Goal: Task Accomplishment & Management: Manage account settings

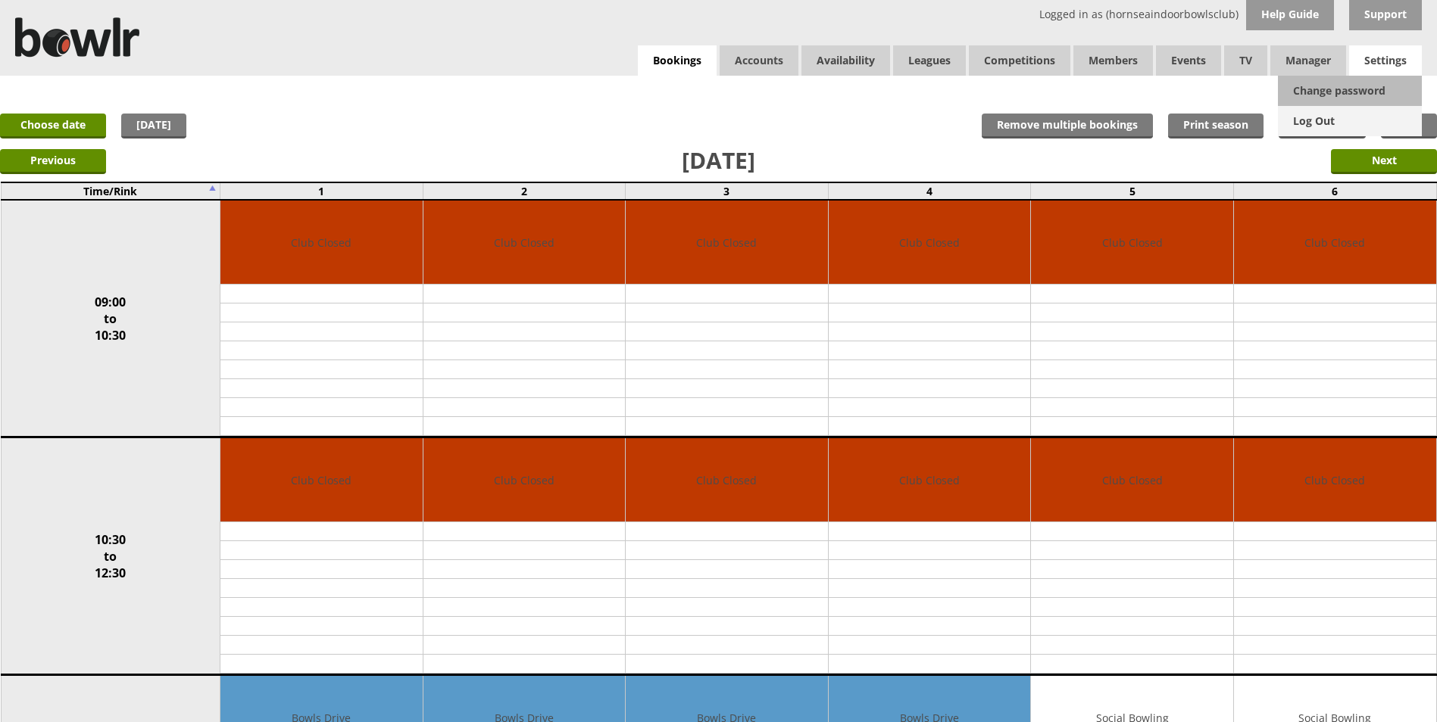
click at [1331, 119] on link "Log Out" at bounding box center [1350, 121] width 144 height 30
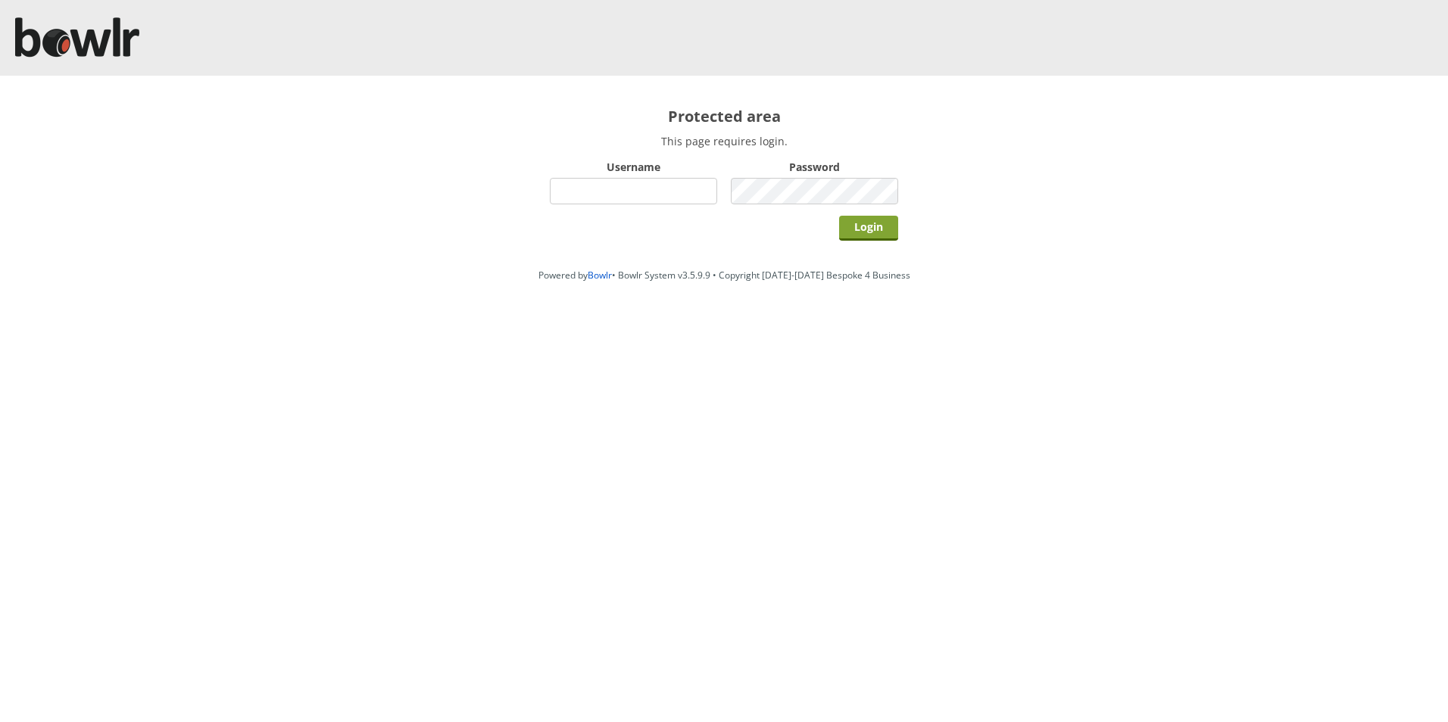
type input "hornseaindoorbowlsclub"
click at [871, 230] on input "Login" at bounding box center [868, 228] width 59 height 25
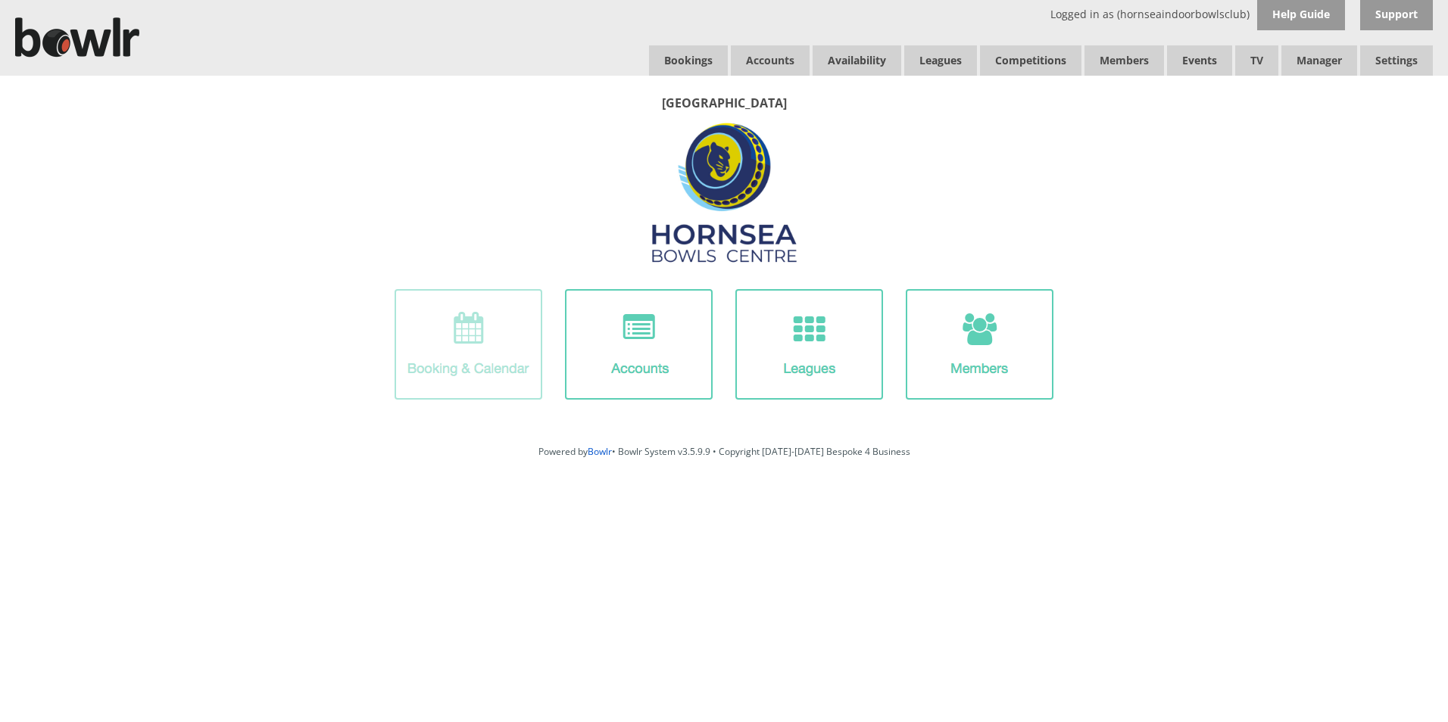
click at [488, 376] on img at bounding box center [469, 344] width 148 height 111
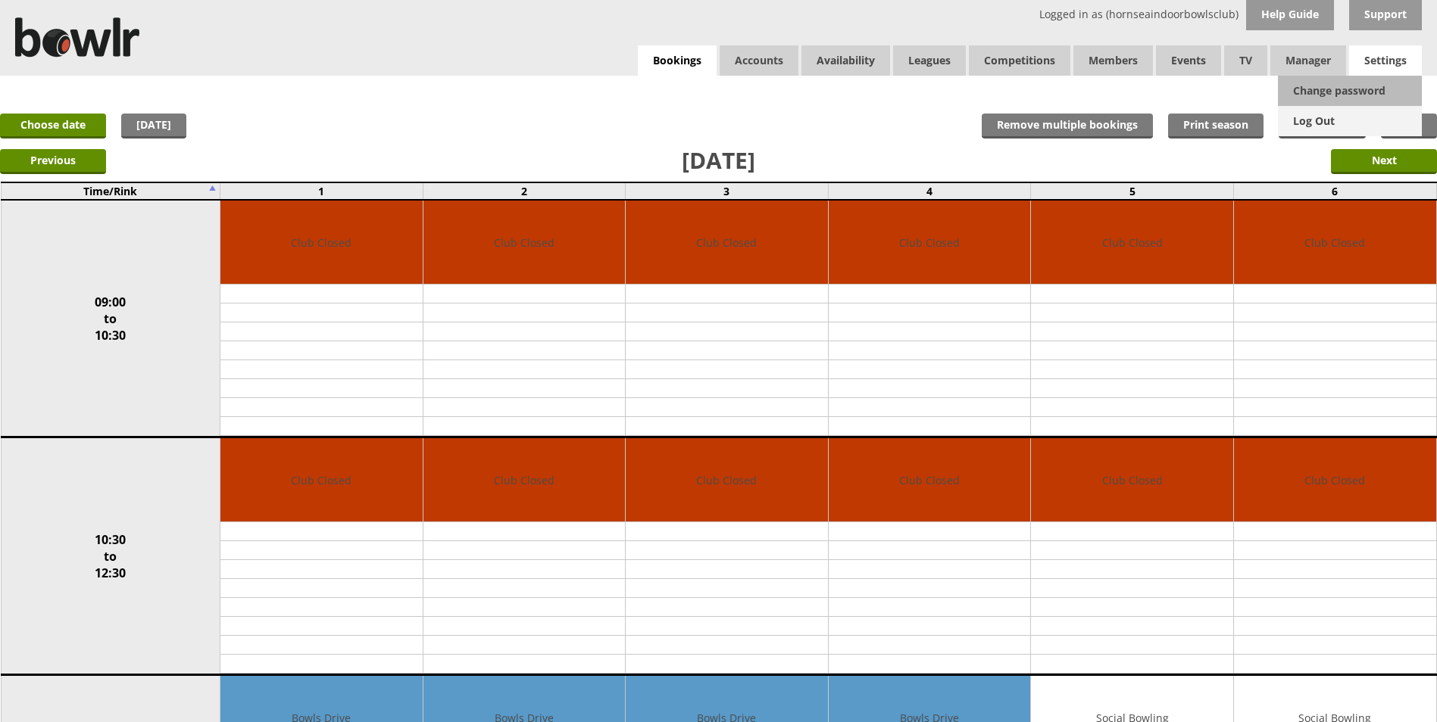
click at [1328, 120] on link "Log Out" at bounding box center [1350, 121] width 144 height 30
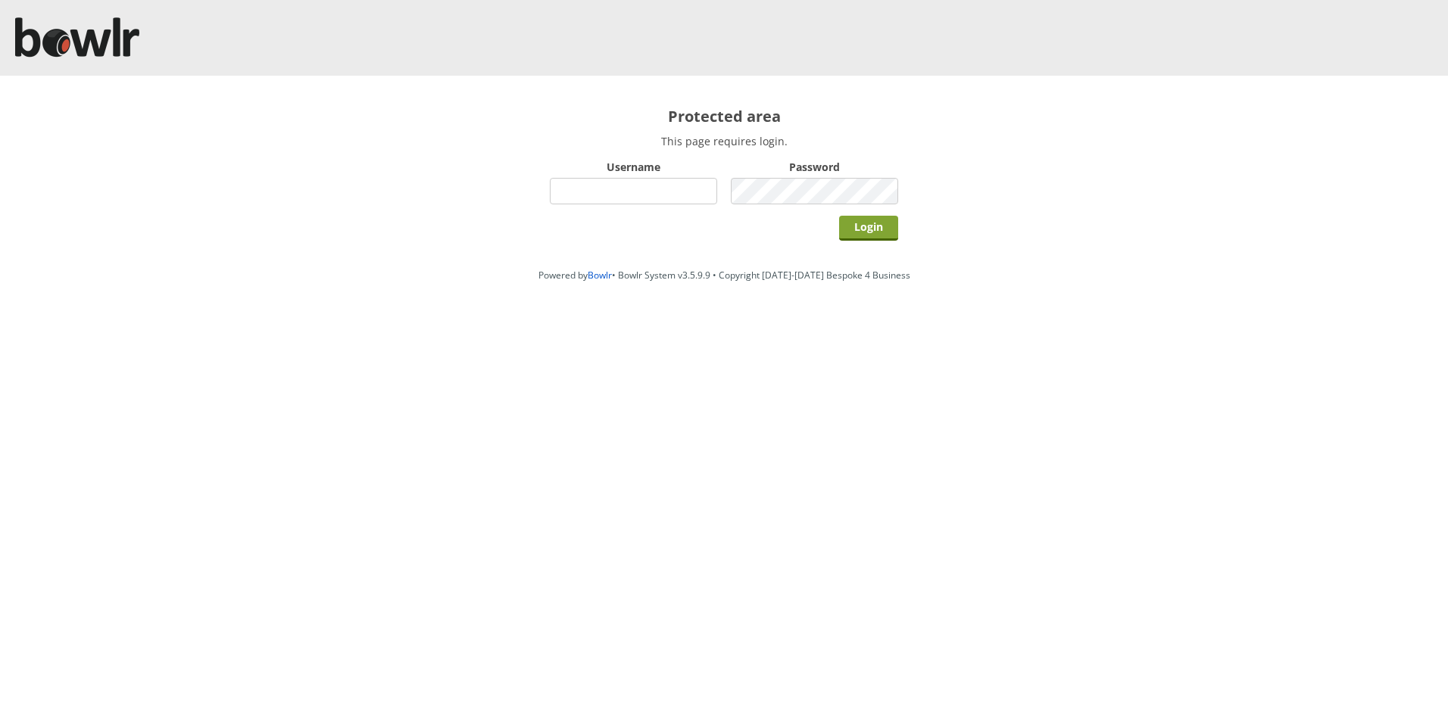
type input "hornseaindoorbowlsclub"
click at [876, 231] on input "Login" at bounding box center [868, 228] width 59 height 25
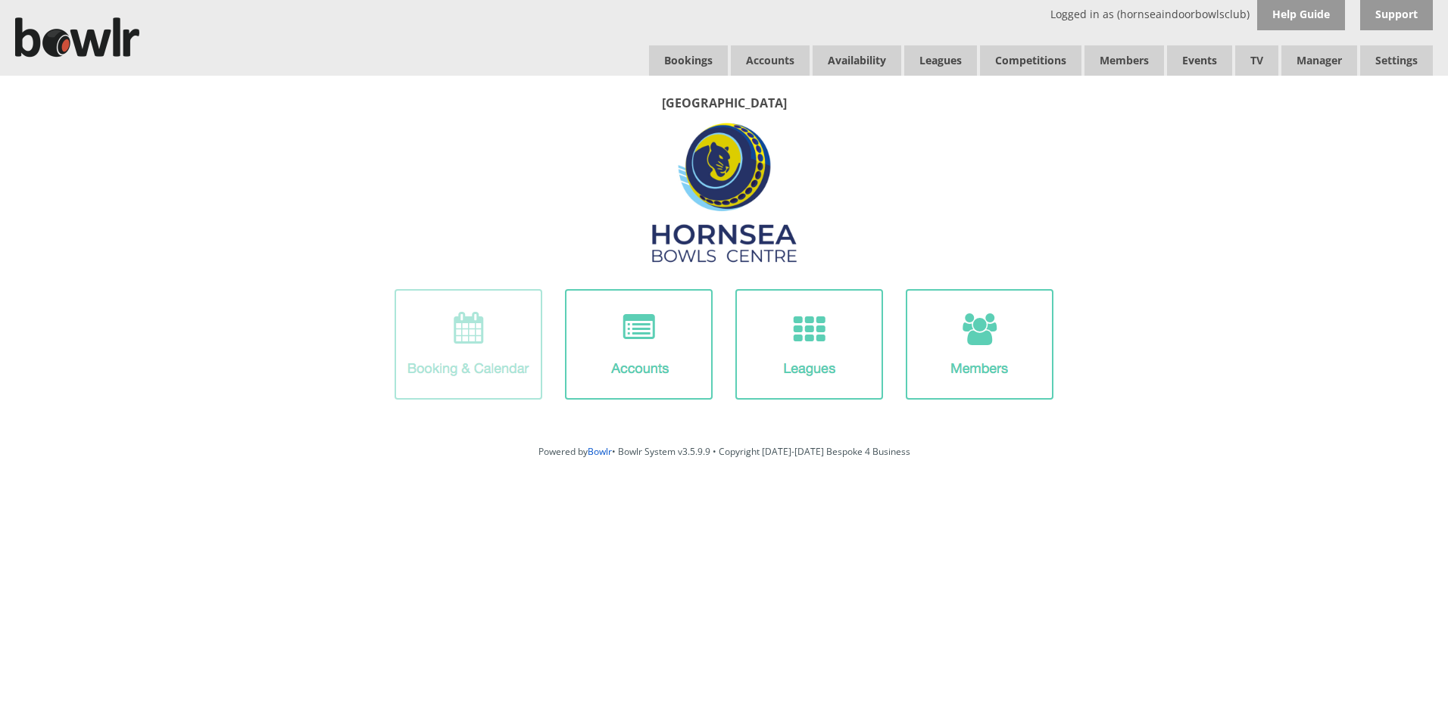
click at [511, 363] on img at bounding box center [469, 344] width 148 height 111
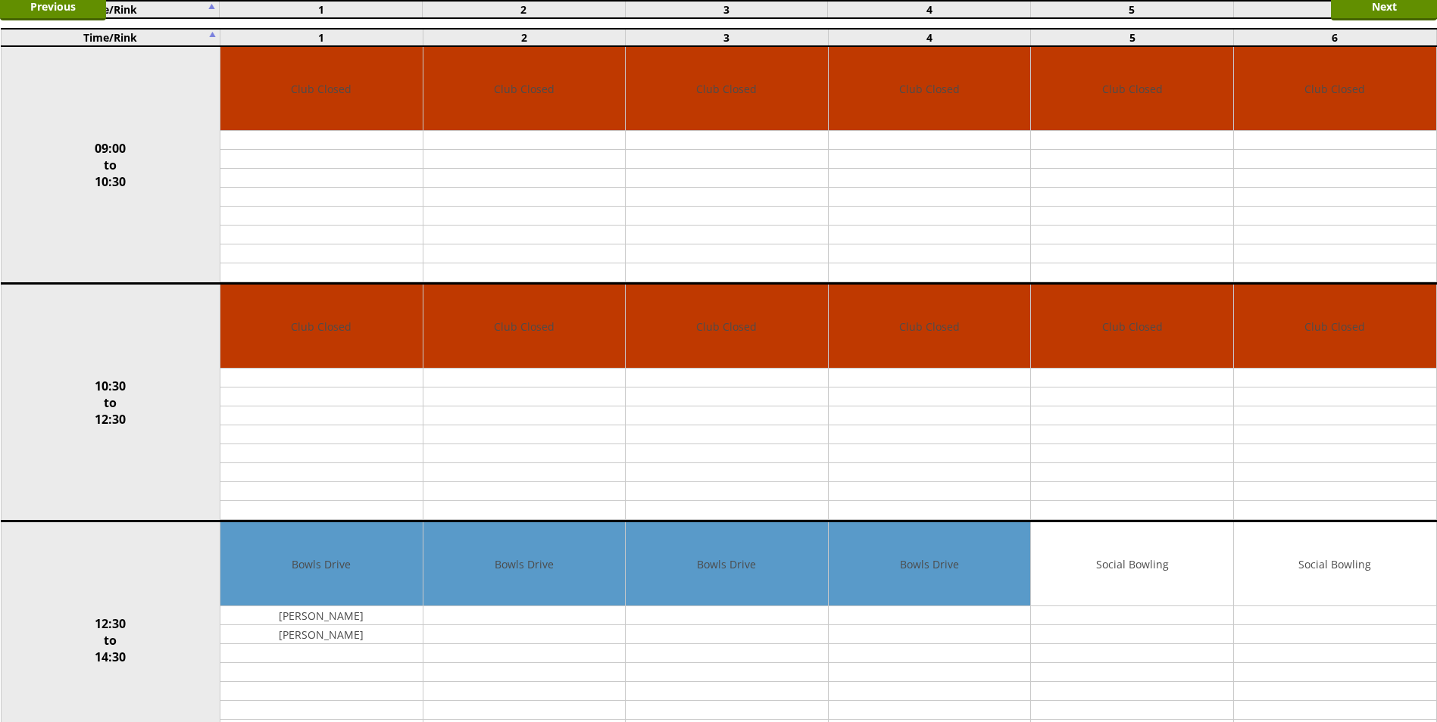
scroll to position [303, 0]
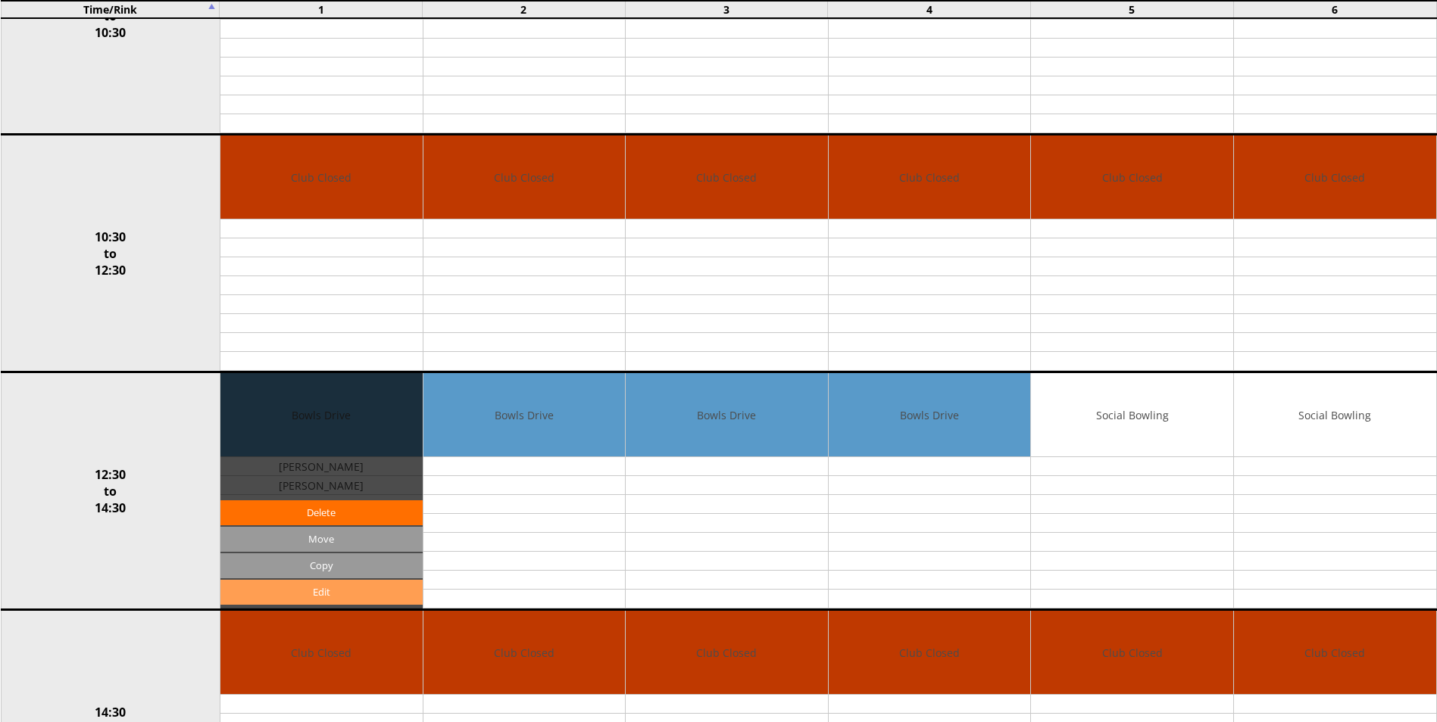
click at [333, 589] on link "Edit" at bounding box center [321, 592] width 202 height 25
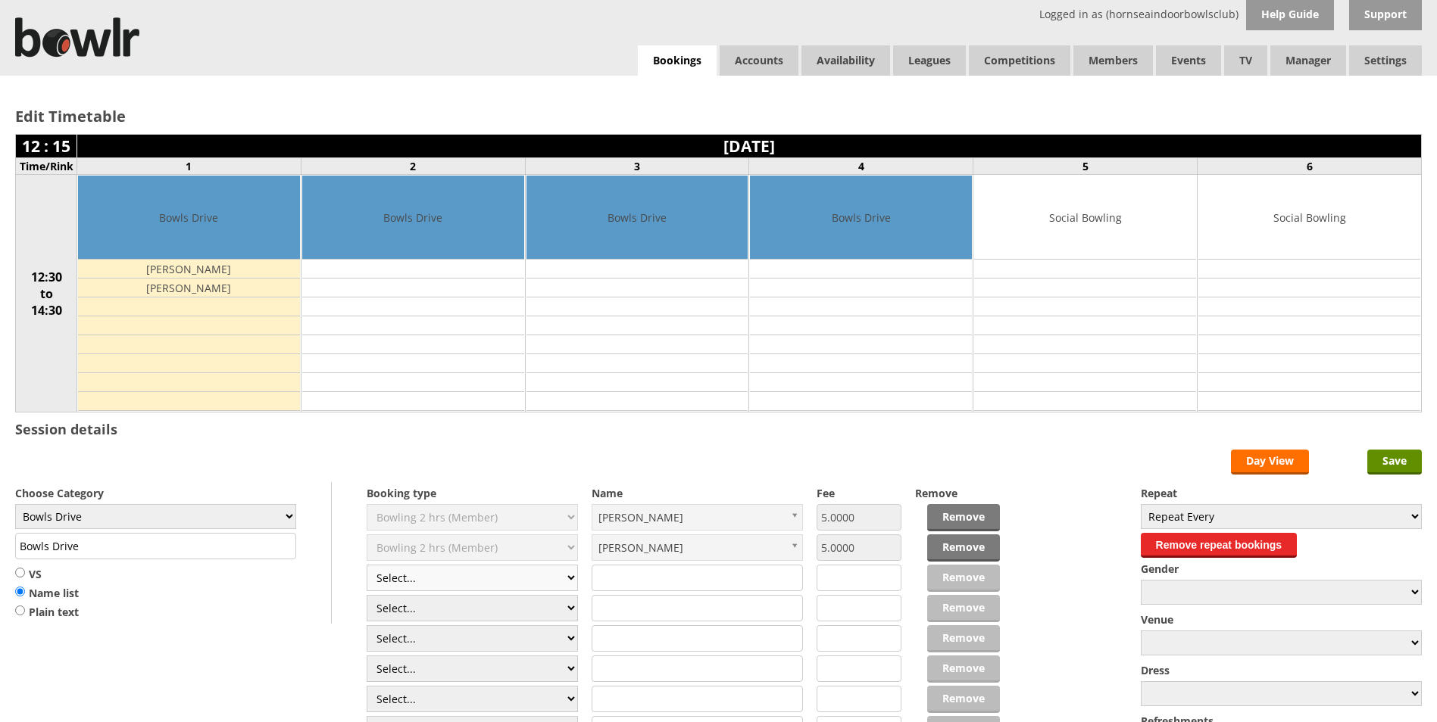
click at [573, 581] on select "Select... Club Competition (Member) Club Competition (Visitor) National (Member…" at bounding box center [472, 578] width 211 height 27
select select "1_50"
click at [367, 565] on select "Select... Club Competition (Member) Club Competition (Visitor) National (Member…" at bounding box center [472, 578] width 211 height 27
type input "5.0000"
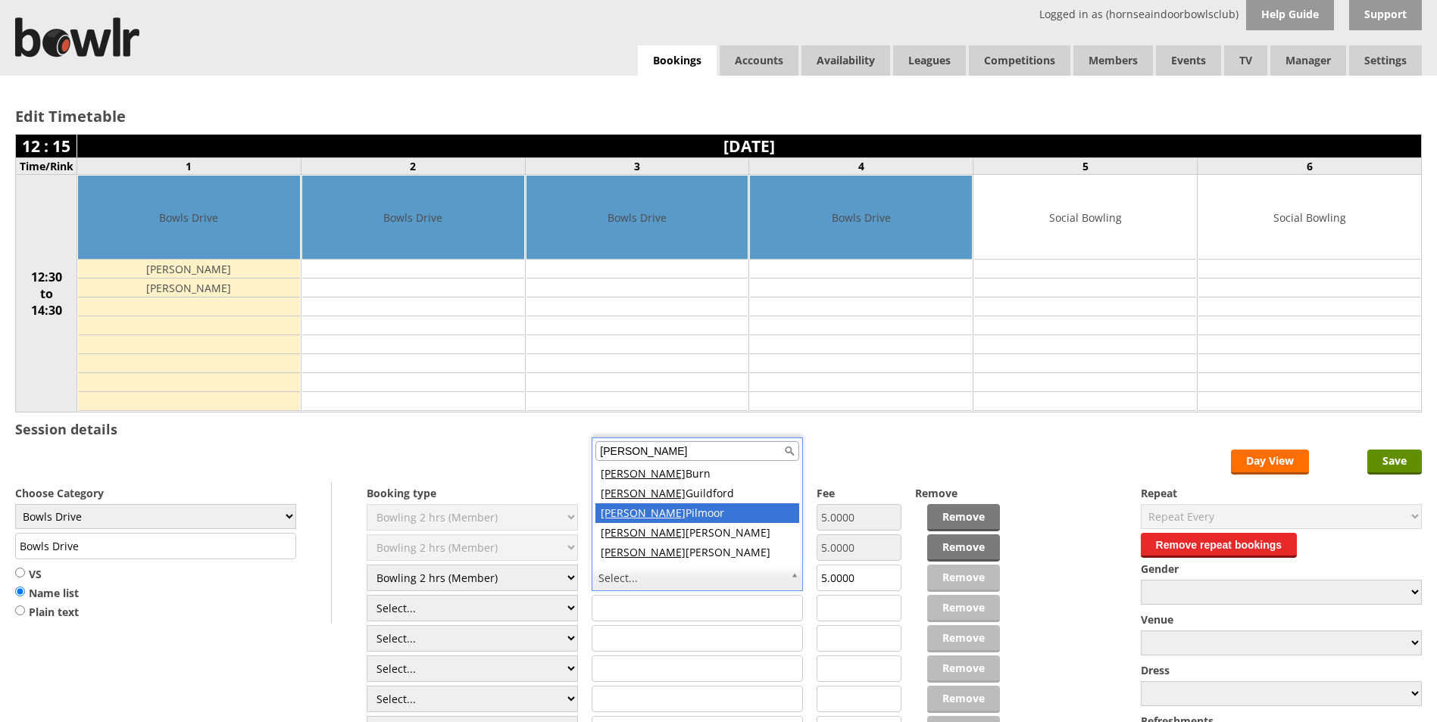
type input "Barry"
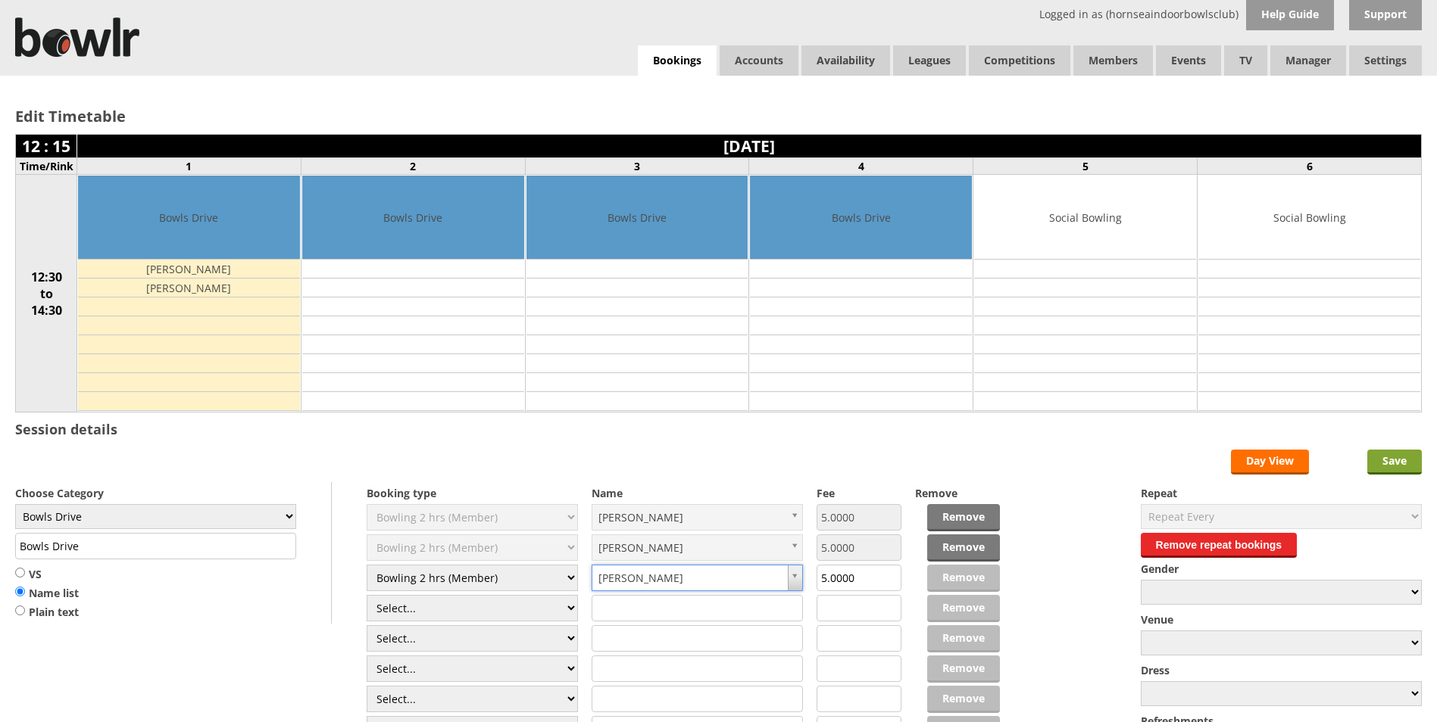
click at [1385, 460] on input "Save" at bounding box center [1394, 462] width 55 height 25
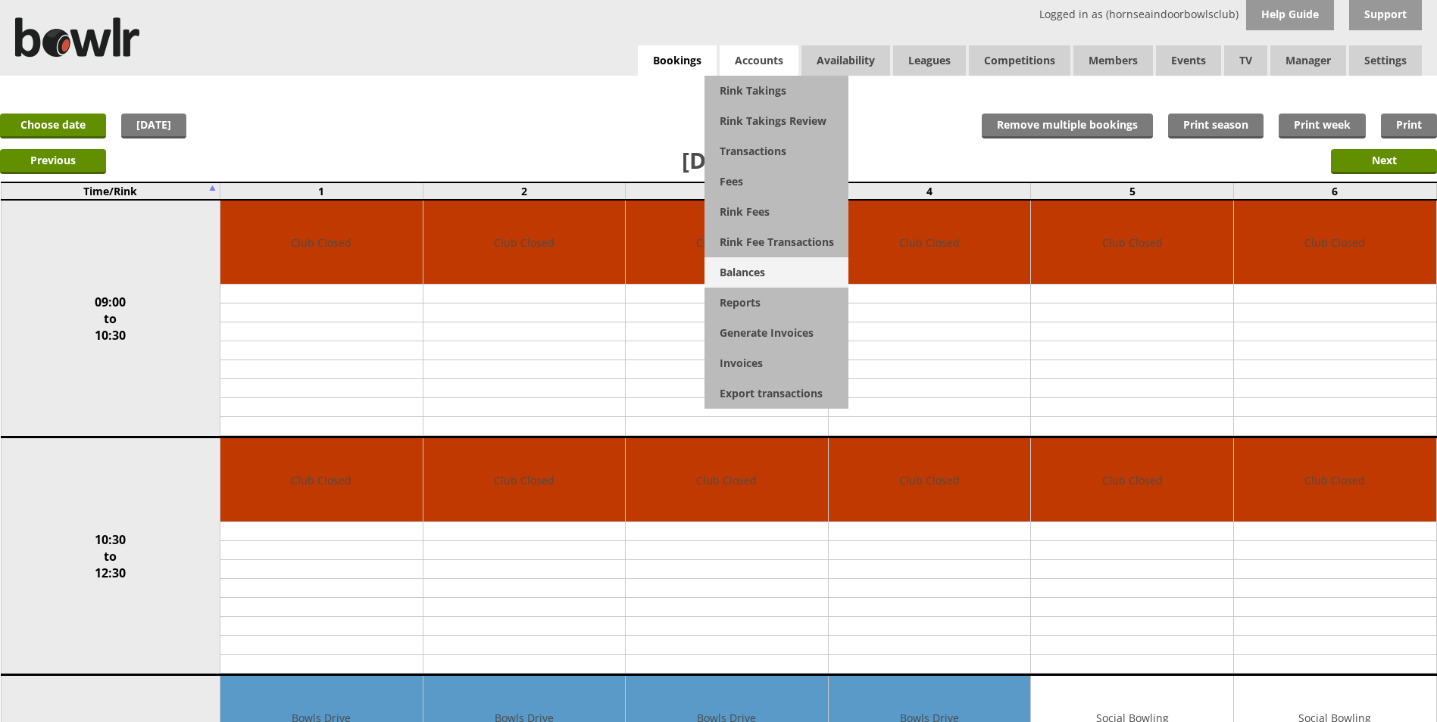
click at [737, 279] on link "Balances" at bounding box center [776, 272] width 144 height 30
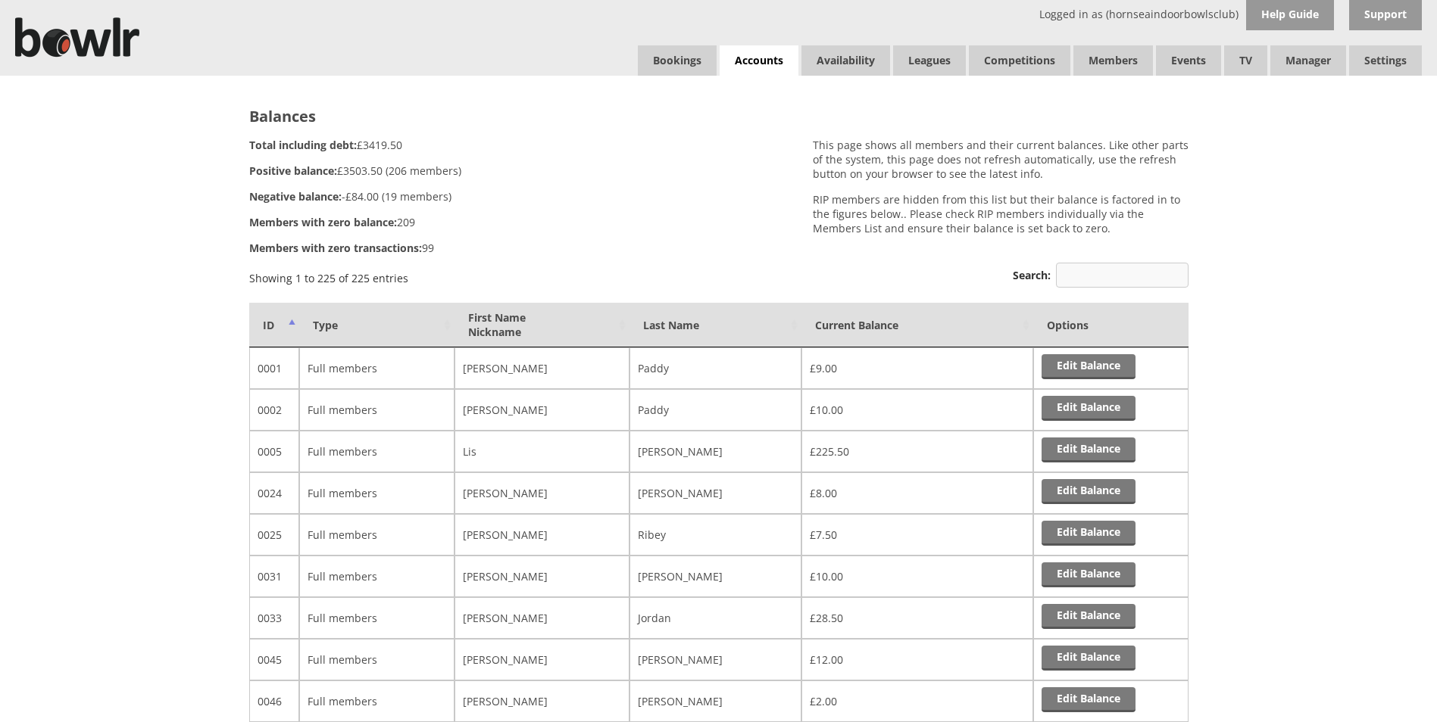
click at [1084, 276] on input "Search:" at bounding box center [1122, 275] width 133 height 25
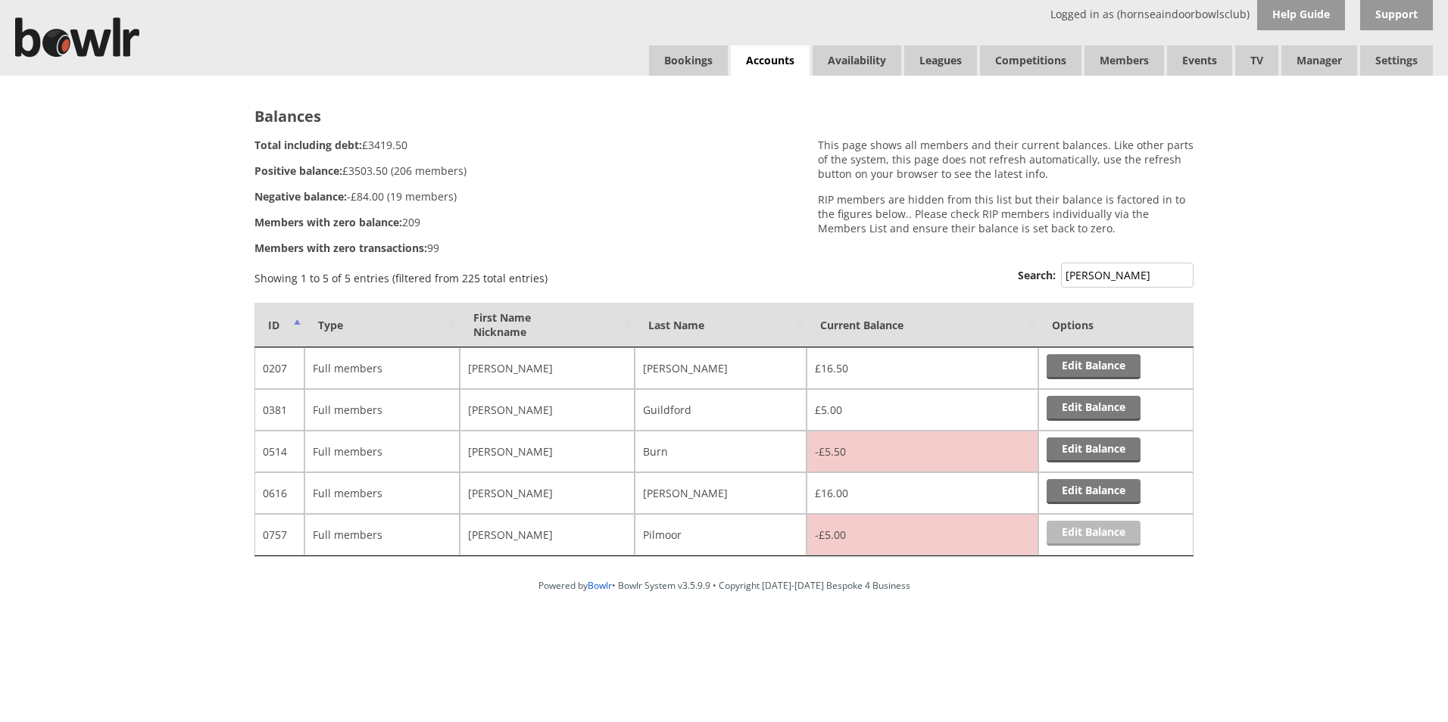
type input "Barry"
click at [1103, 538] on link "Edit Balance" at bounding box center [1094, 533] width 94 height 25
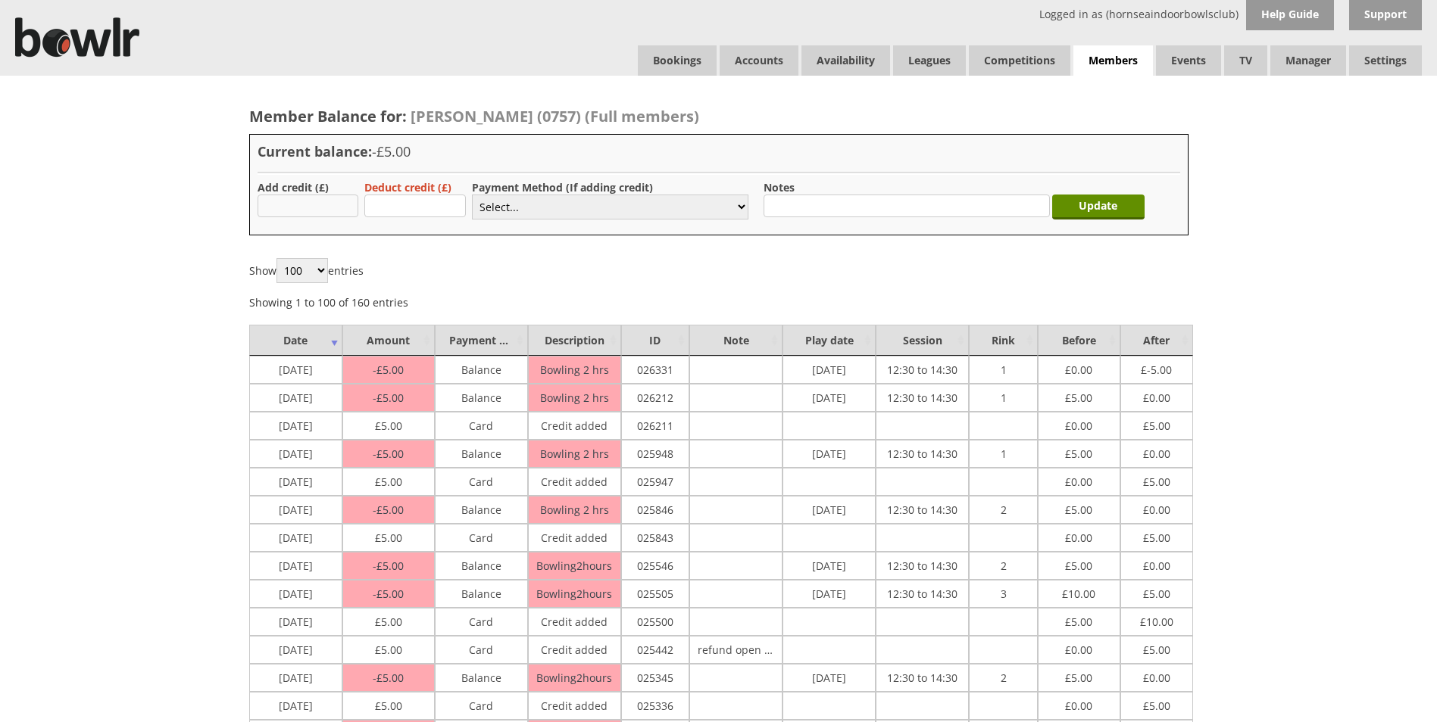
click at [348, 211] on input "text" at bounding box center [307, 206] width 101 height 23
type input "5.00"
click at [745, 208] on select "Select... Cash Card Cheque Bank Transfer Other Member Card Gift Voucher Balance" at bounding box center [610, 207] width 276 height 25
select select "1"
click at [472, 195] on select "Select... Cash Card Cheque Bank Transfer Other Member Card Gift Voucher Balance" at bounding box center [610, 207] width 276 height 25
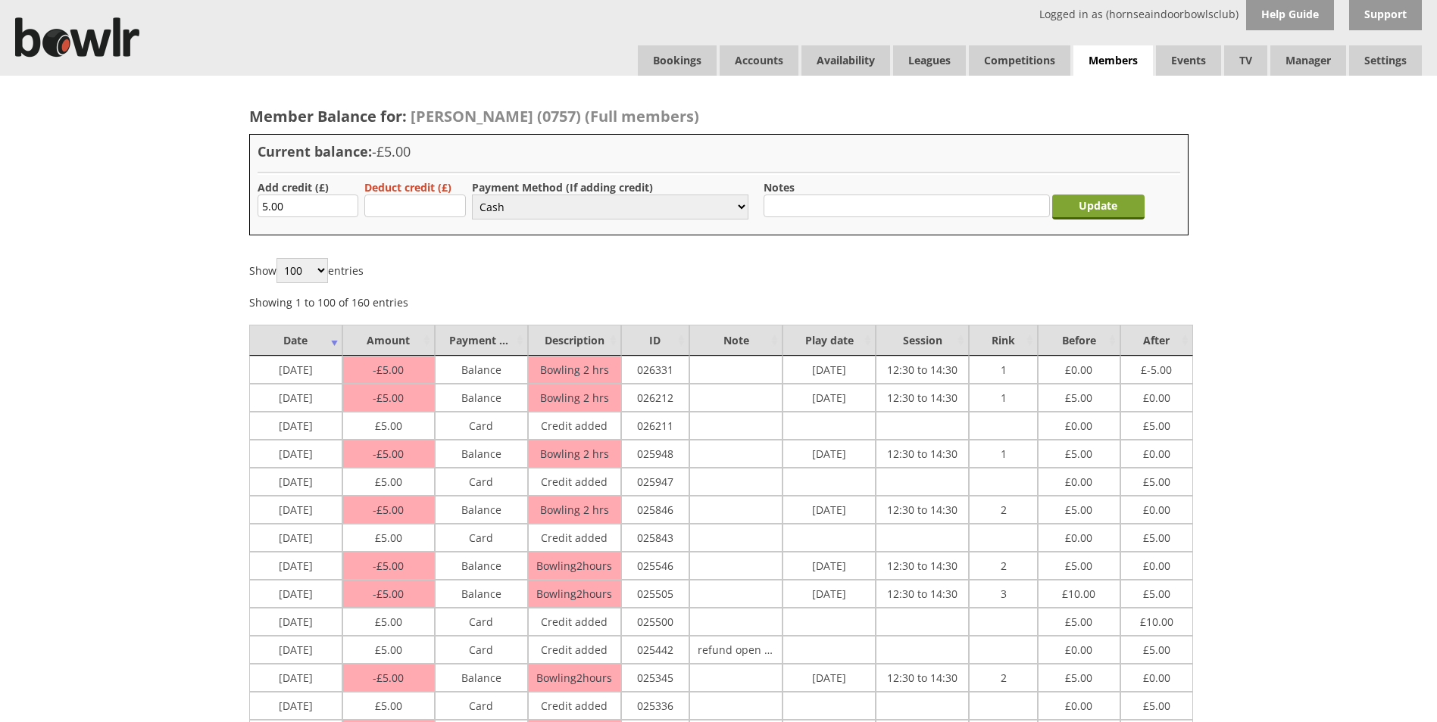
click at [1090, 203] on input "Update" at bounding box center [1098, 207] width 92 height 25
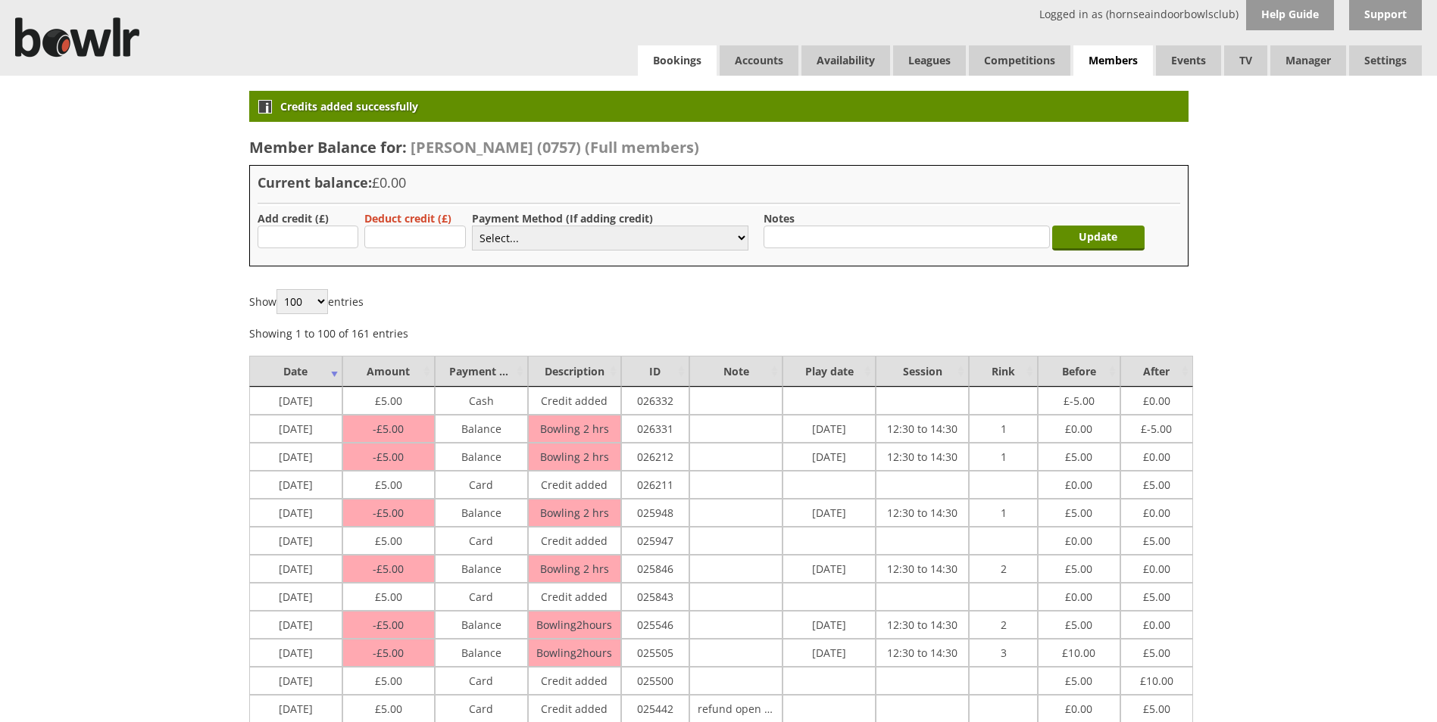
click at [697, 64] on link "Bookings" at bounding box center [677, 60] width 79 height 30
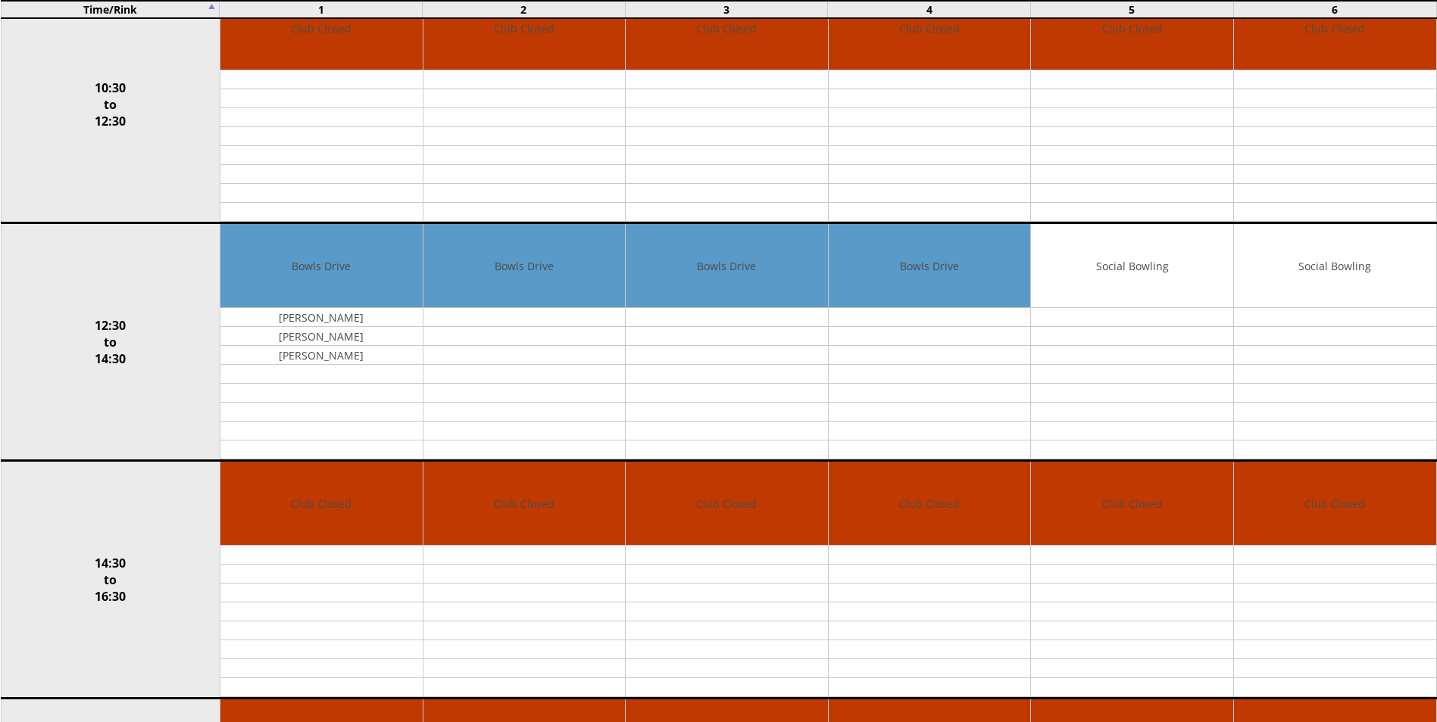
scroll to position [454, 0]
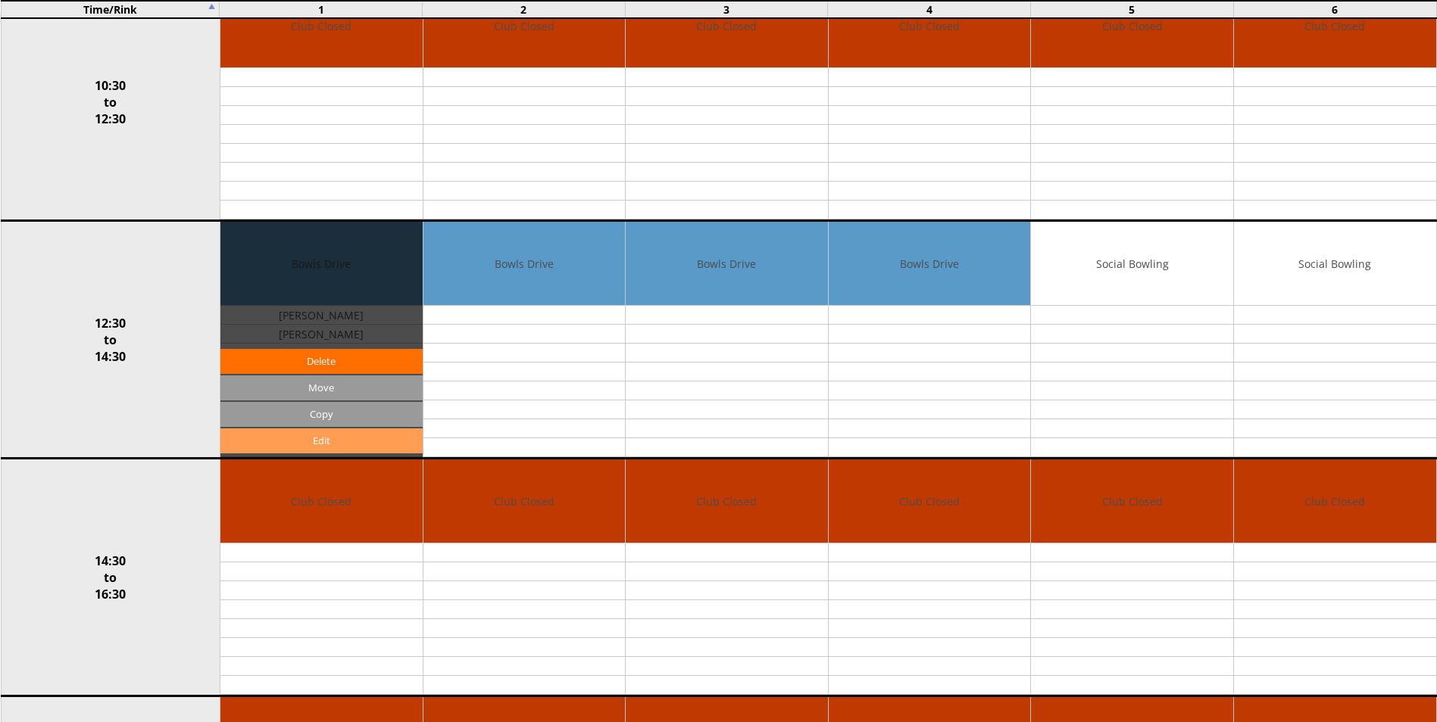
click at [337, 443] on link "Edit" at bounding box center [321, 441] width 202 height 25
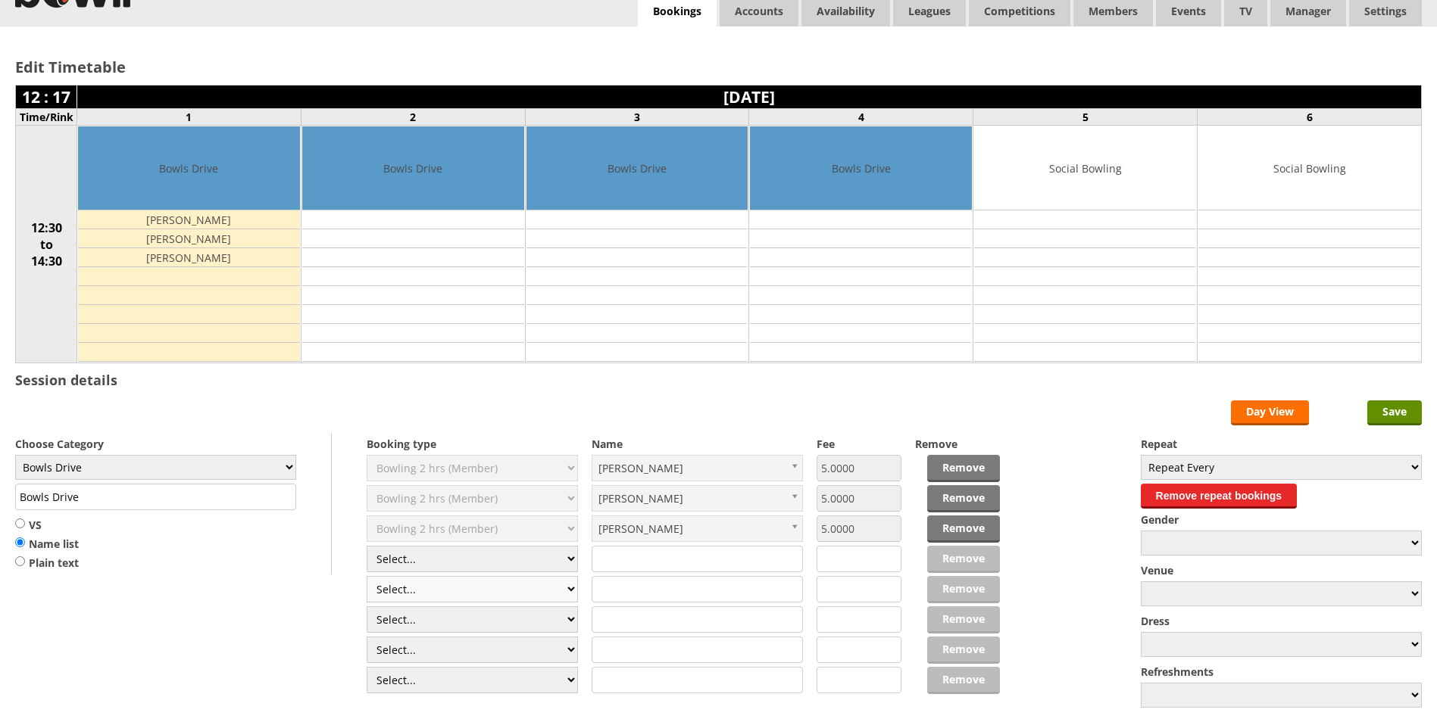
scroll to position [76, 0]
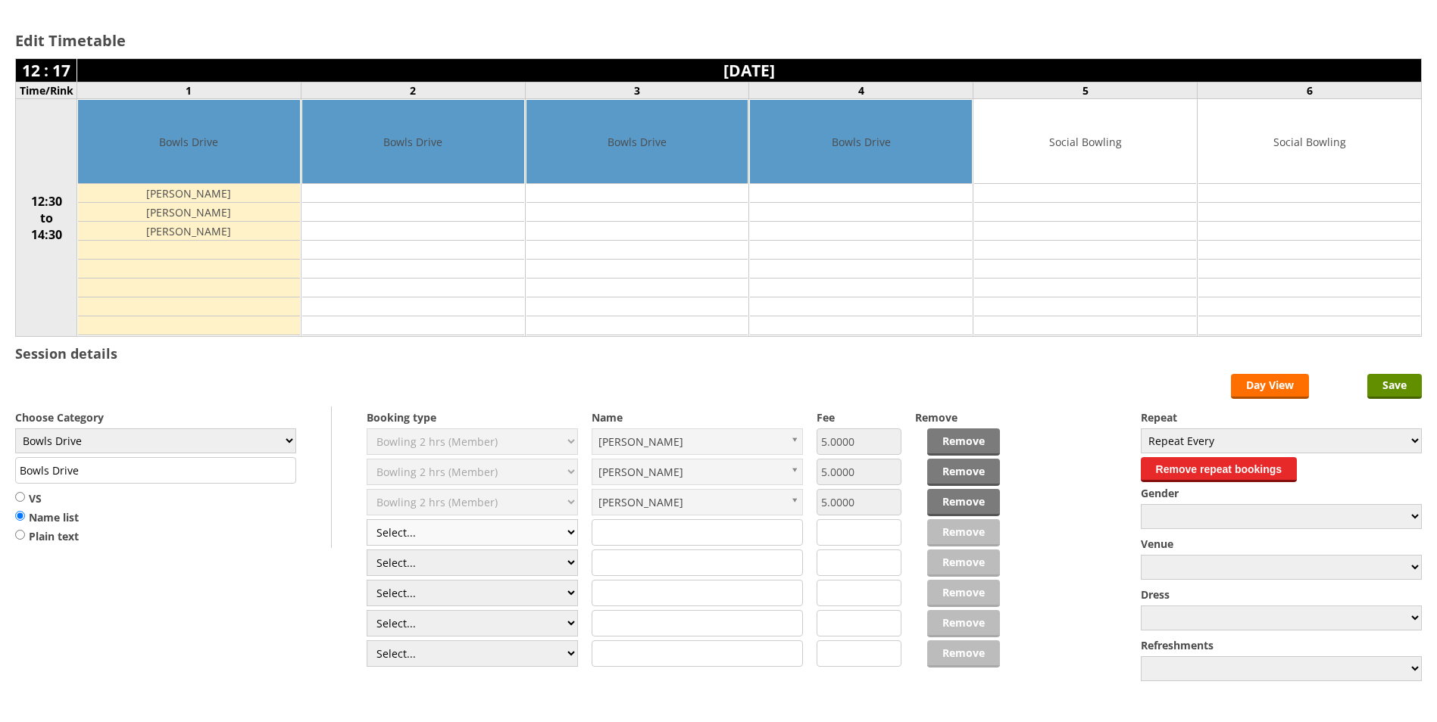
click at [574, 531] on select "Select... Club Competition (Member) Club Competition (Visitor) National (Member…" at bounding box center [472, 532] width 211 height 27
select select "1_50"
click at [367, 519] on select "Select... Club Competition (Member) Club Competition (Visitor) National (Member…" at bounding box center [472, 532] width 211 height 27
type input "5.0000"
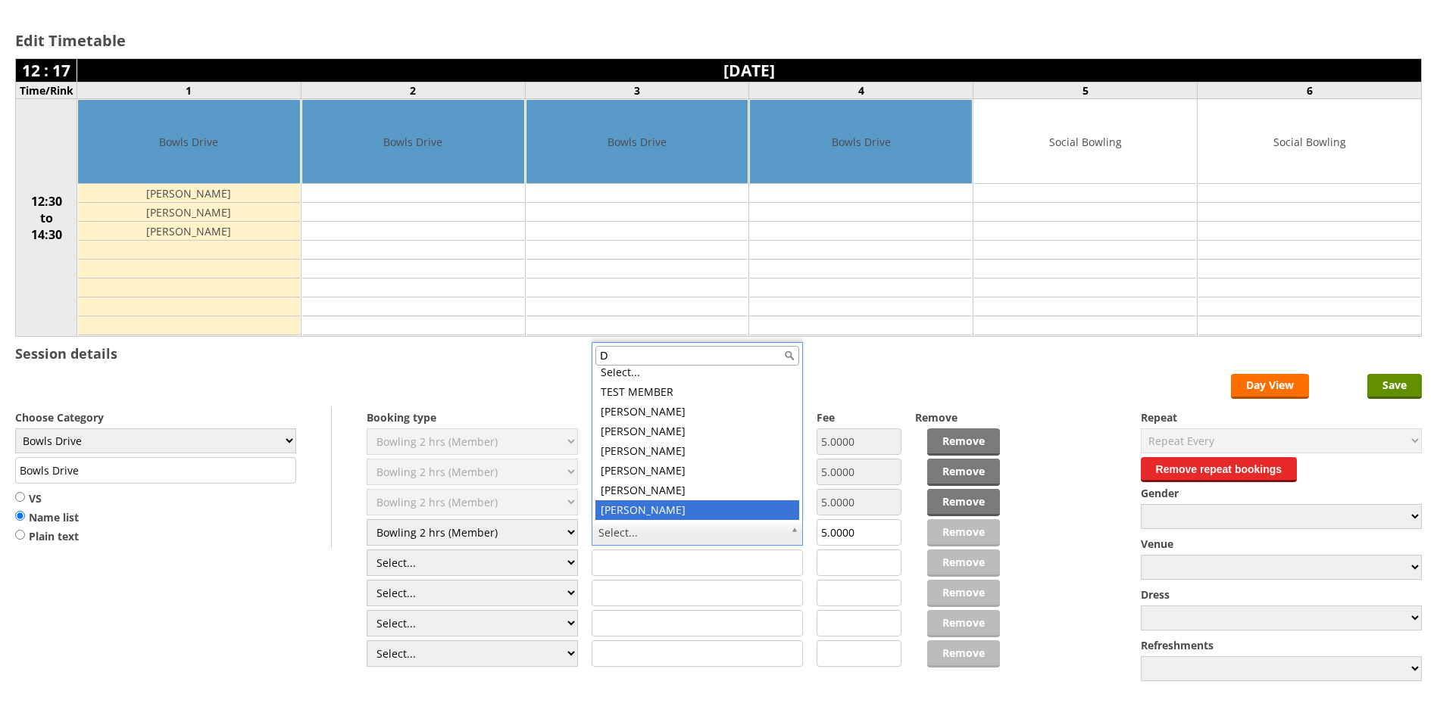
scroll to position [0, 0]
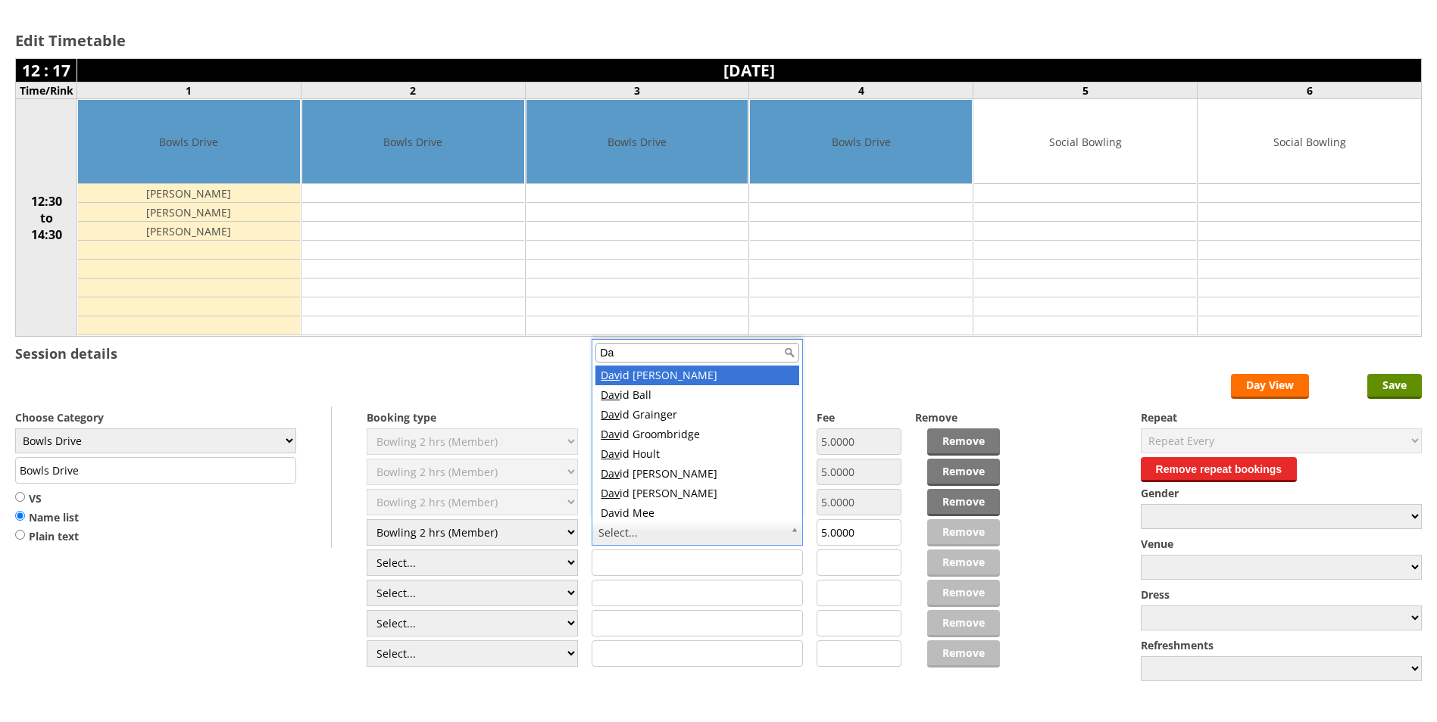
type input "D"
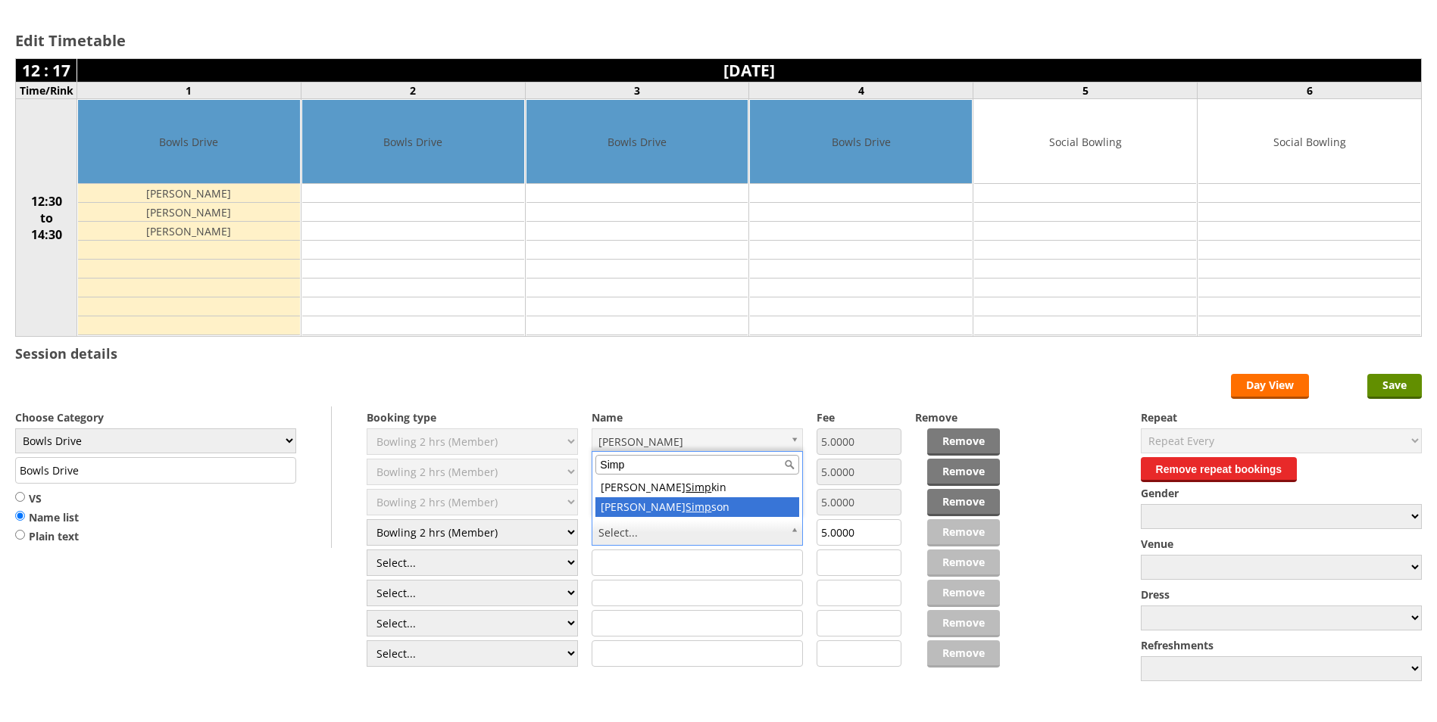
type input "Simp"
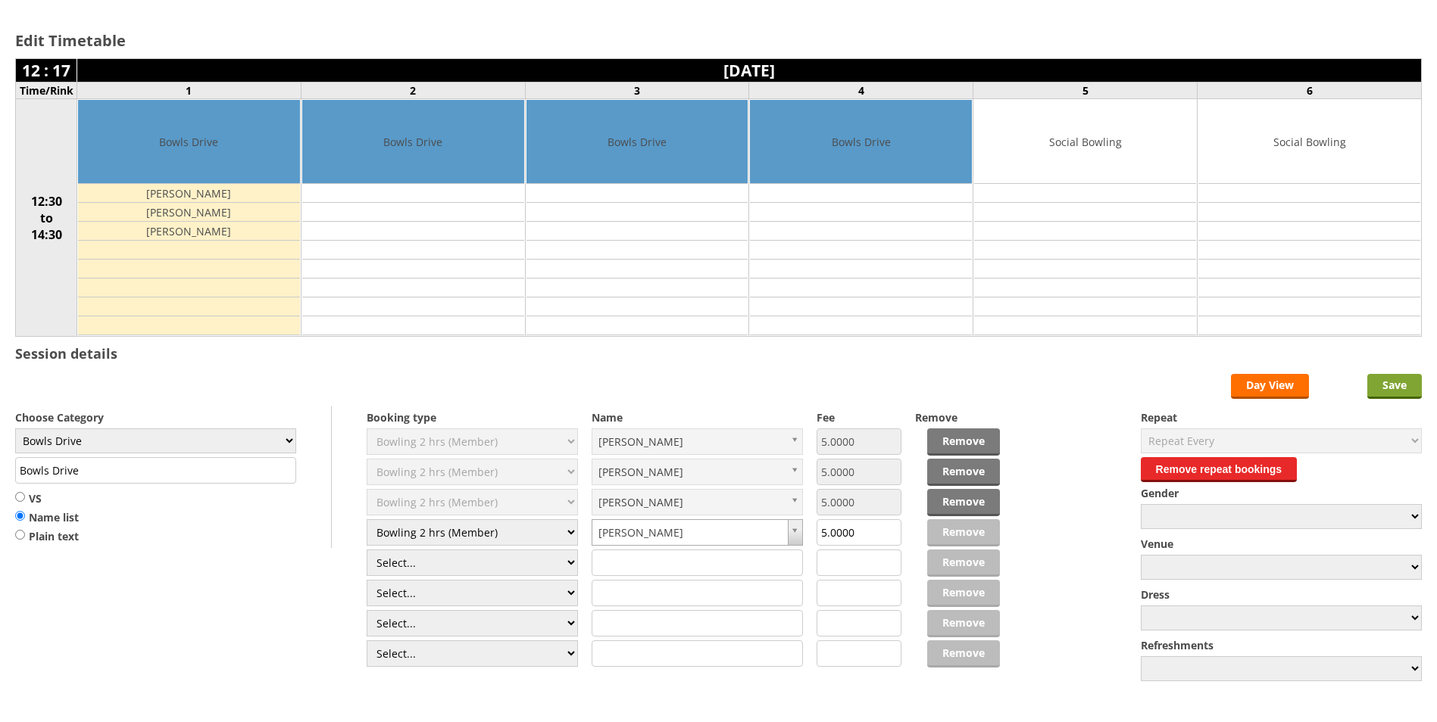
click at [1381, 383] on input "Save" at bounding box center [1394, 386] width 55 height 25
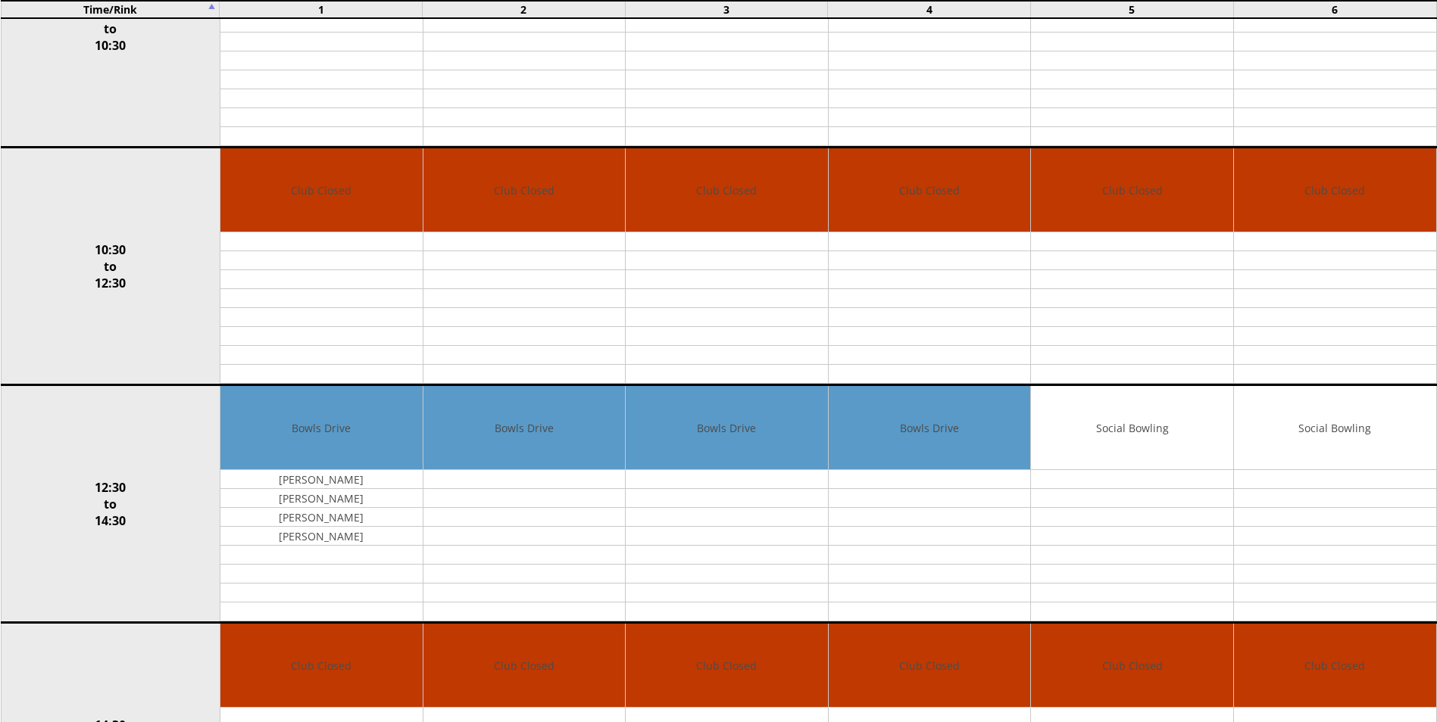
scroll to position [379, 0]
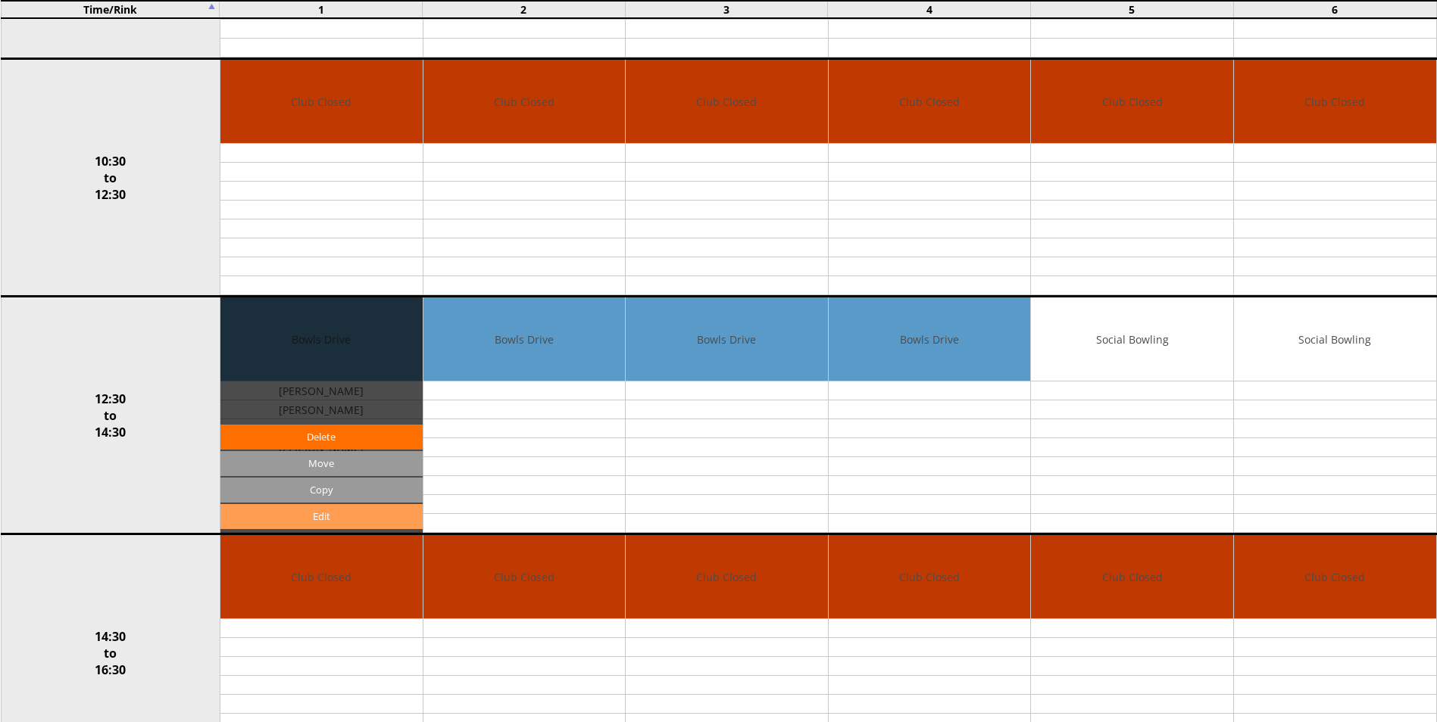
click at [342, 519] on link "Edit" at bounding box center [321, 516] width 202 height 25
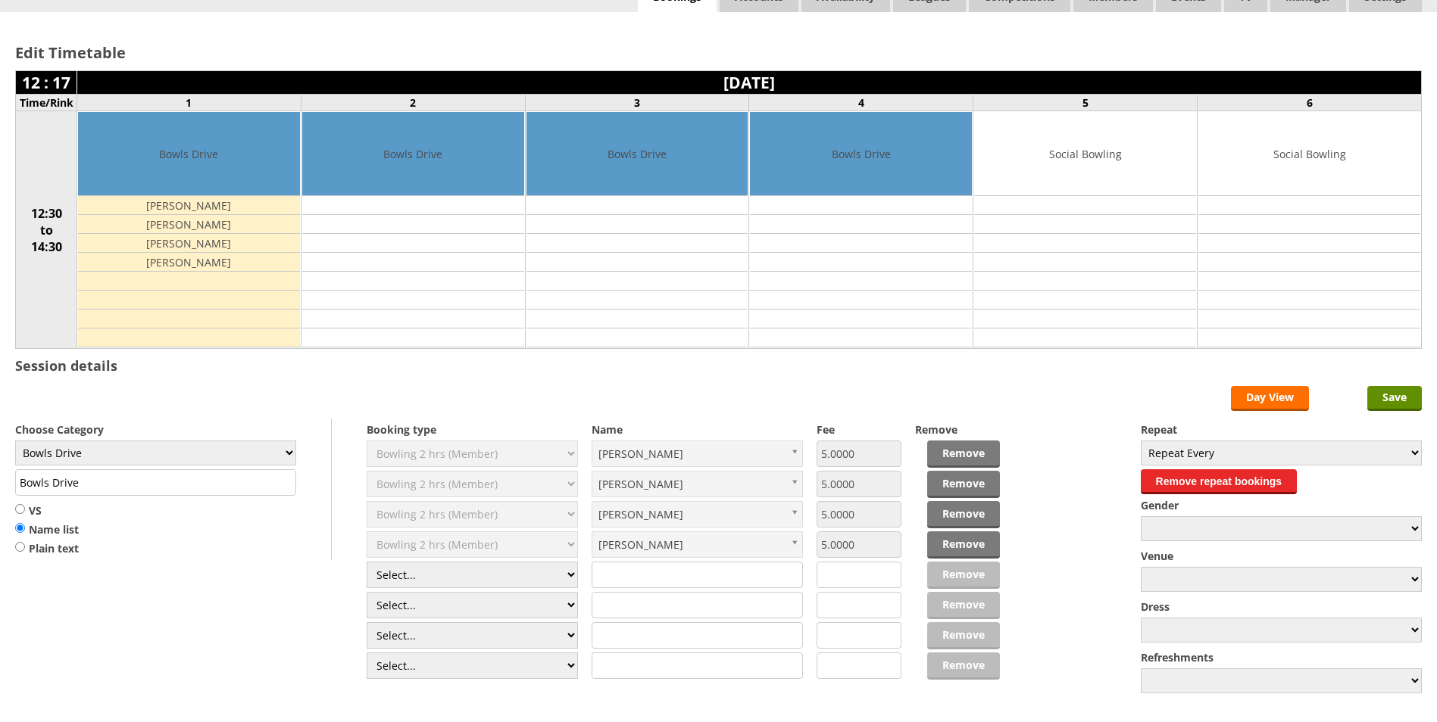
scroll to position [151, 0]
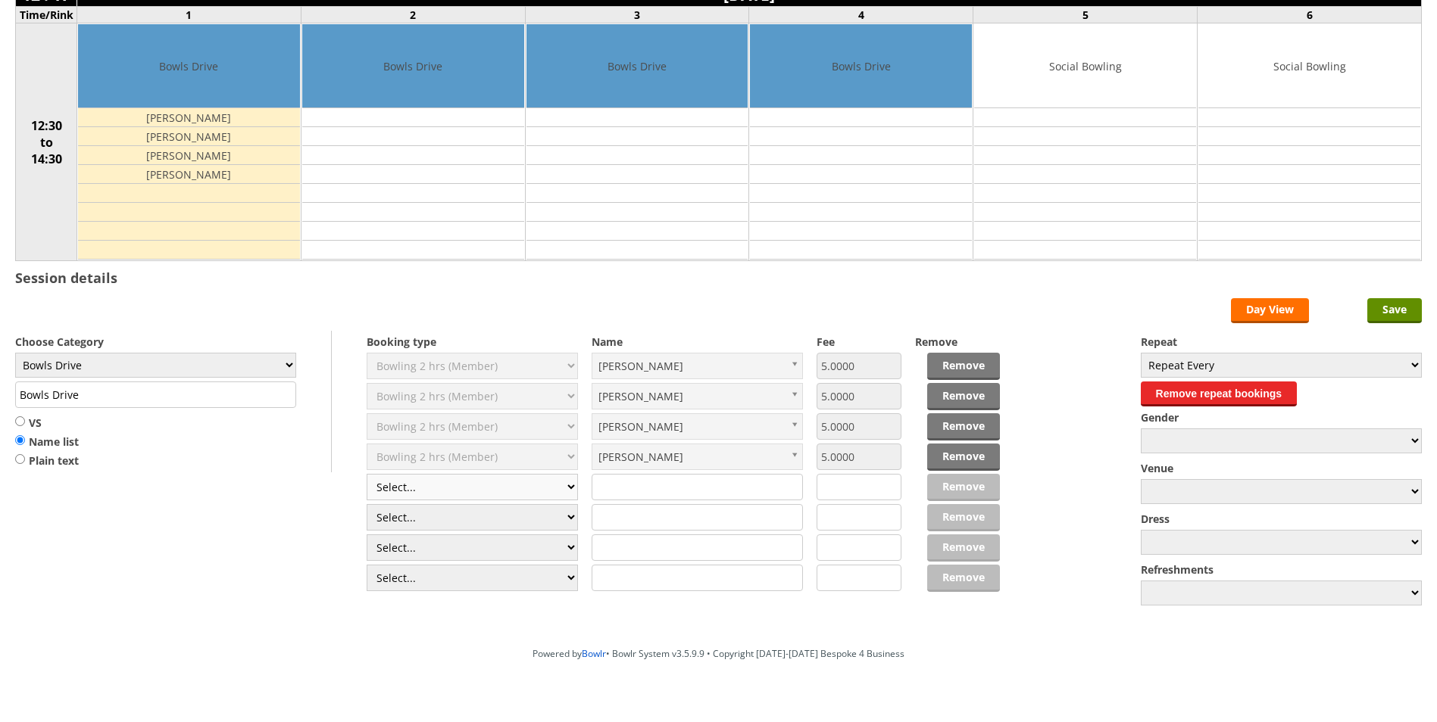
click at [567, 490] on select "Select... Club Competition (Member) Club Competition (Visitor) National (Member…" at bounding box center [472, 487] width 211 height 27
select select "1_50"
click at [367, 474] on select "Select... Club Competition (Member) Club Competition (Visitor) National (Member…" at bounding box center [472, 487] width 211 height 27
type input "5.0000"
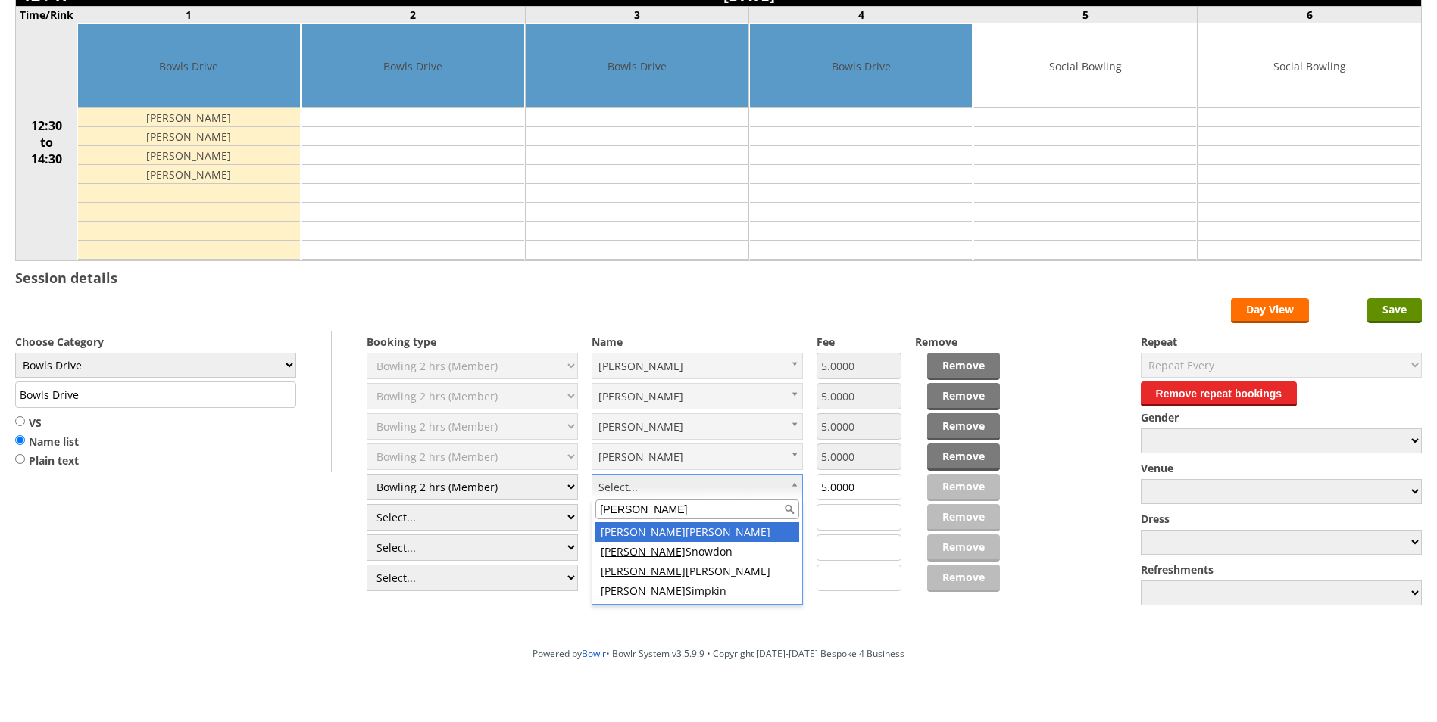
type input "Brian"
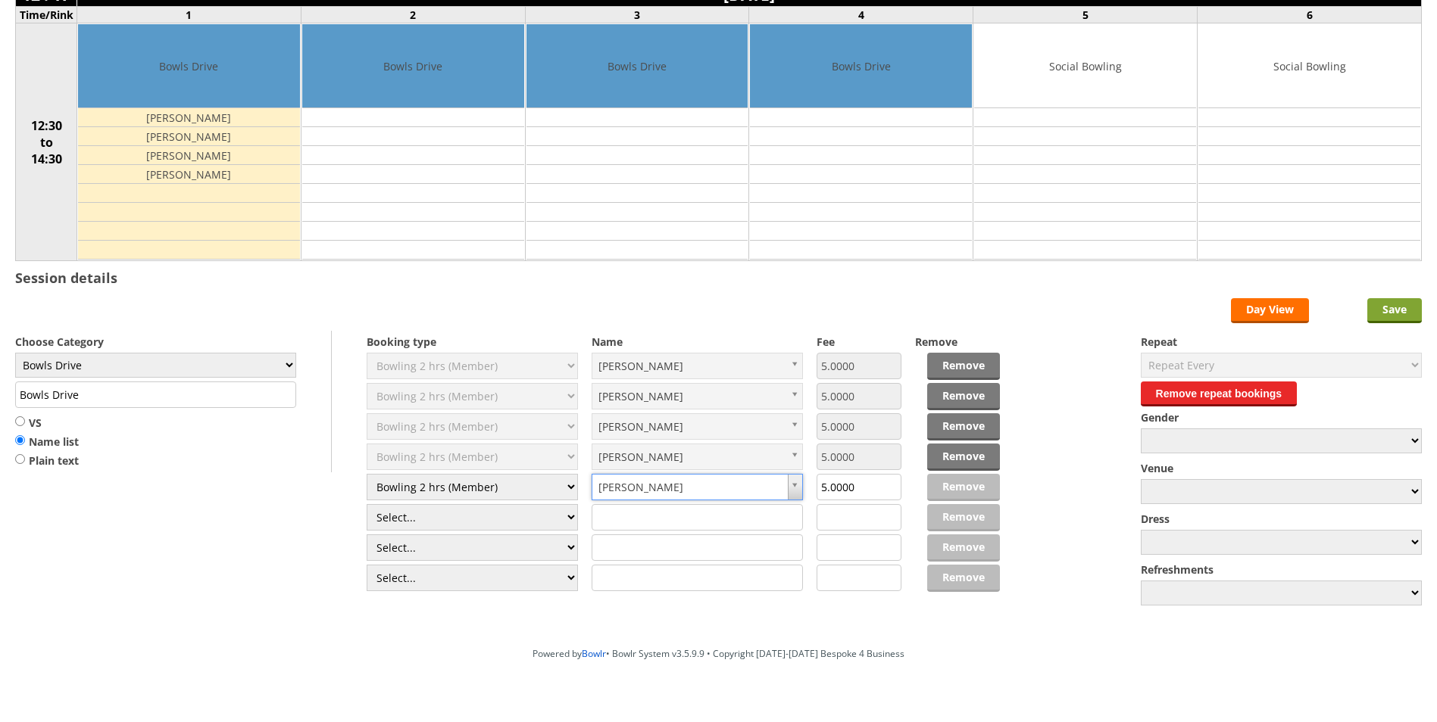
click at [1391, 316] on input "Save" at bounding box center [1394, 310] width 55 height 25
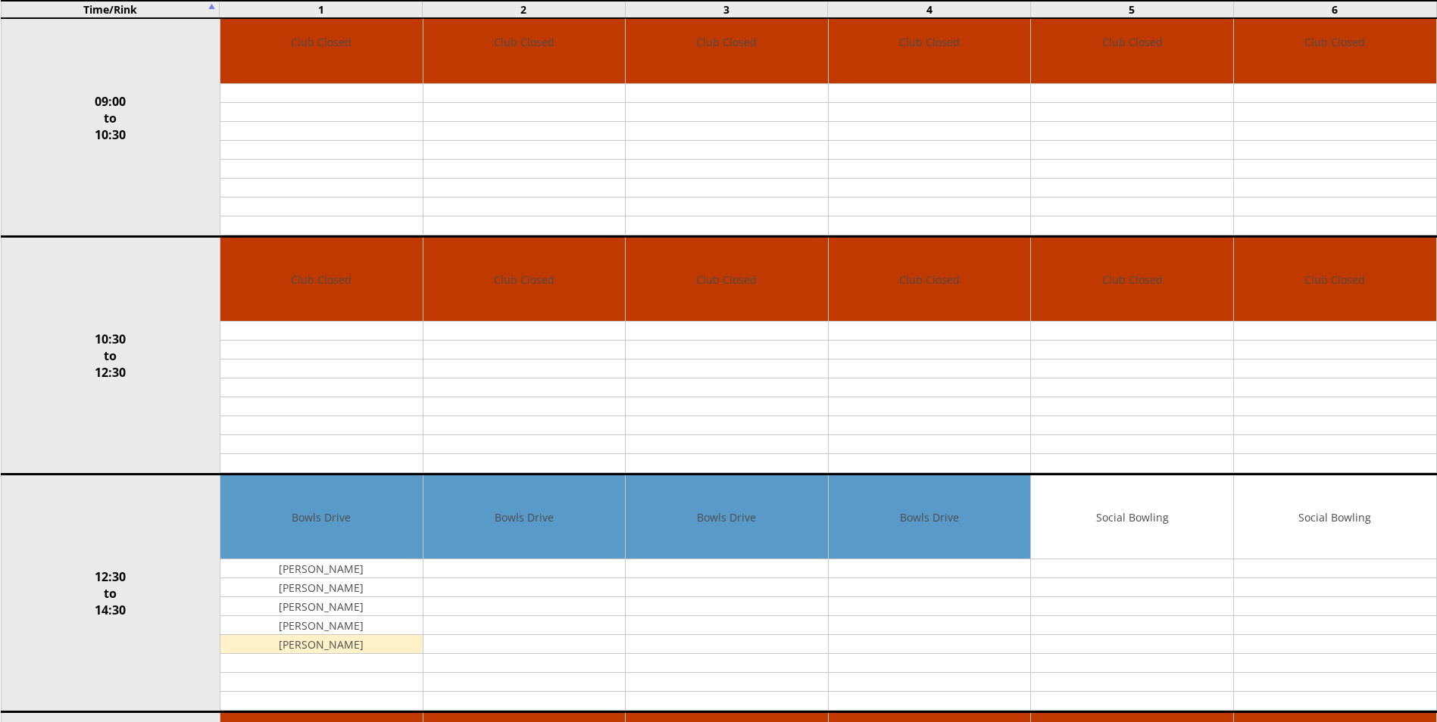
scroll to position [227, 0]
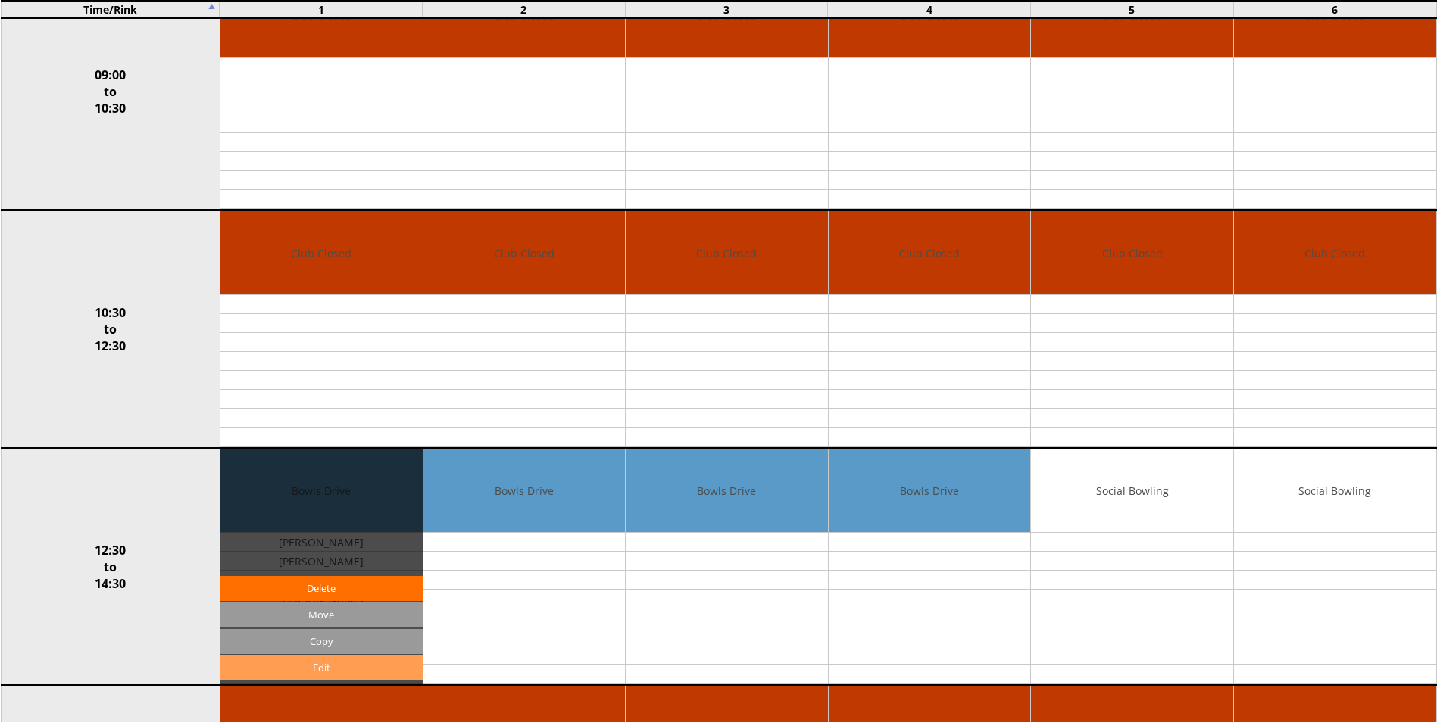
drag, startPoint x: 364, startPoint y: 673, endPoint x: 367, endPoint y: 665, distance: 8.9
click at [365, 672] on link "Edit" at bounding box center [321, 668] width 202 height 25
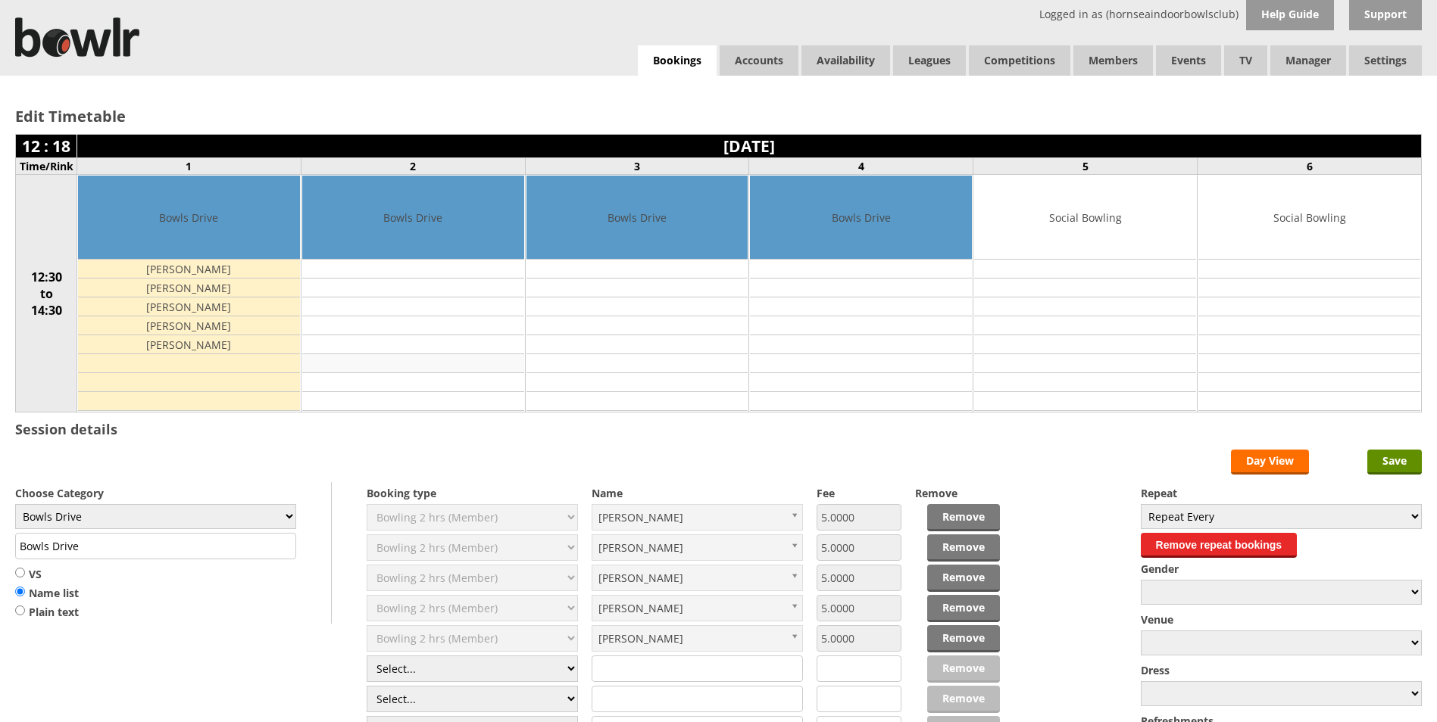
click at [378, 372] on td at bounding box center [413, 363] width 222 height 19
click at [569, 672] on select "Select... Club Competition (Member) Club Competition (Visitor) National (Member…" at bounding box center [472, 669] width 211 height 27
select select "1_50"
click at [367, 656] on select "Select... Club Competition (Member) Club Competition (Visitor) National (Member…" at bounding box center [472, 669] width 211 height 27
type input "5.0000"
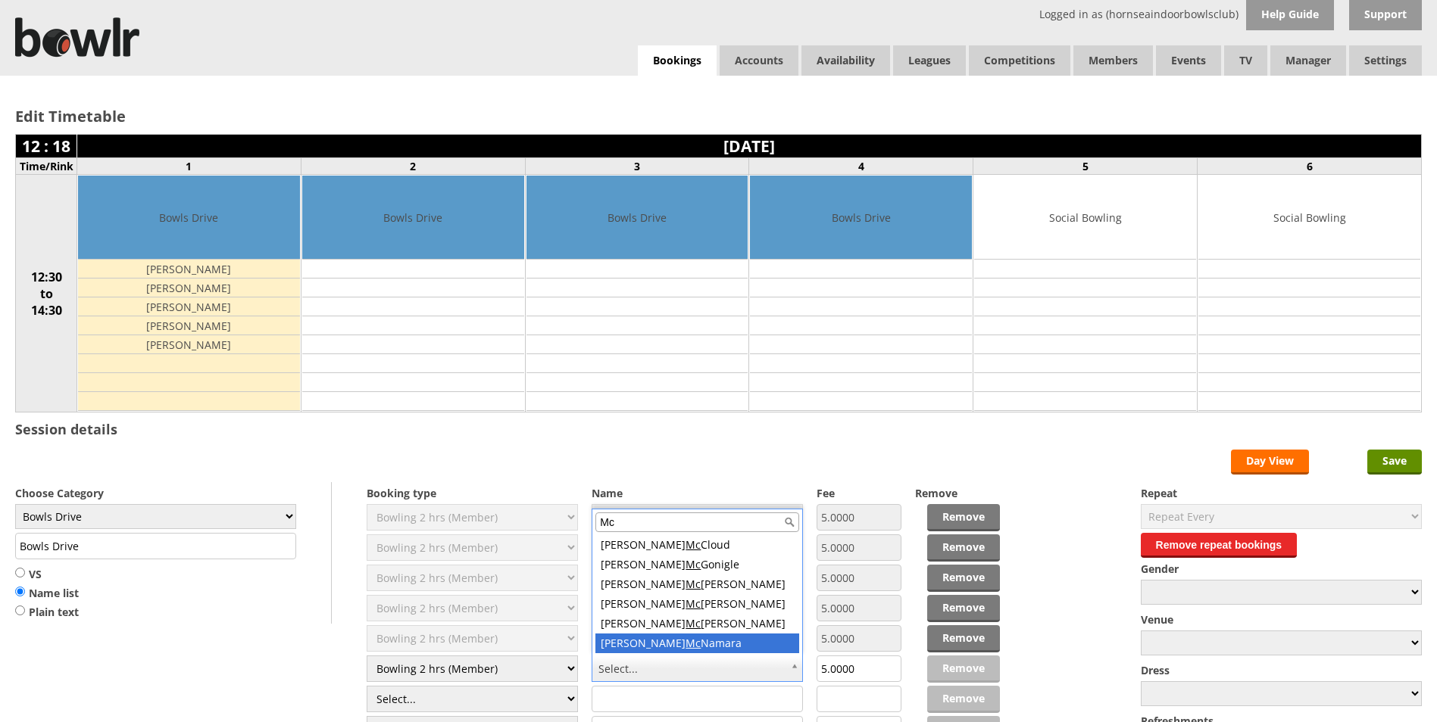
type input "Mc"
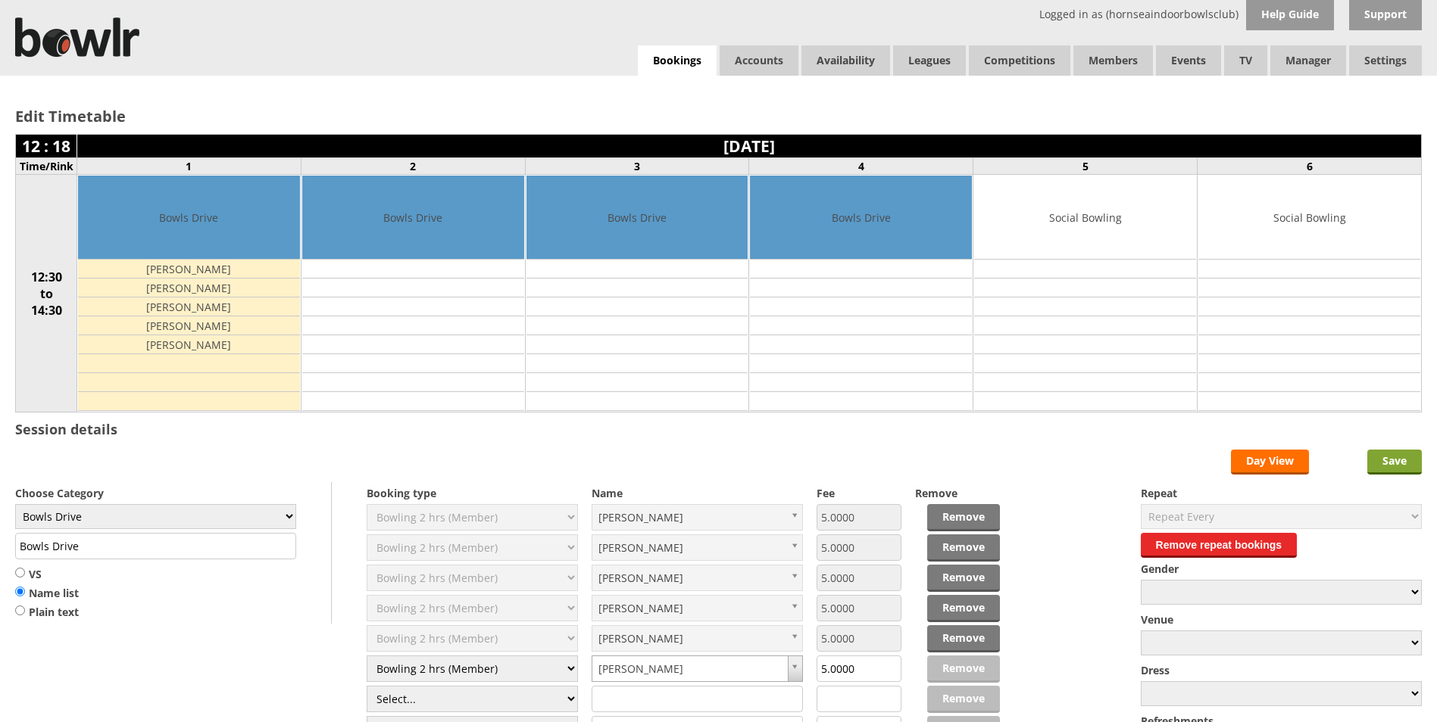
click at [1378, 462] on input "Save" at bounding box center [1394, 462] width 55 height 25
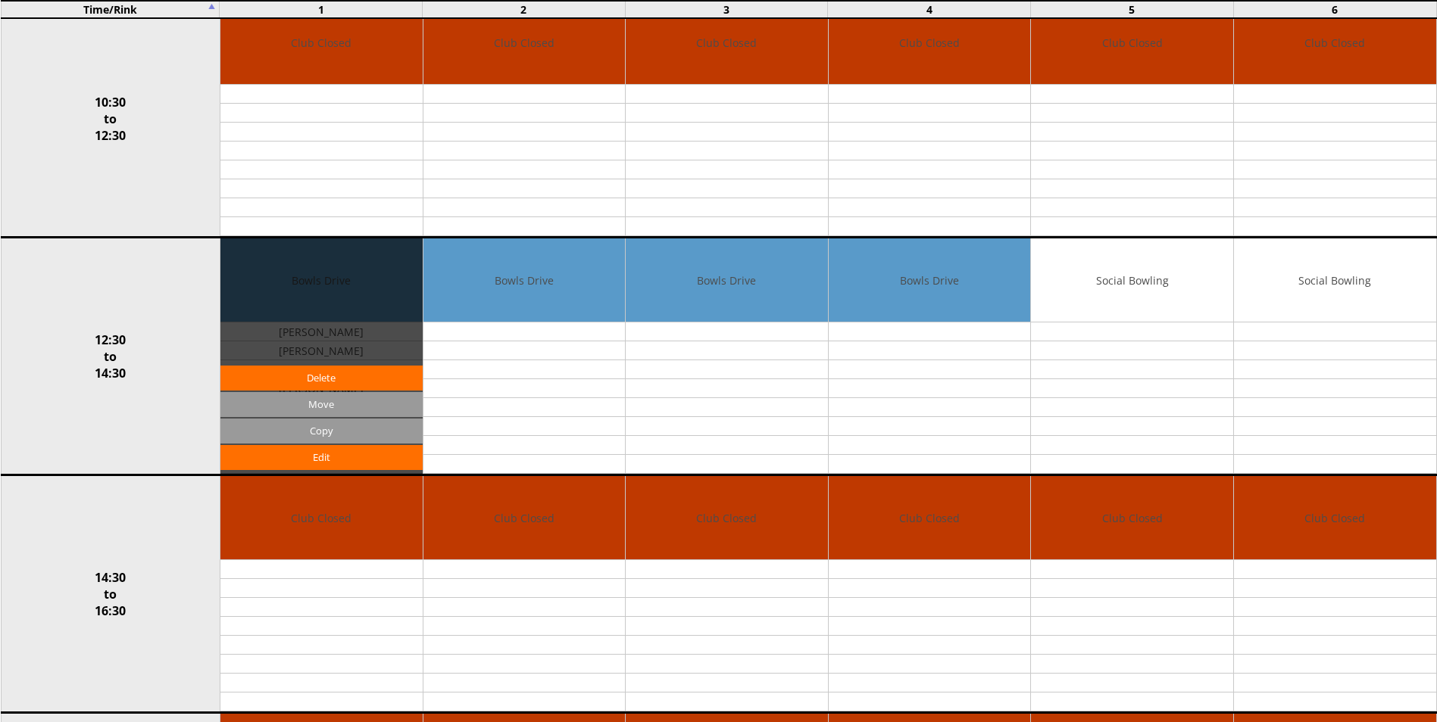
scroll to position [454, 0]
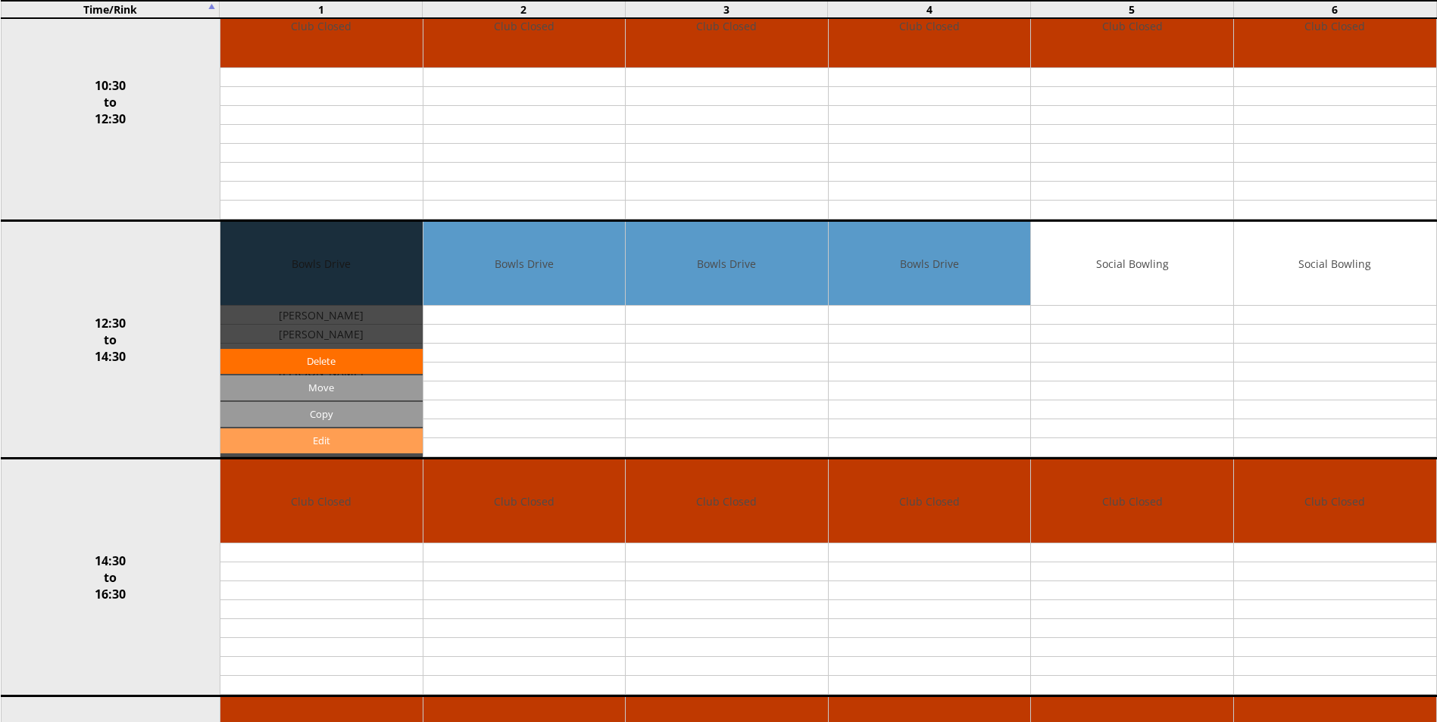
click at [343, 441] on link "Edit" at bounding box center [321, 441] width 202 height 25
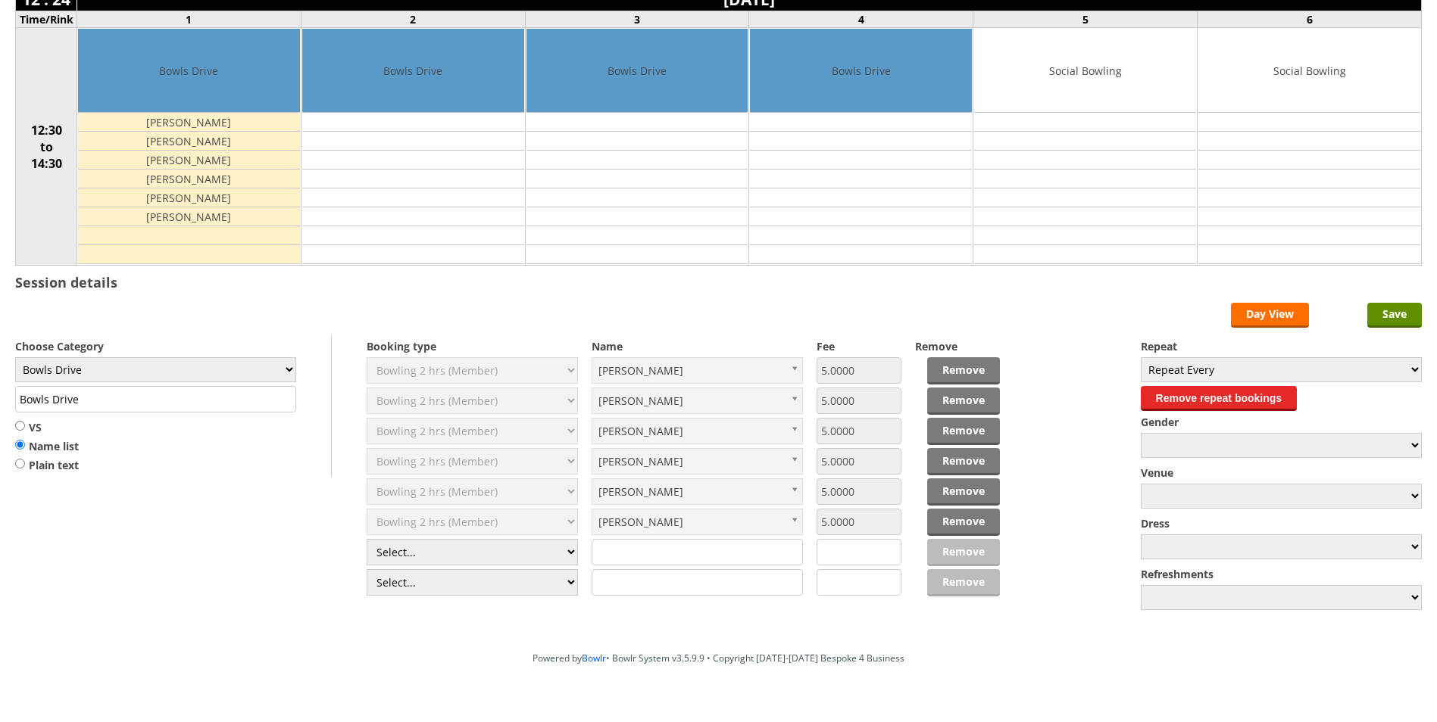
scroll to position [151, 0]
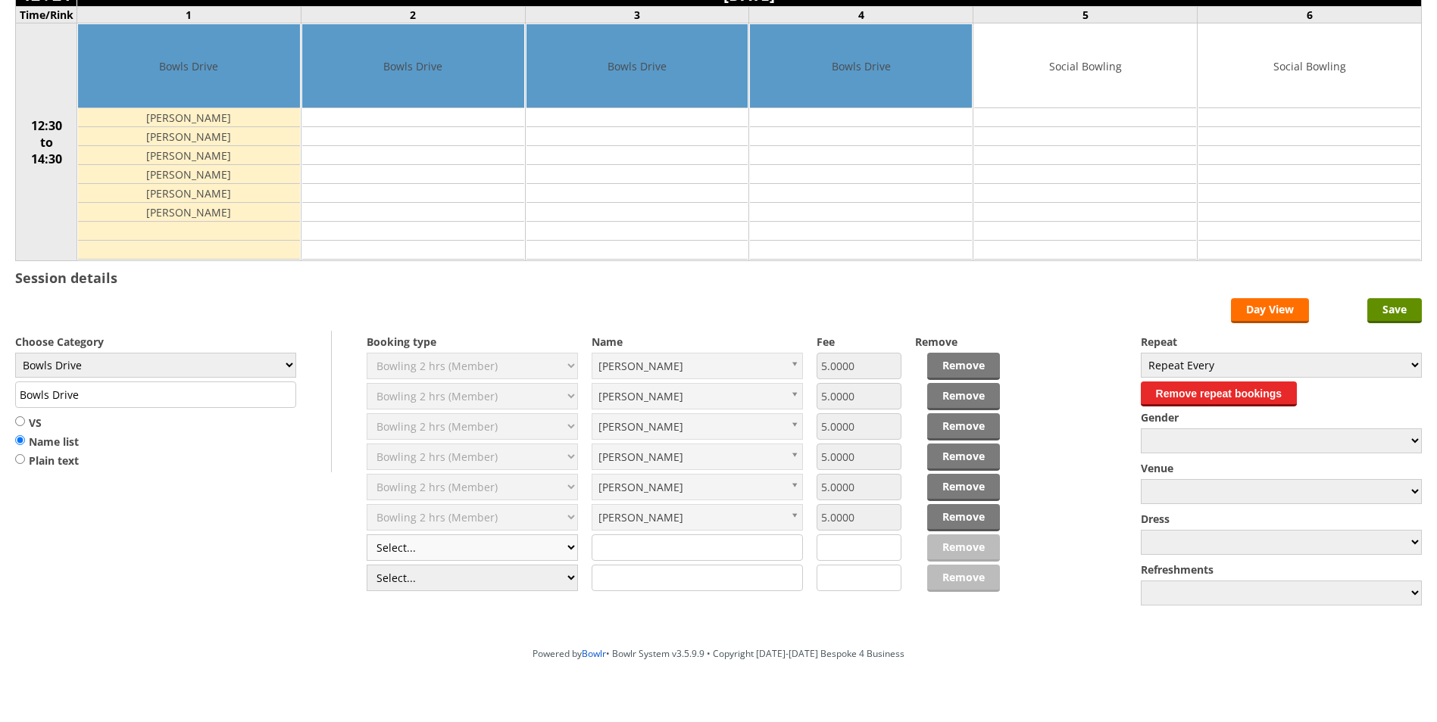
click at [569, 551] on select "Select... Club Competition (Member) Club Competition (Visitor) National (Member…" at bounding box center [472, 548] width 211 height 27
select select "1_50"
click at [367, 535] on select "Select... Club Competition (Member) Club Competition (Visitor) National (Member…" at bounding box center [472, 548] width 211 height 27
type input "5.0000"
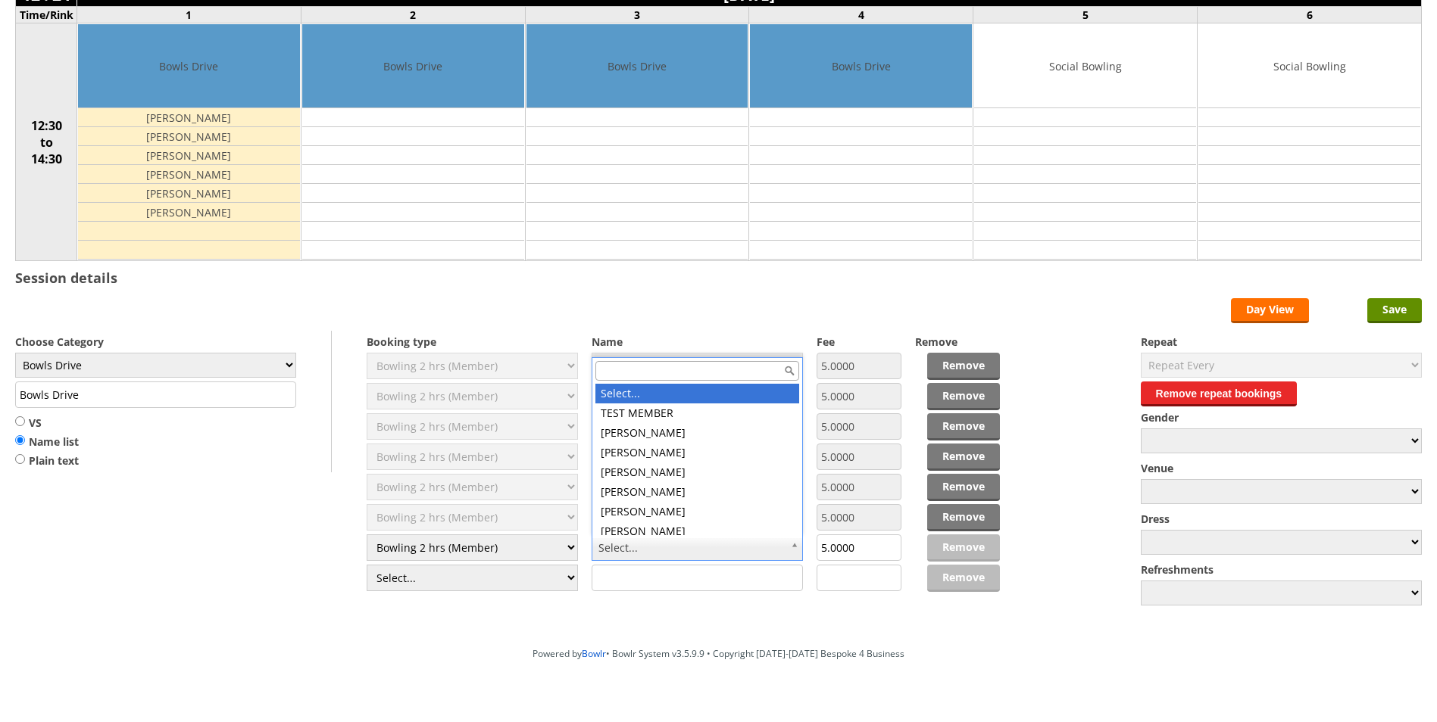
drag, startPoint x: 622, startPoint y: 548, endPoint x: 601, endPoint y: 535, distance: 24.8
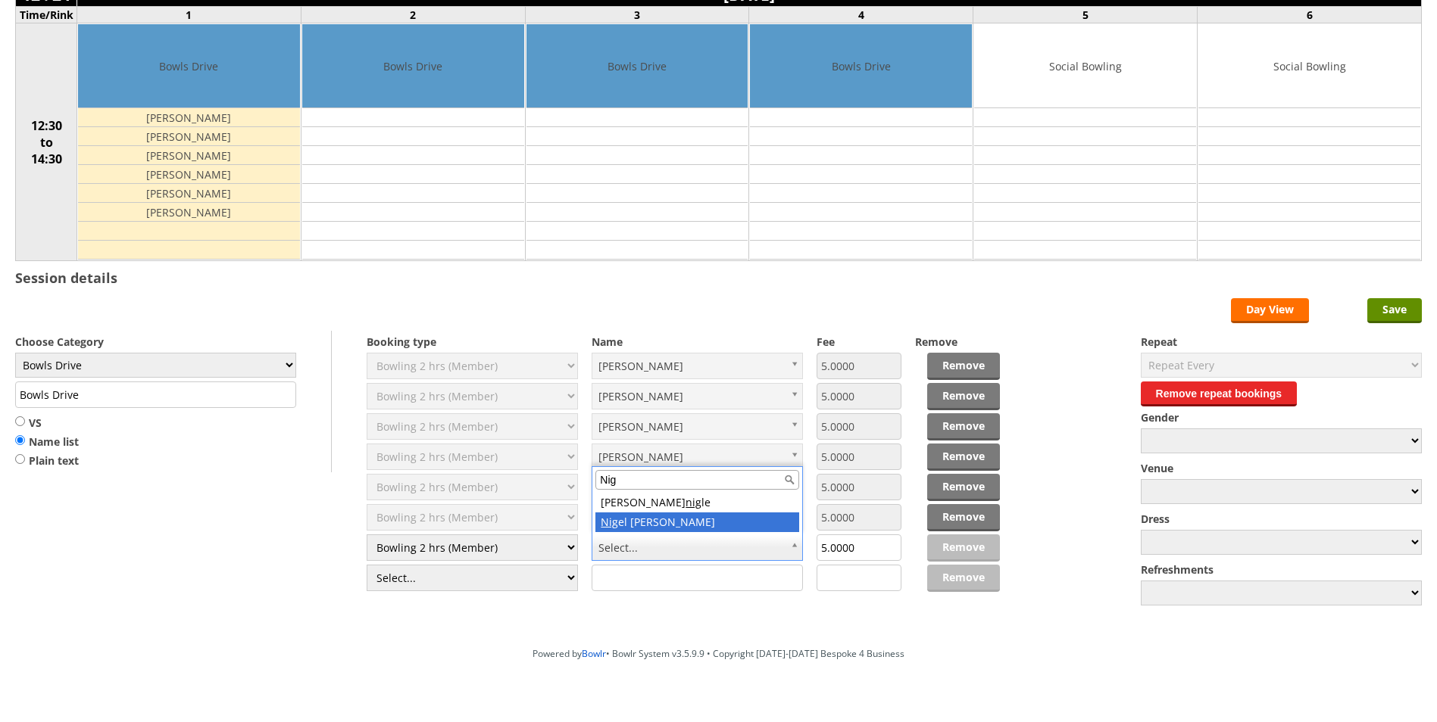
type input "Nig"
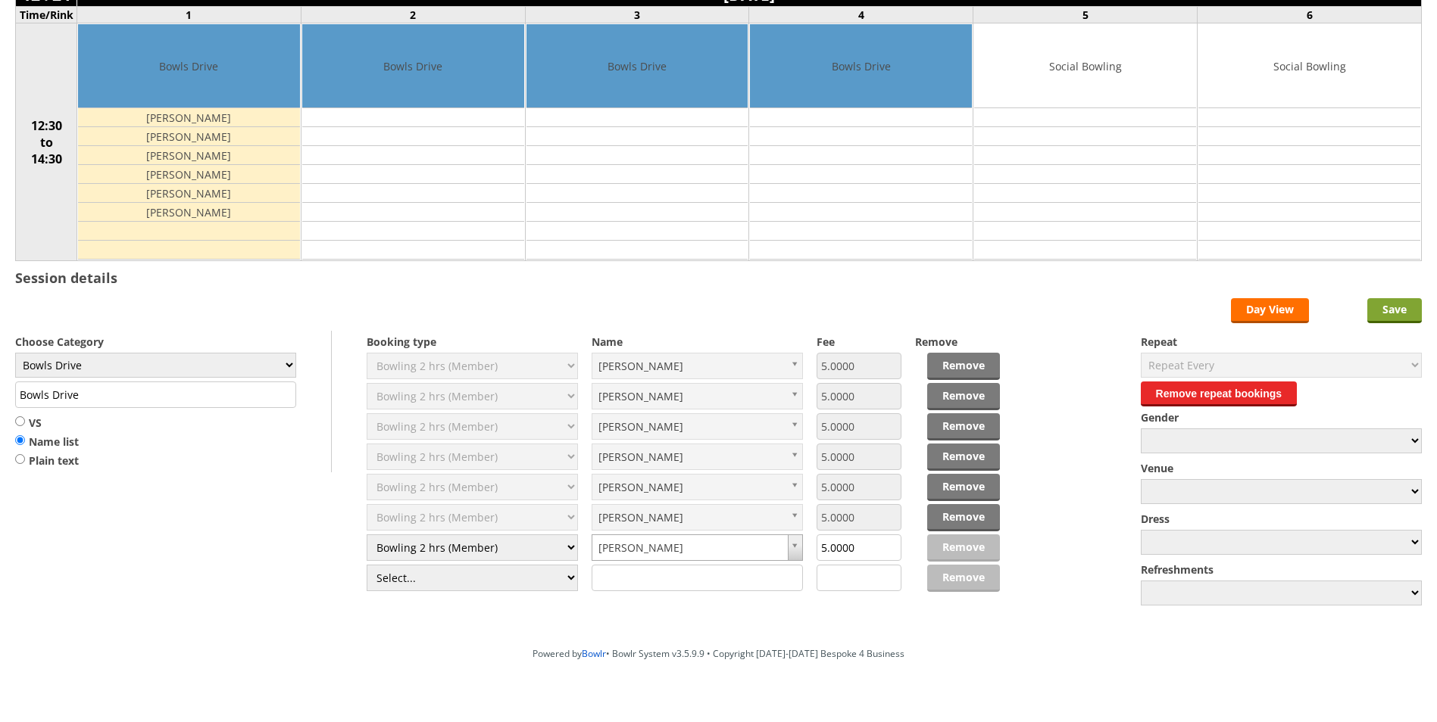
click at [1379, 309] on input "Save" at bounding box center [1394, 310] width 55 height 25
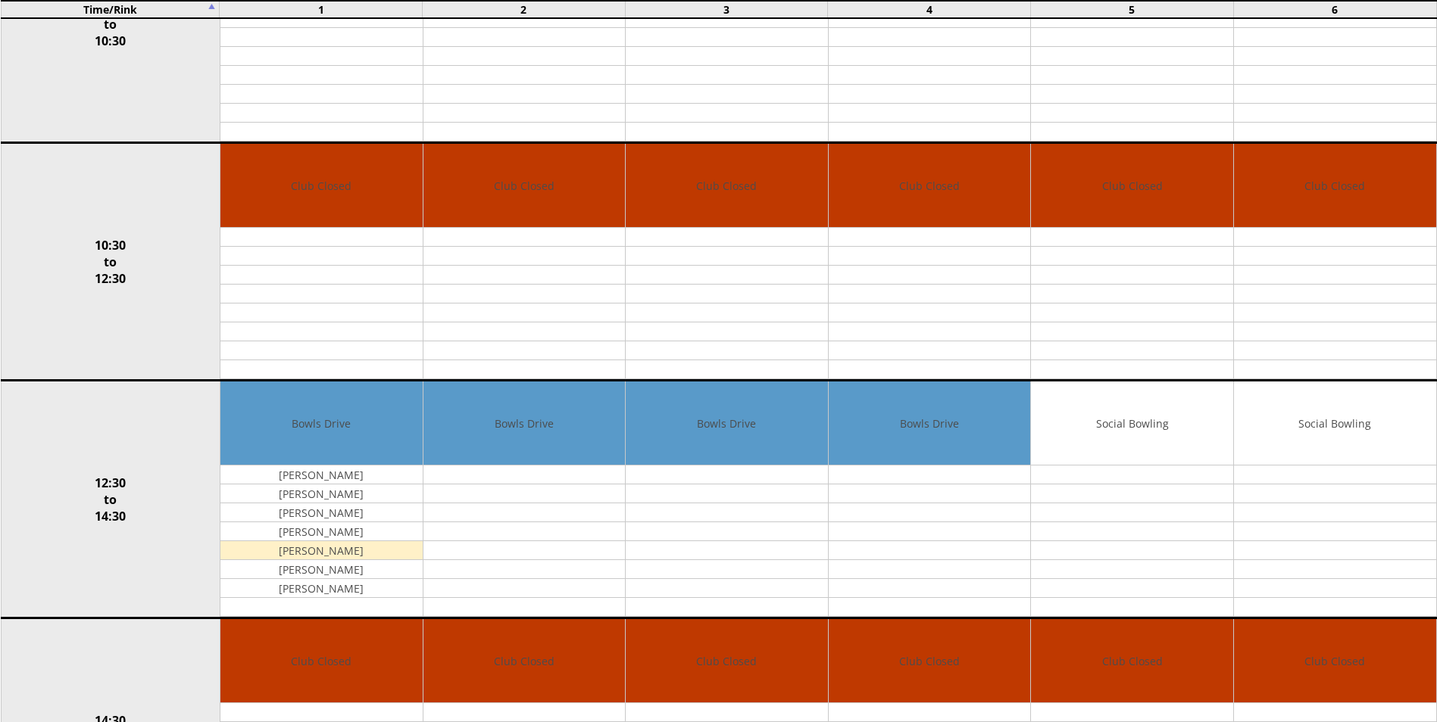
scroll to position [379, 0]
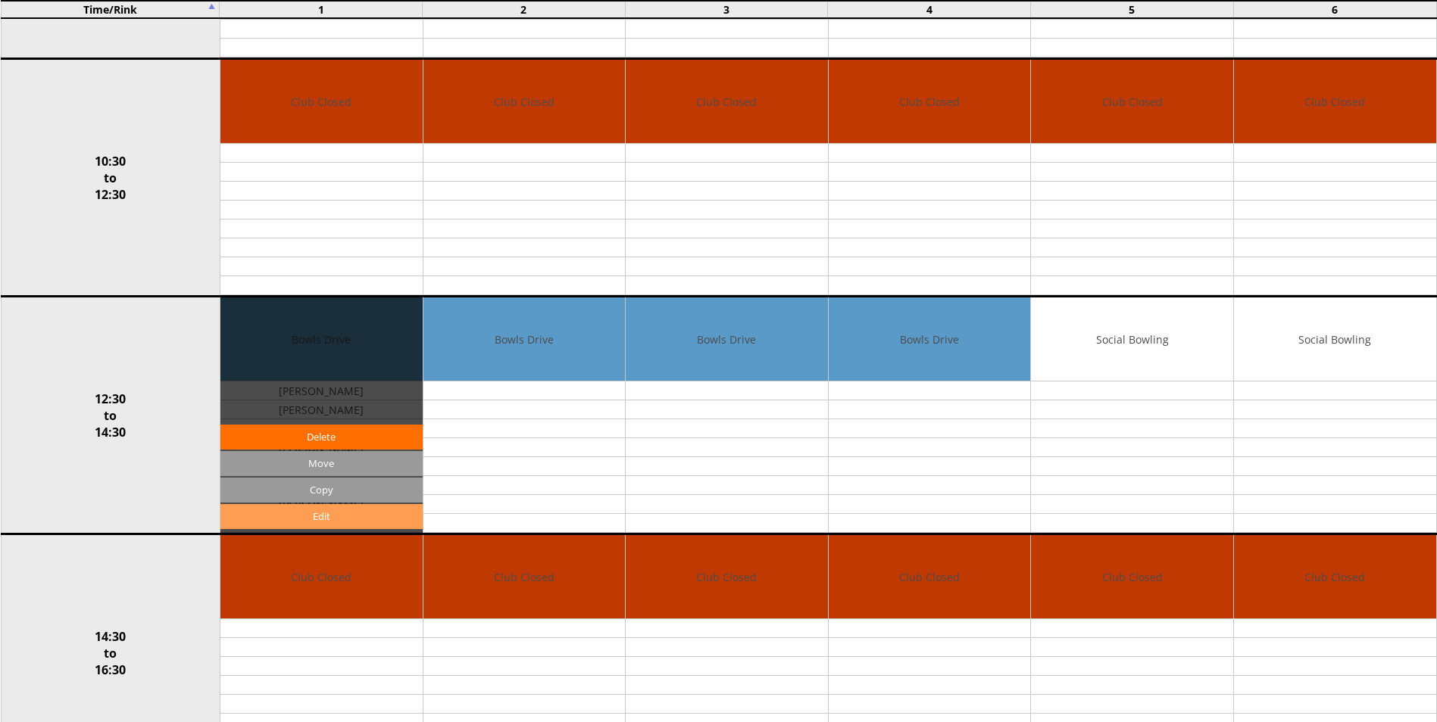
click at [351, 520] on link "Edit" at bounding box center [321, 516] width 202 height 25
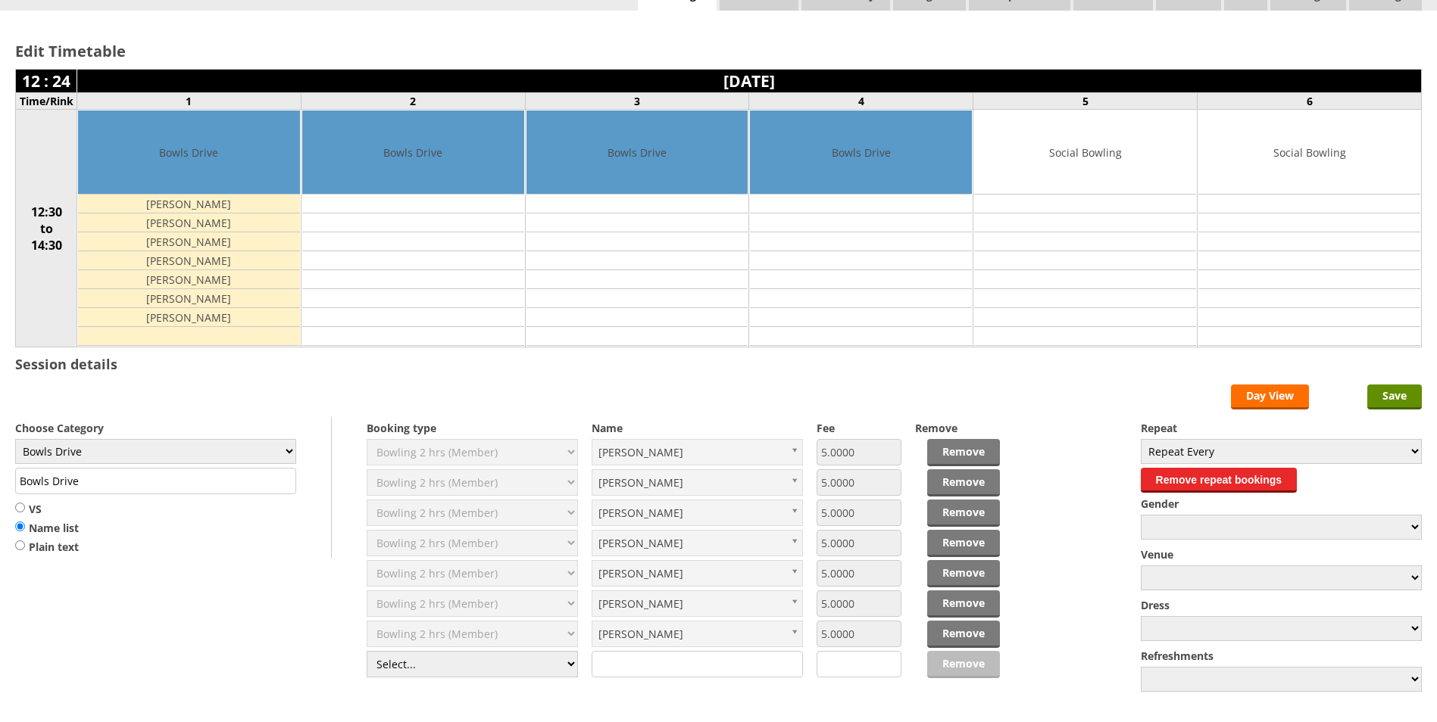
scroll to position [151, 0]
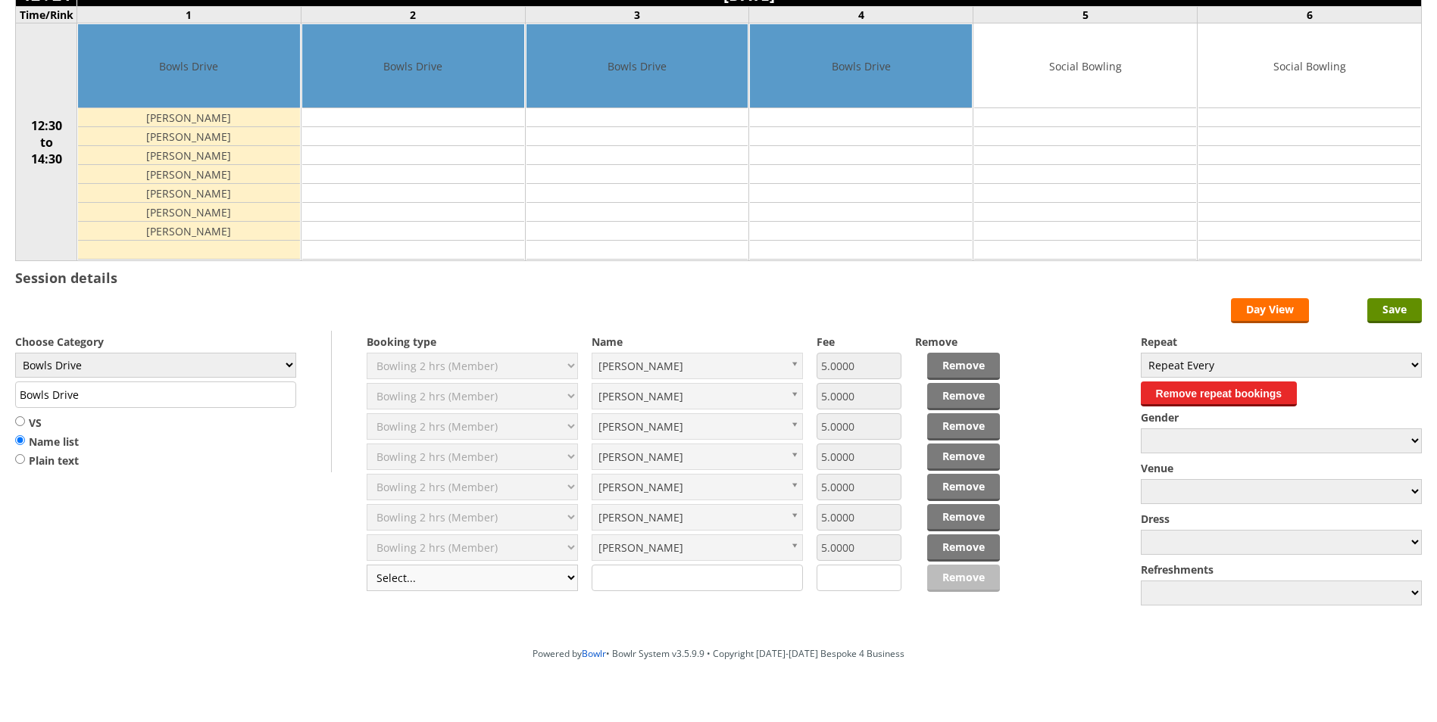
click at [573, 581] on select "Select... Club Competition (Member) Club Competition (Visitor) National (Member…" at bounding box center [472, 578] width 211 height 27
select select "1_50"
click at [367, 565] on select "Select... Club Competition (Member) Club Competition (Visitor) National (Member…" at bounding box center [472, 578] width 211 height 27
type input "5.0000"
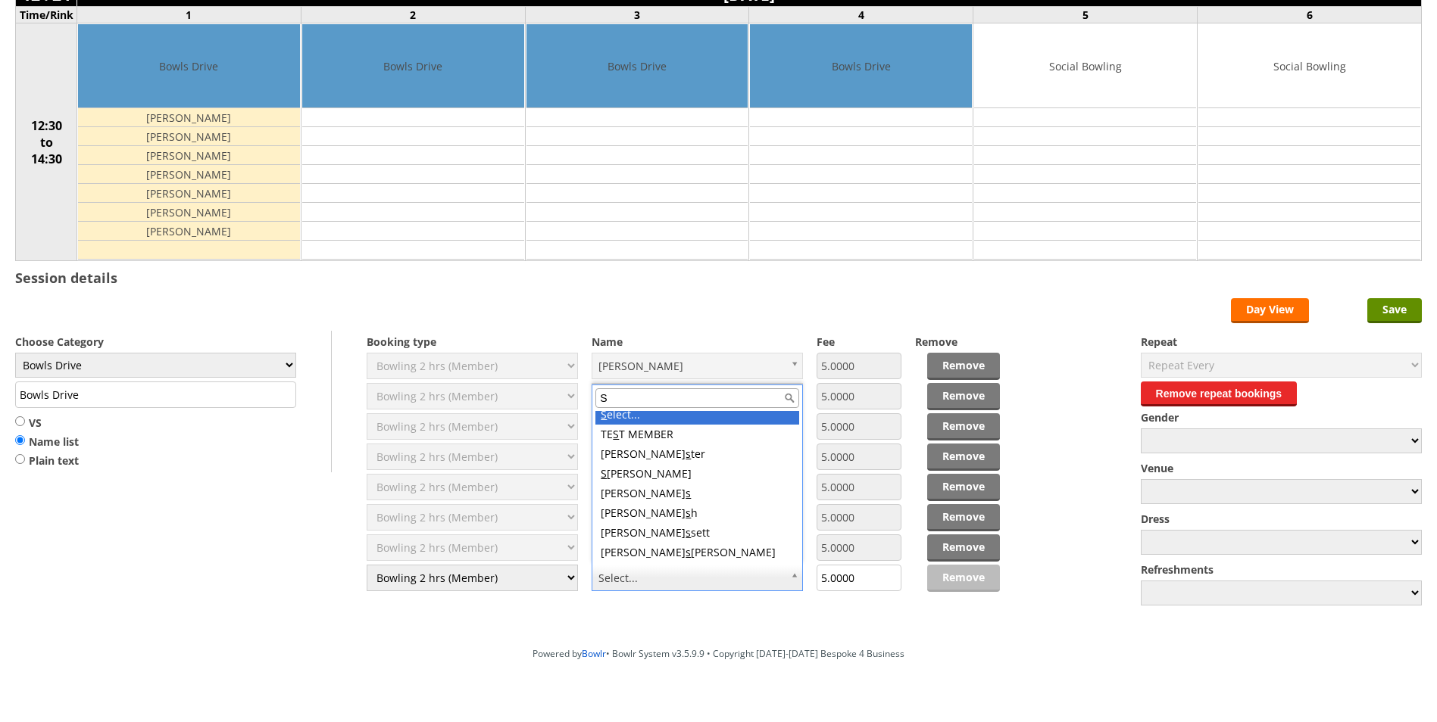
scroll to position [0, 0]
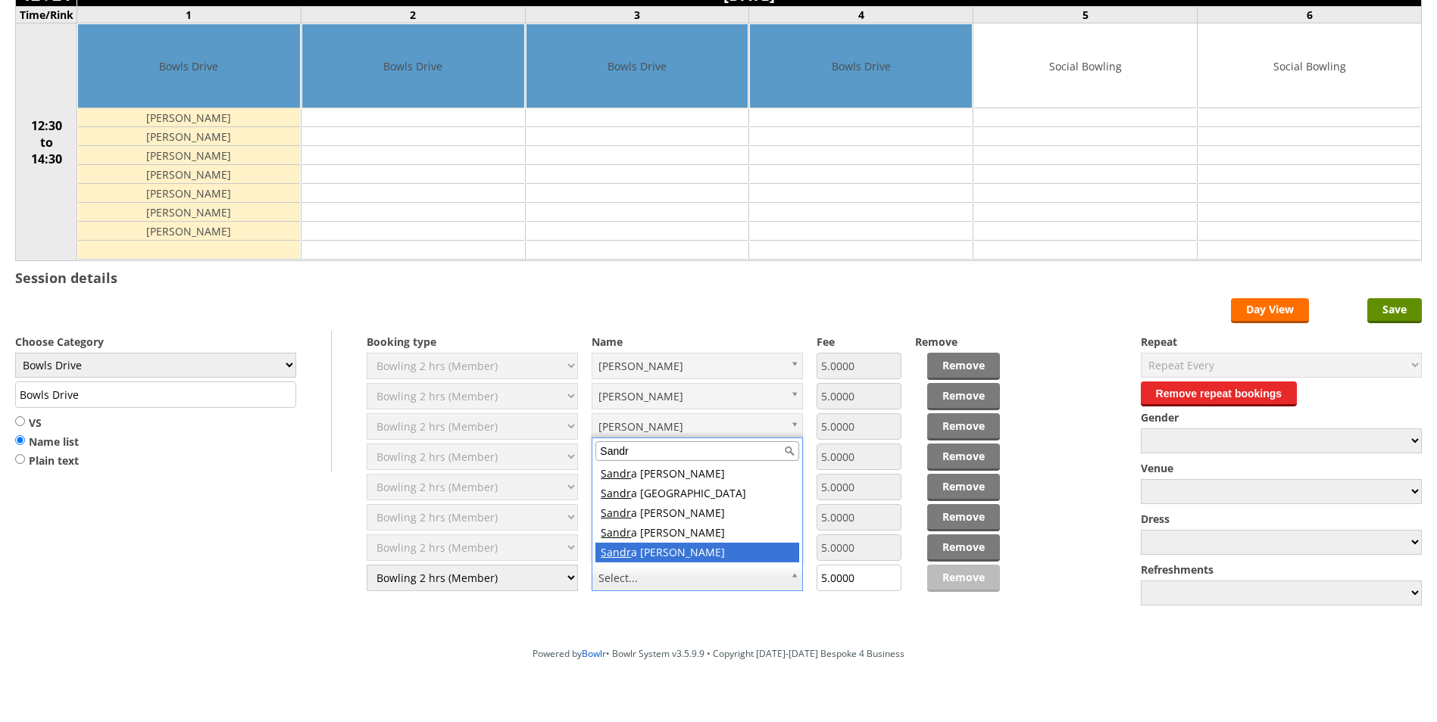
type input "Sandr"
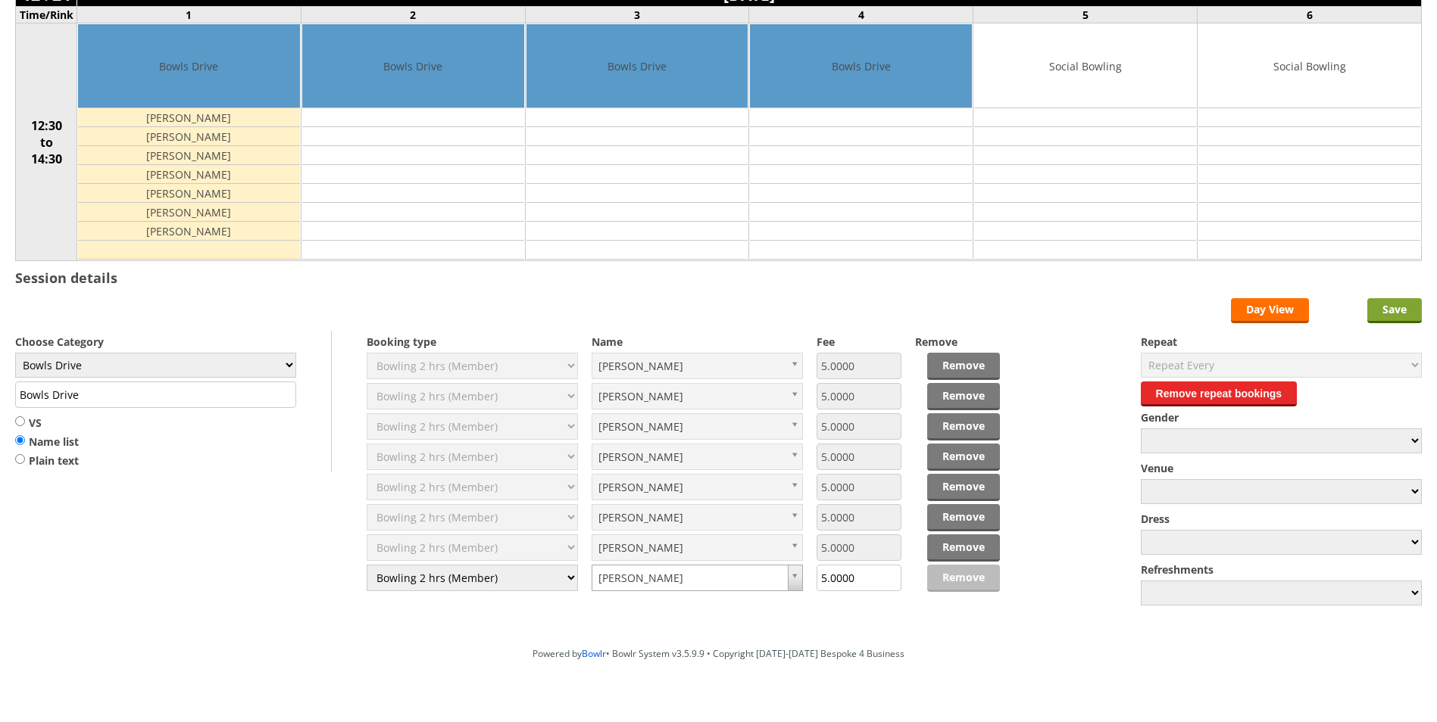
click at [1380, 306] on input "Save" at bounding box center [1394, 310] width 55 height 25
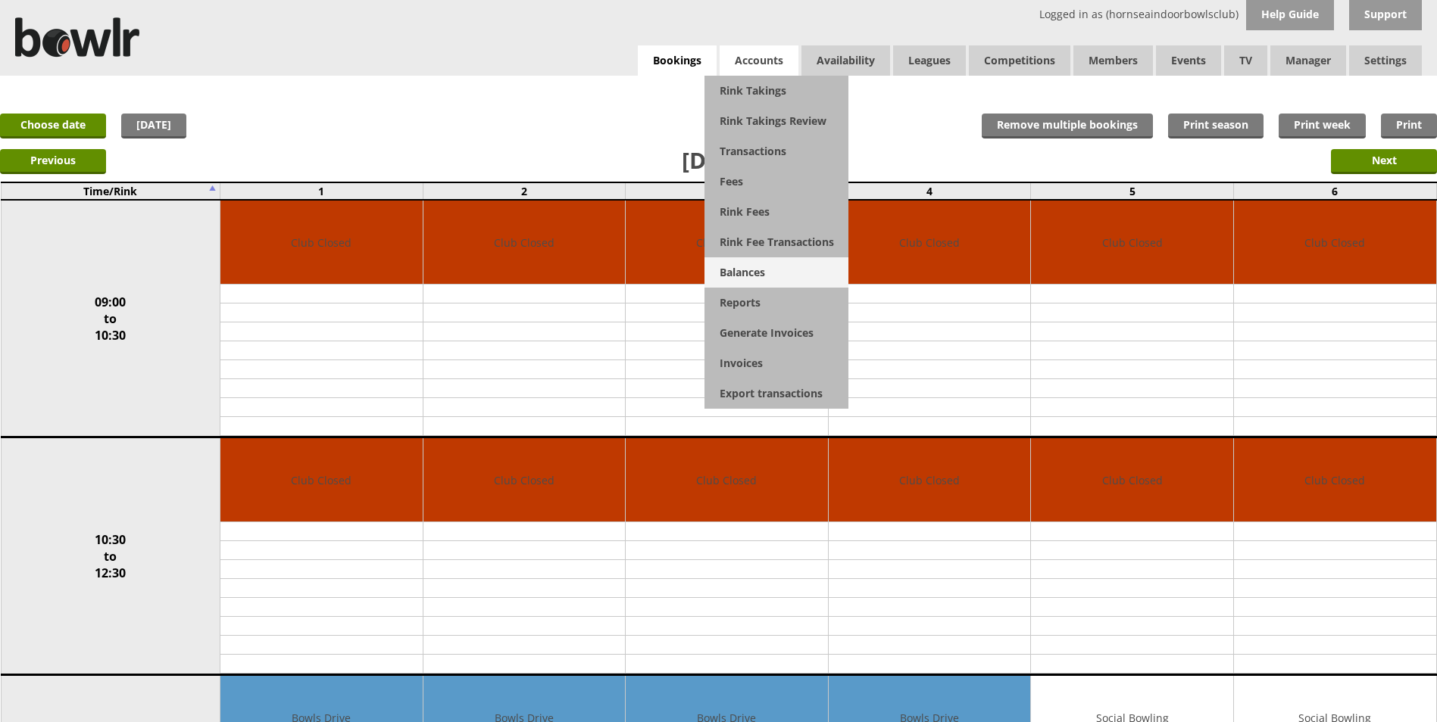
click at [722, 268] on link "Balances" at bounding box center [776, 272] width 144 height 30
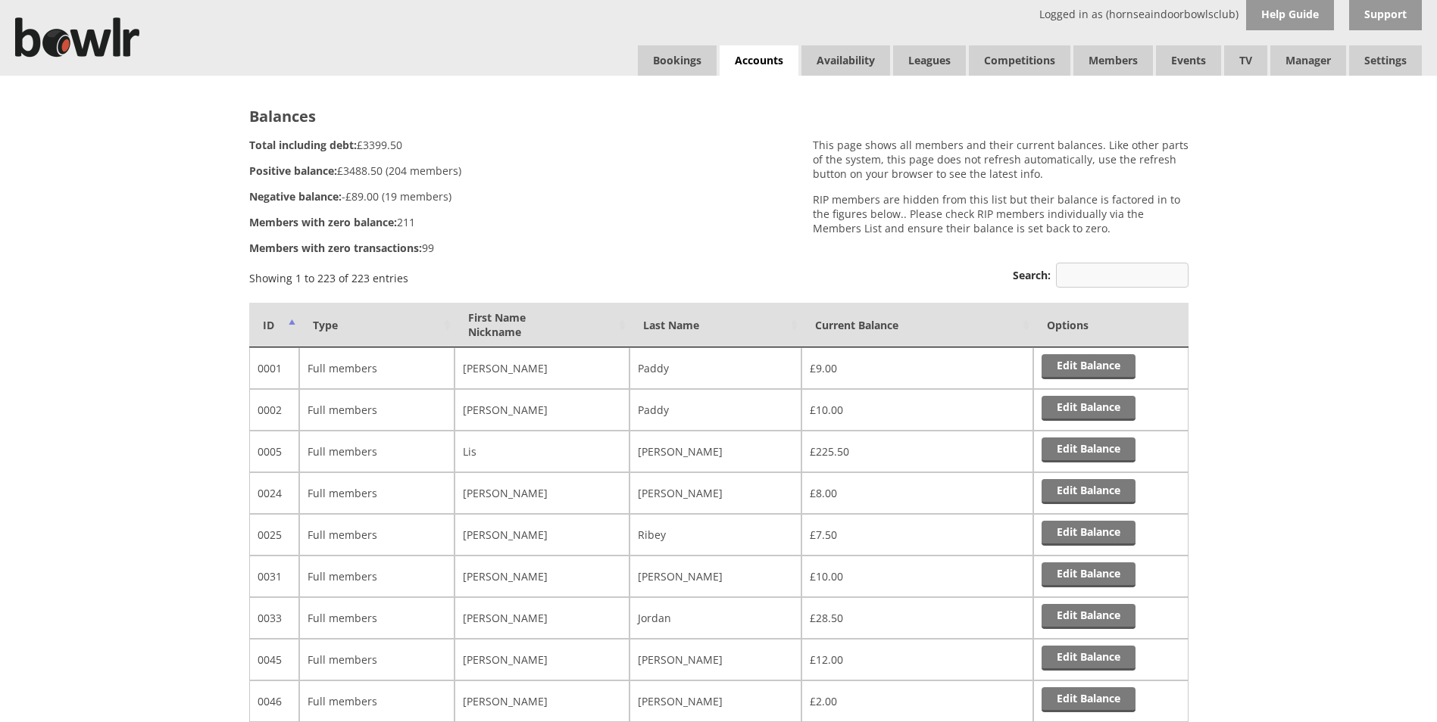
click at [1109, 277] on input "Search:" at bounding box center [1122, 275] width 133 height 25
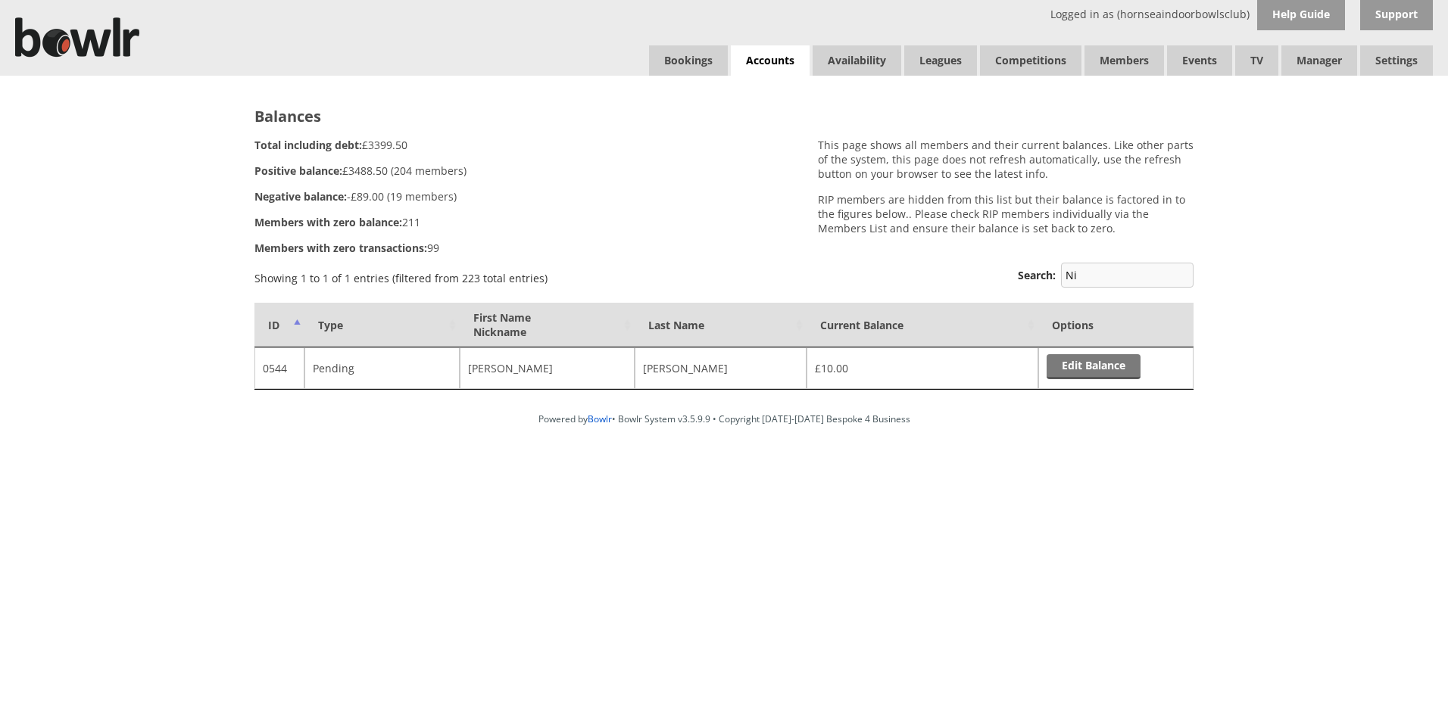
type input "N"
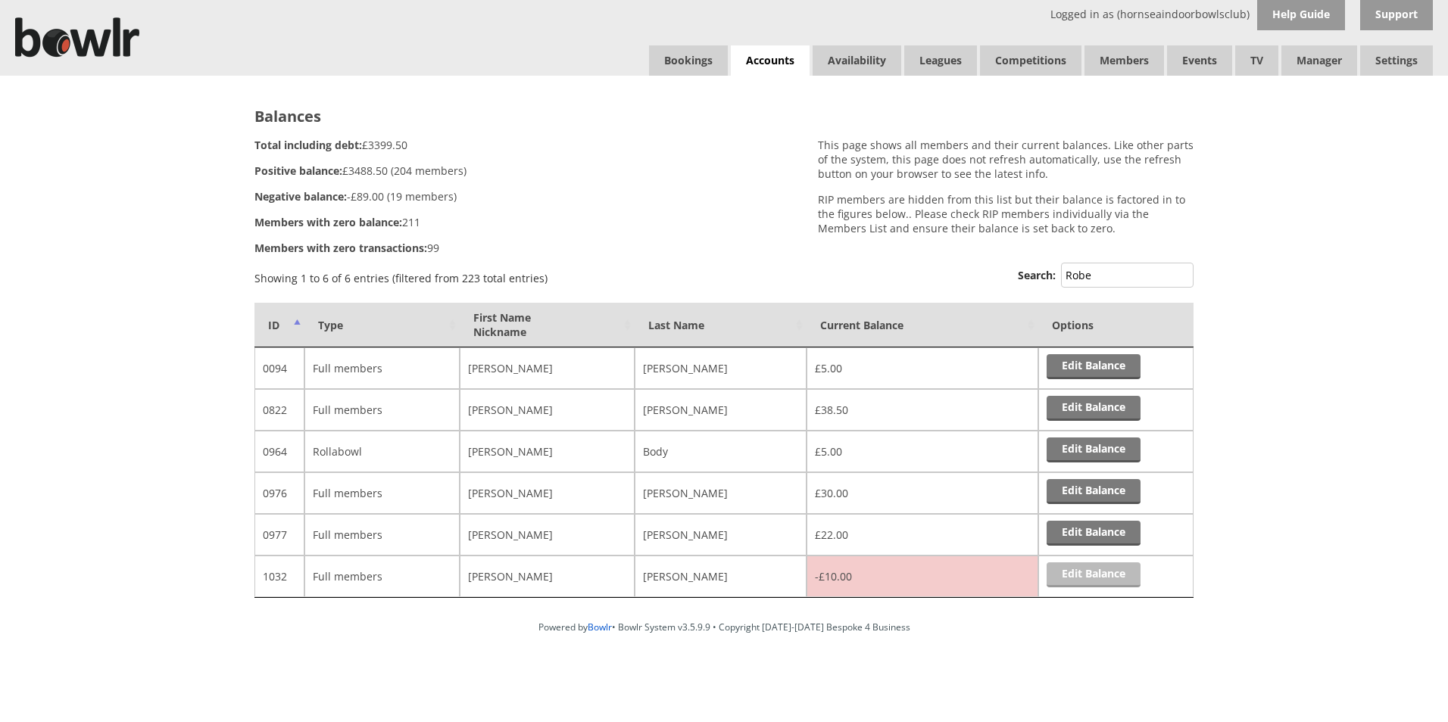
type input "Robe"
click at [1066, 576] on link "Edit Balance" at bounding box center [1094, 575] width 94 height 25
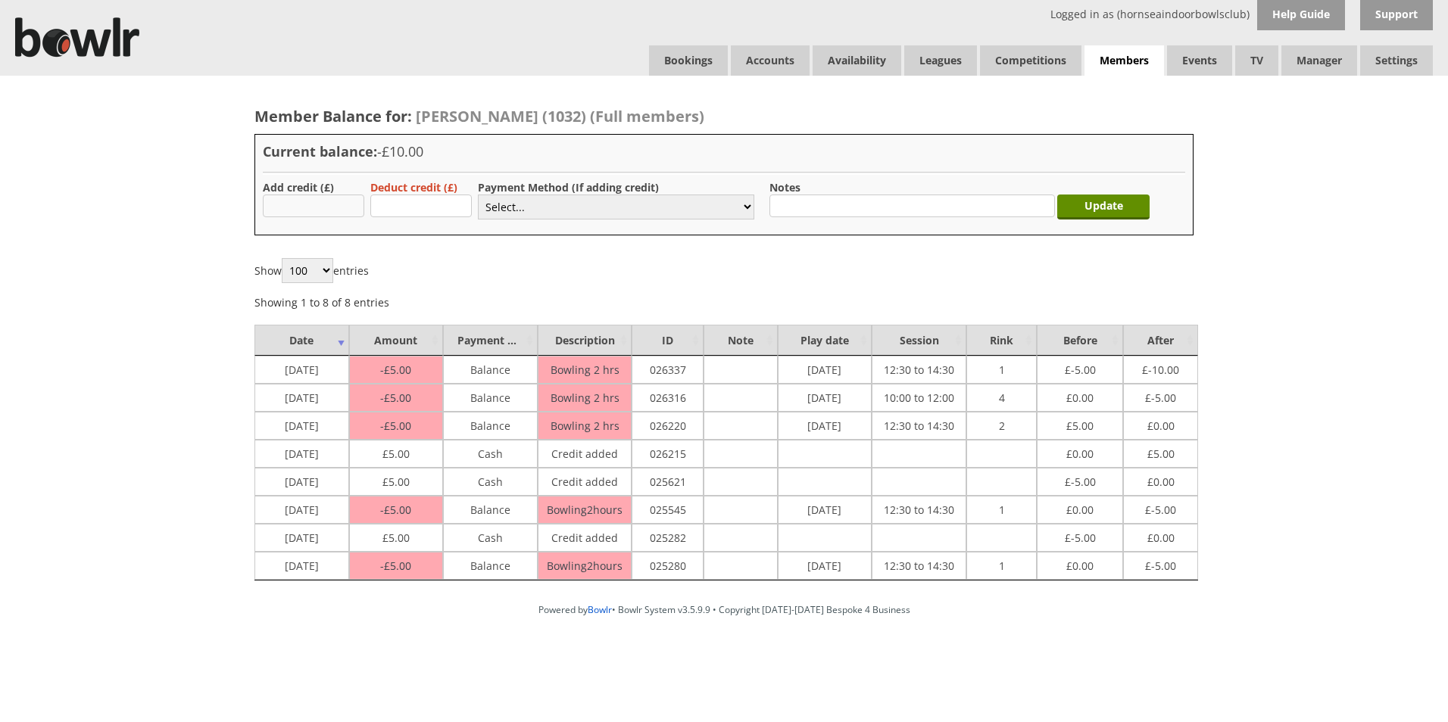
click at [348, 210] on input "text" at bounding box center [313, 206] width 101 height 23
type input "5.00"
drag, startPoint x: 750, startPoint y: 207, endPoint x: 734, endPoint y: 213, distance: 17.0
click at [750, 207] on select "Select... Cash Card Cheque Bank Transfer Other Member Card Gift Voucher Balance" at bounding box center [616, 207] width 276 height 25
select select "1"
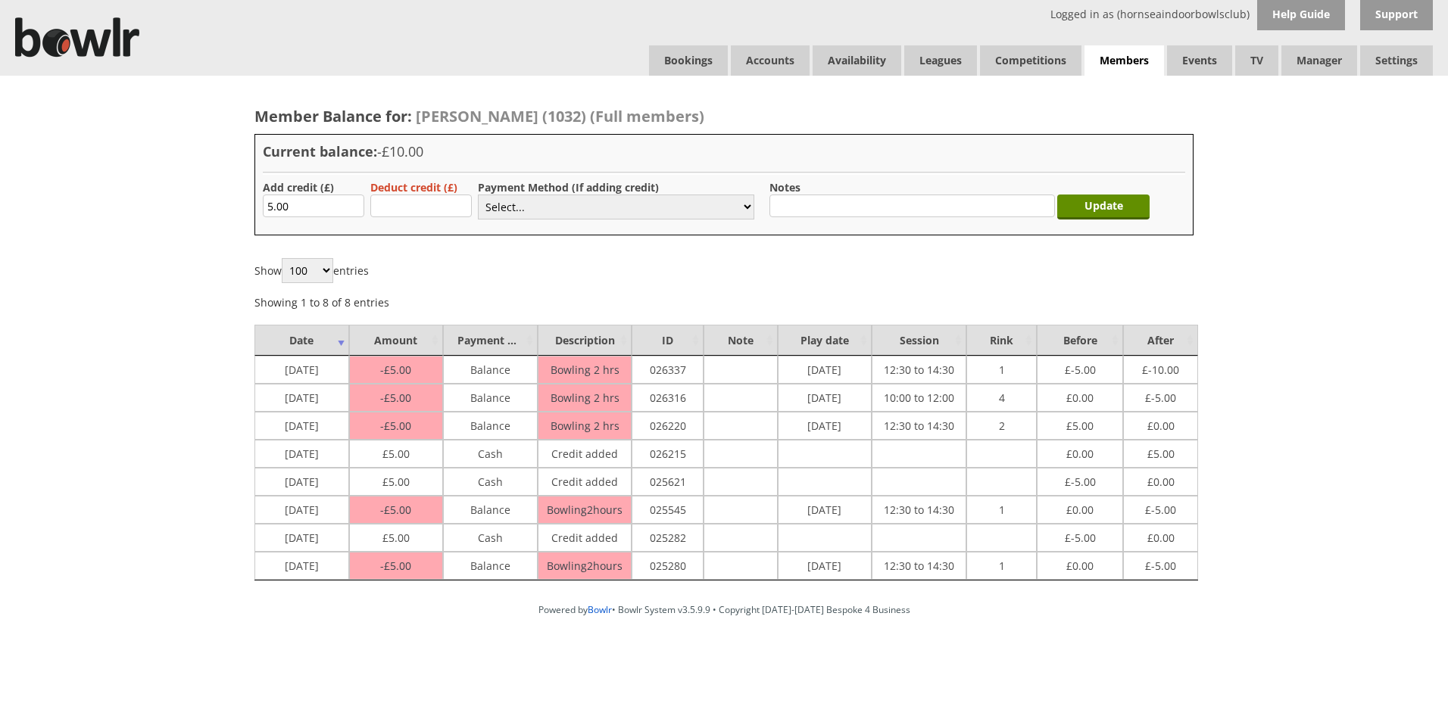
click at [478, 195] on select "Select... Cash Card Cheque Bank Transfer Other Member Card Gift Voucher Balance" at bounding box center [616, 207] width 276 height 25
click at [1088, 214] on input "Update" at bounding box center [1103, 207] width 92 height 25
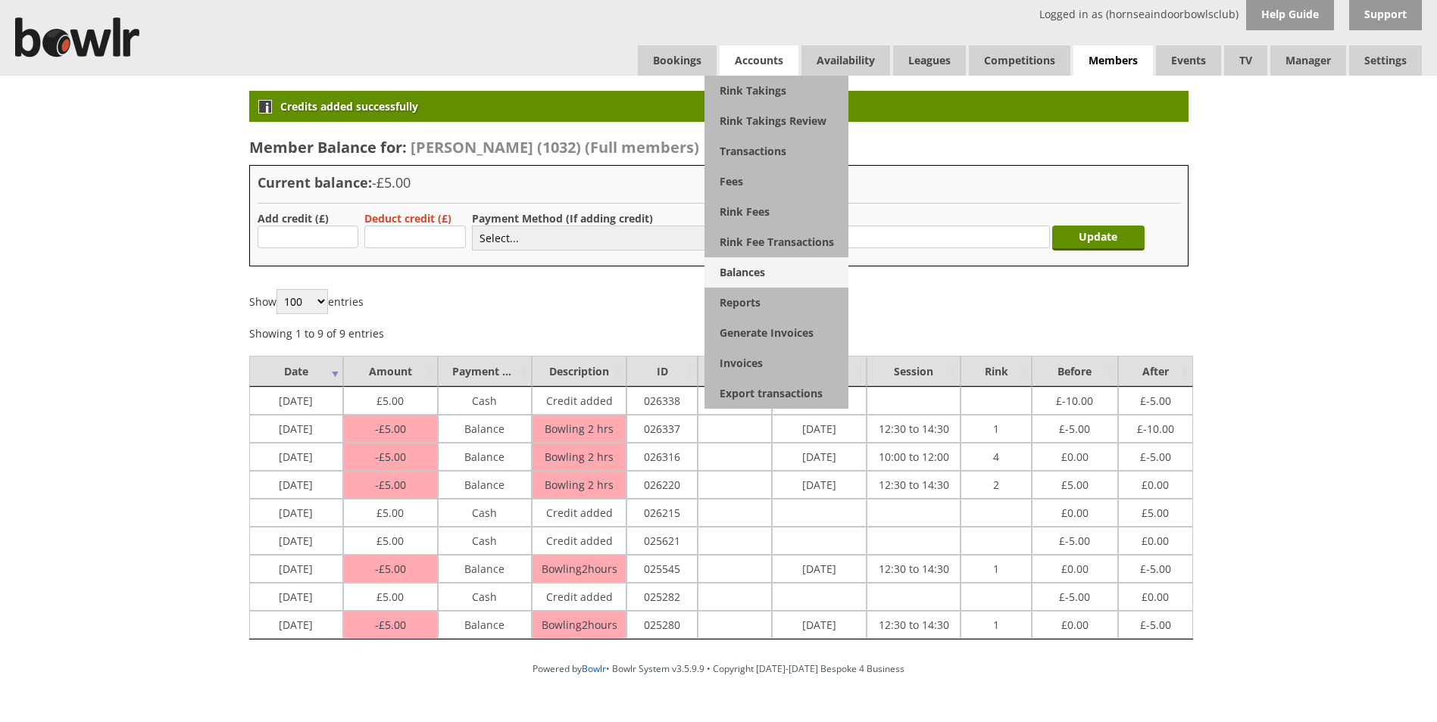
click at [748, 274] on link "Balances" at bounding box center [776, 272] width 144 height 30
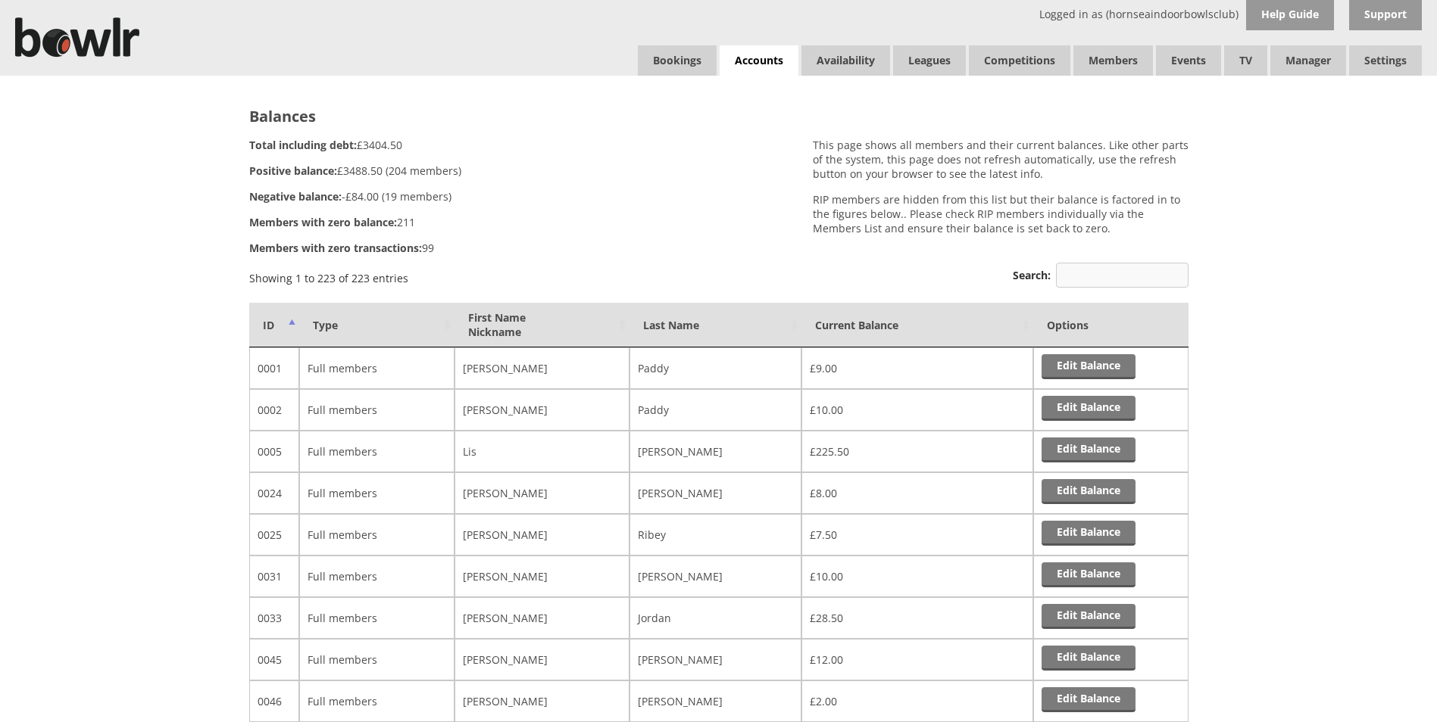
click at [1095, 276] on input "Search:" at bounding box center [1122, 275] width 133 height 25
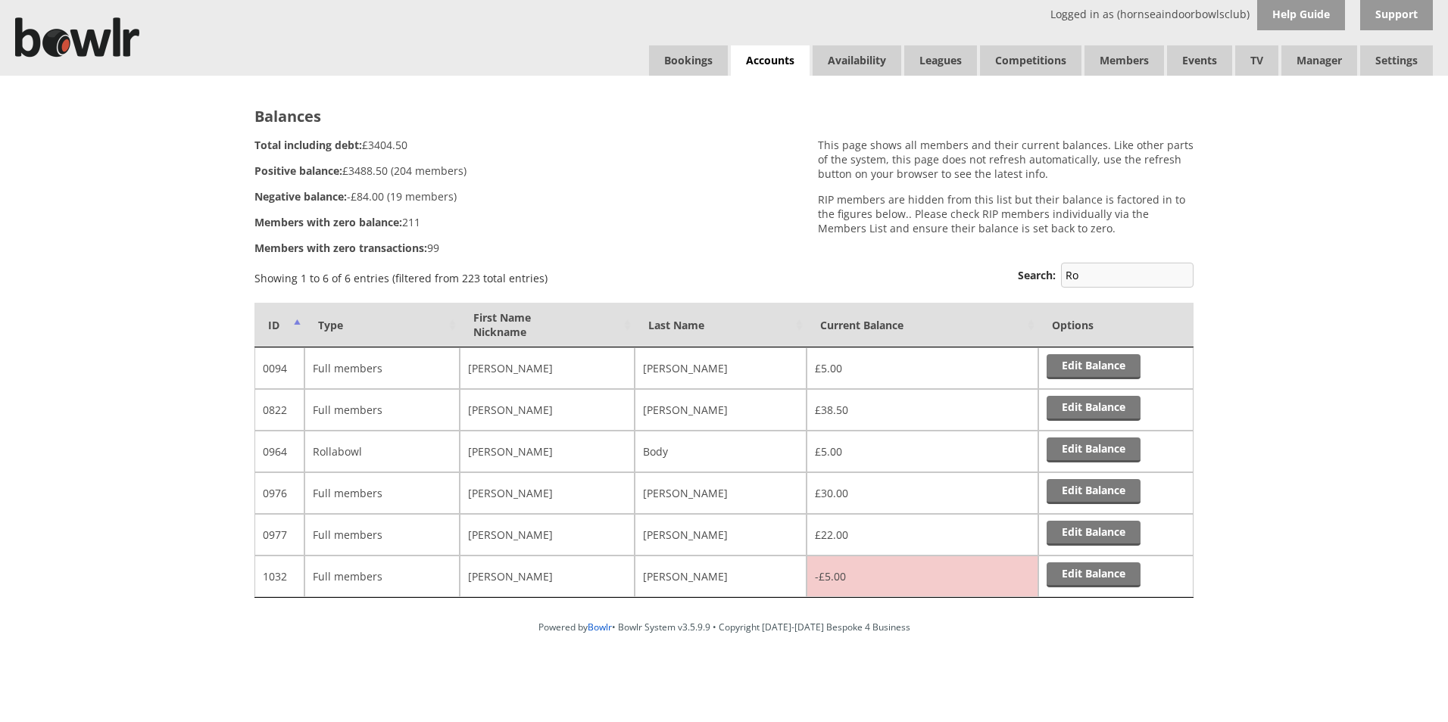
type input "R"
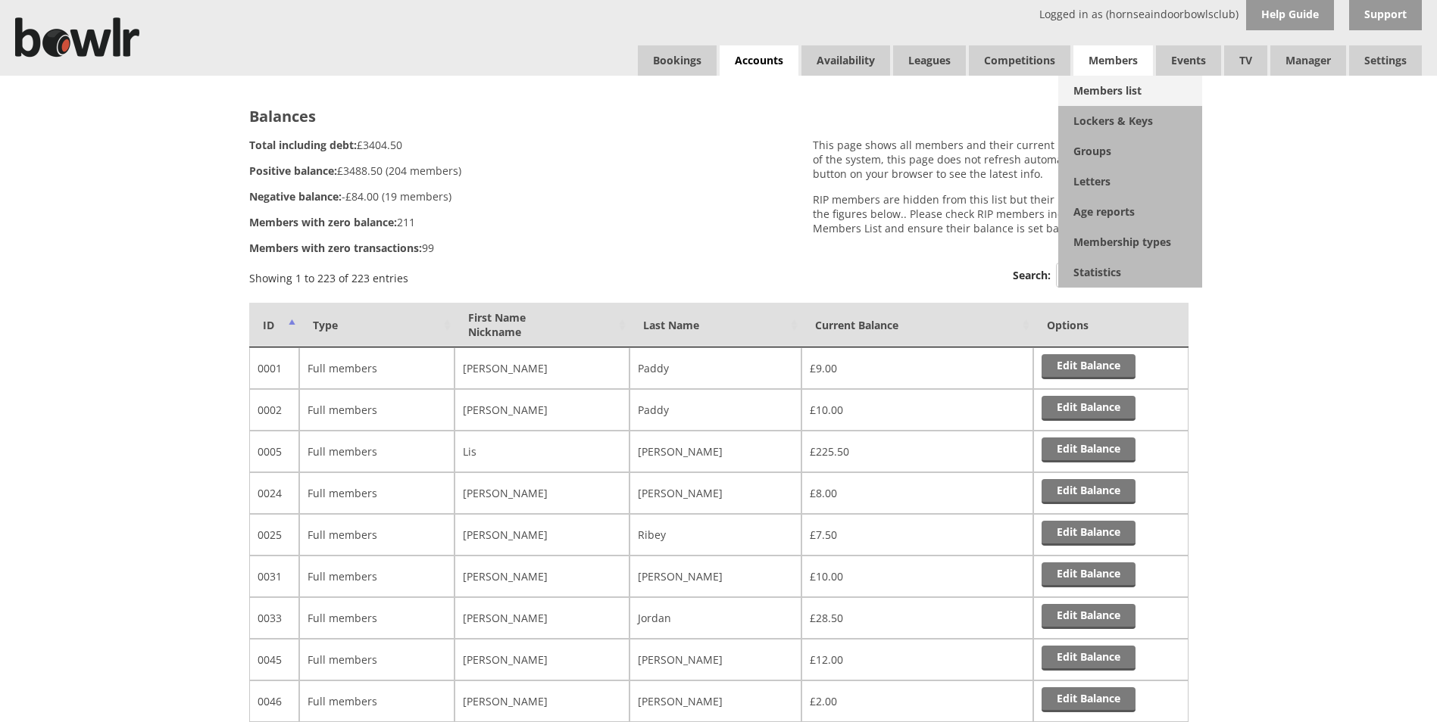
click at [1100, 92] on link "Members list" at bounding box center [1130, 91] width 144 height 30
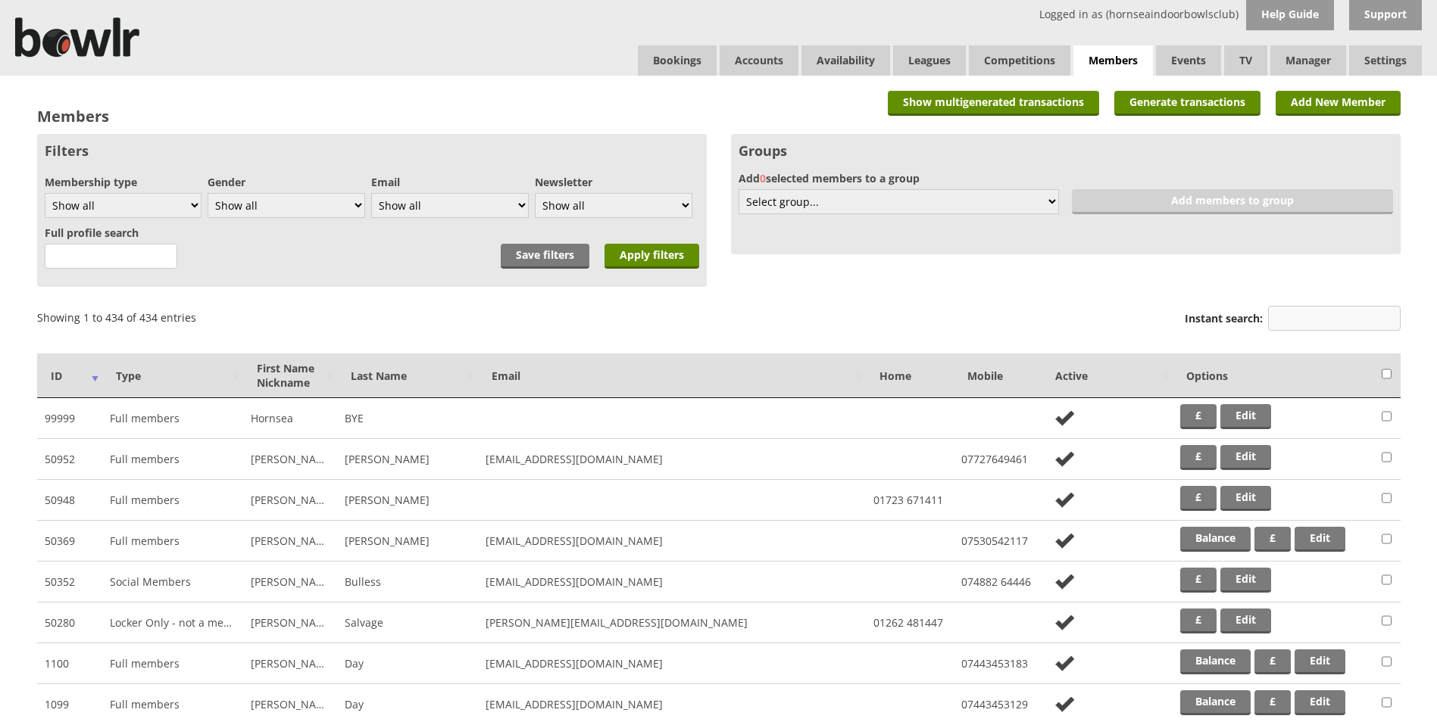
click at [1316, 320] on input "Instant search:" at bounding box center [1334, 318] width 133 height 25
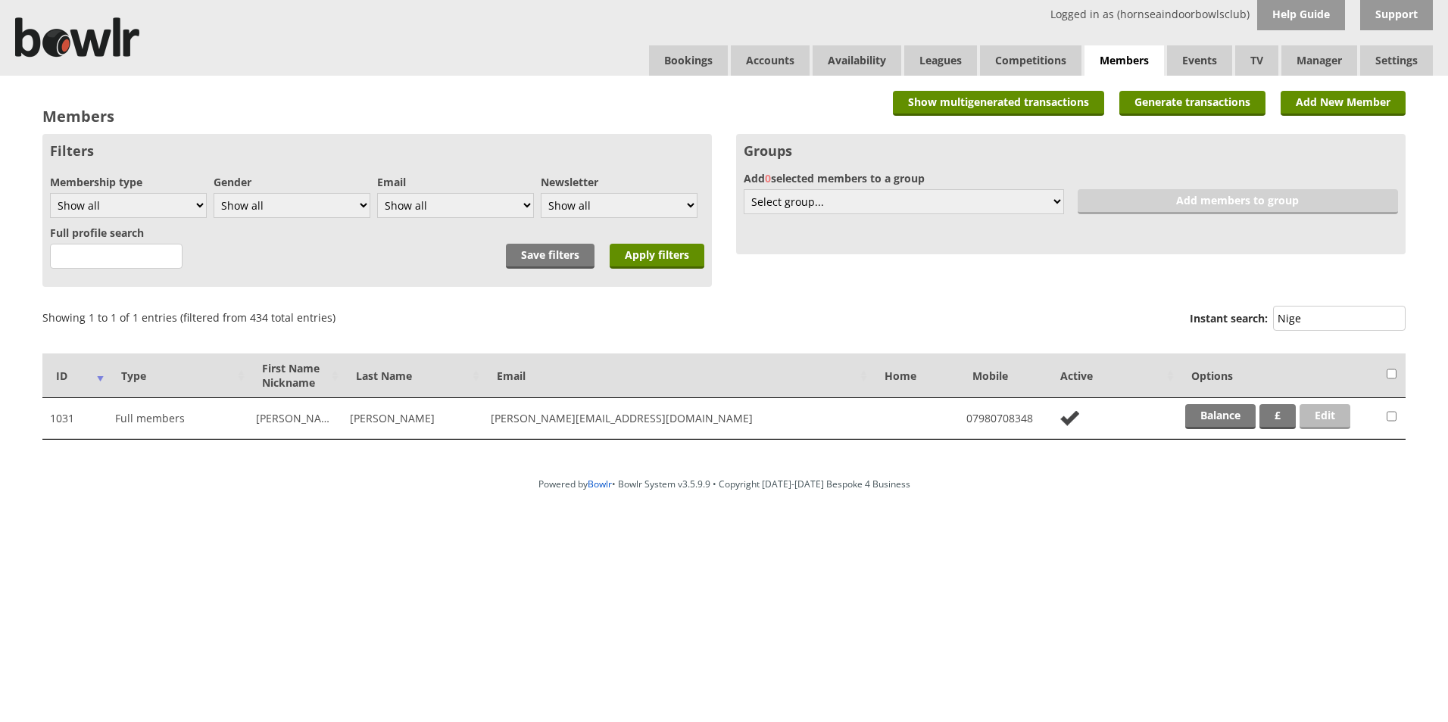
type input "Nige"
click at [1318, 417] on link "Edit" at bounding box center [1325, 416] width 51 height 25
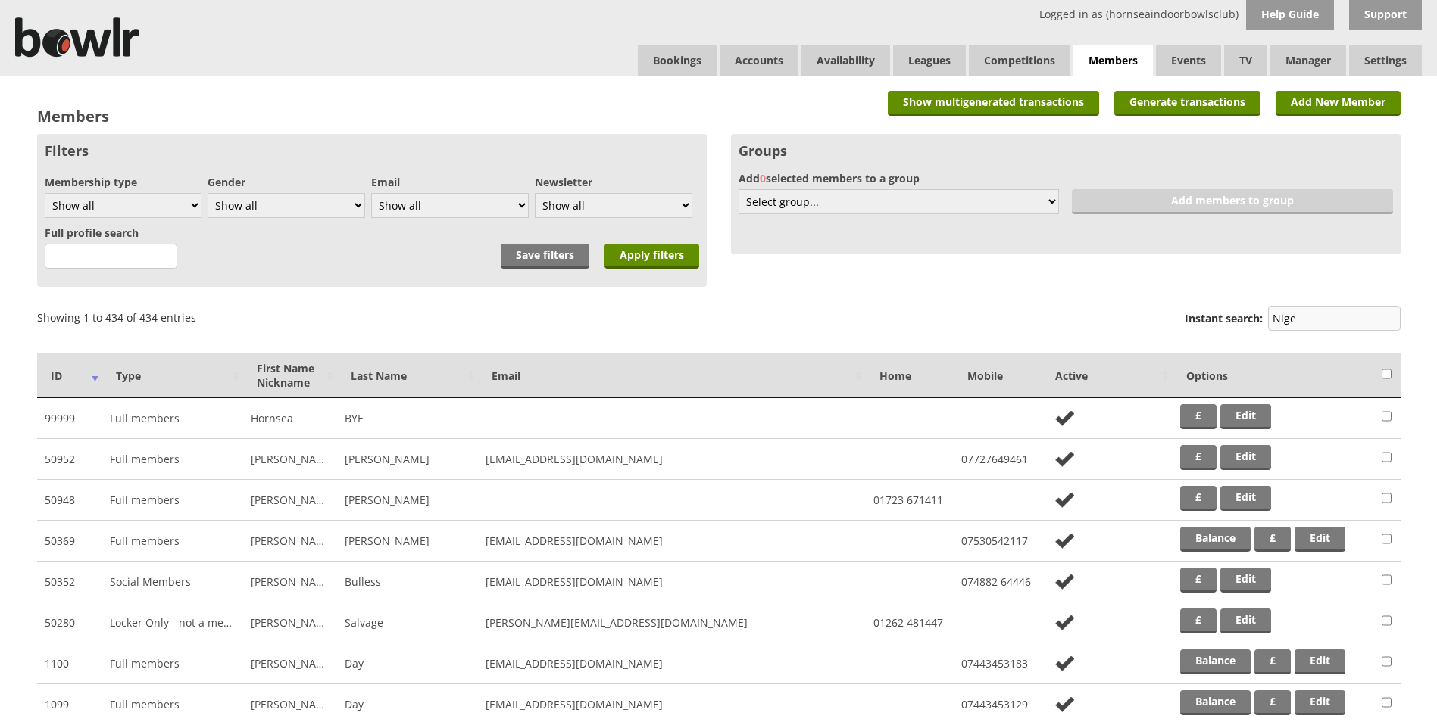
click at [1300, 316] on input "Nige" at bounding box center [1334, 318] width 133 height 25
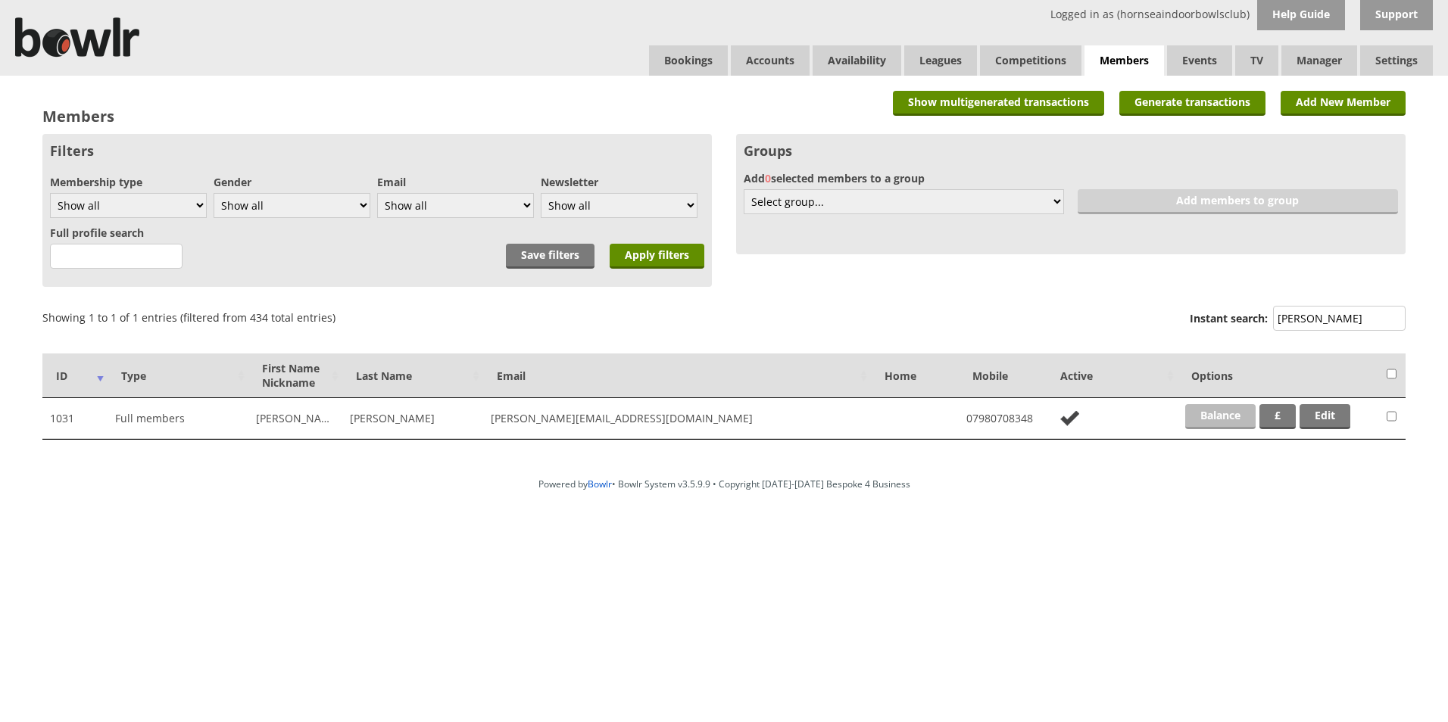
type input "Nigel R"
click at [1225, 413] on link "Balance" at bounding box center [1220, 416] width 70 height 25
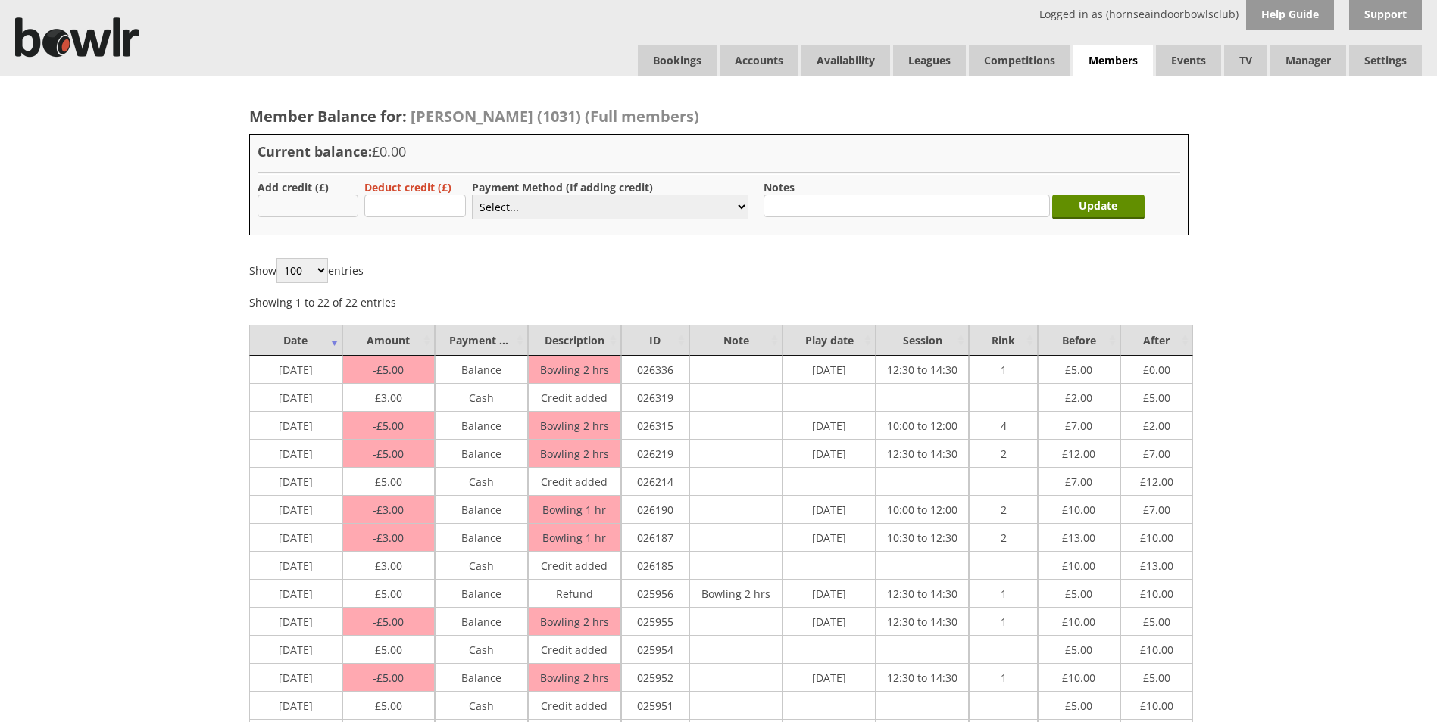
click at [331, 204] on input "text" at bounding box center [307, 206] width 101 height 23
type input "5.00"
click at [740, 209] on select "Select... Cash Card Cheque Bank Transfer Other Member Card Gift Voucher Balance" at bounding box center [610, 207] width 276 height 25
click at [472, 195] on select "Select... Cash Card Cheque Bank Transfer Other Member Card Gift Voucher Balance" at bounding box center [610, 207] width 276 height 25
click at [1090, 210] on input "Update" at bounding box center [1098, 207] width 92 height 25
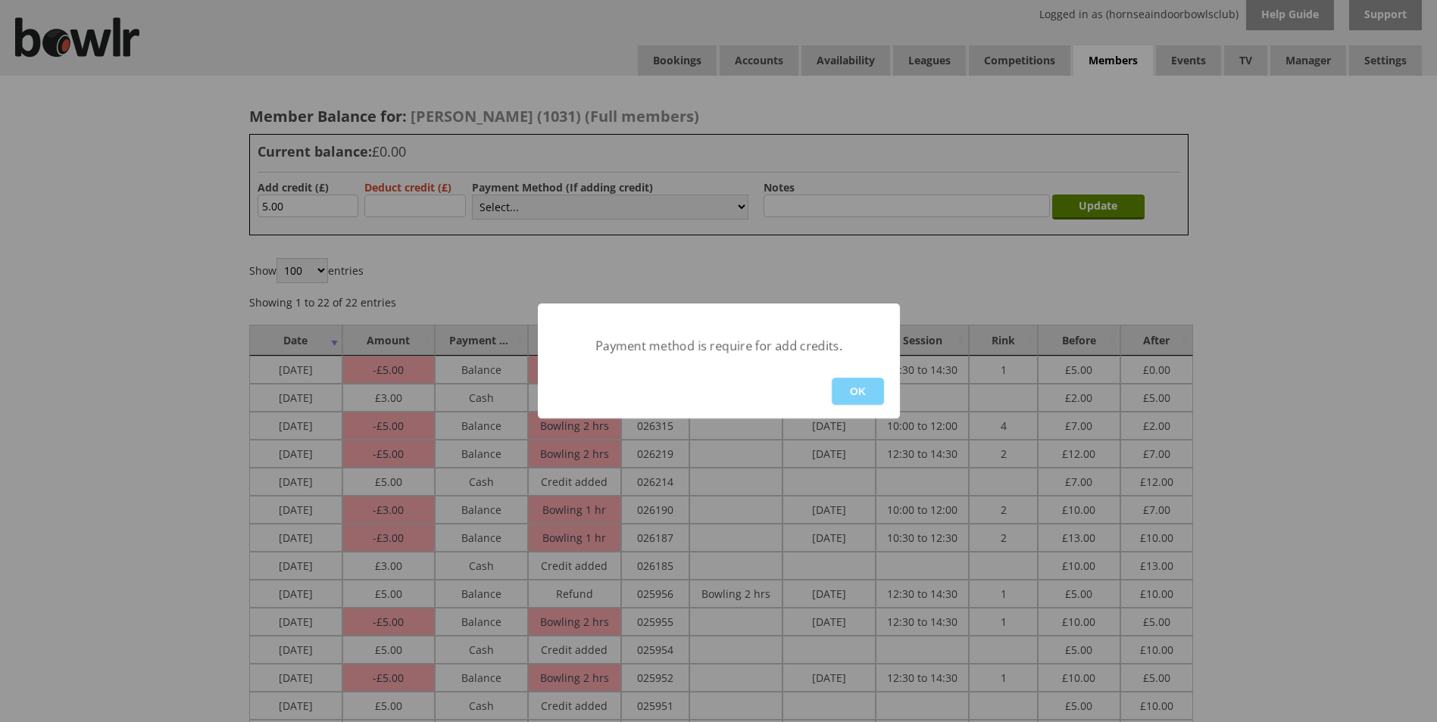
click at [863, 392] on button "OK" at bounding box center [857, 391] width 52 height 27
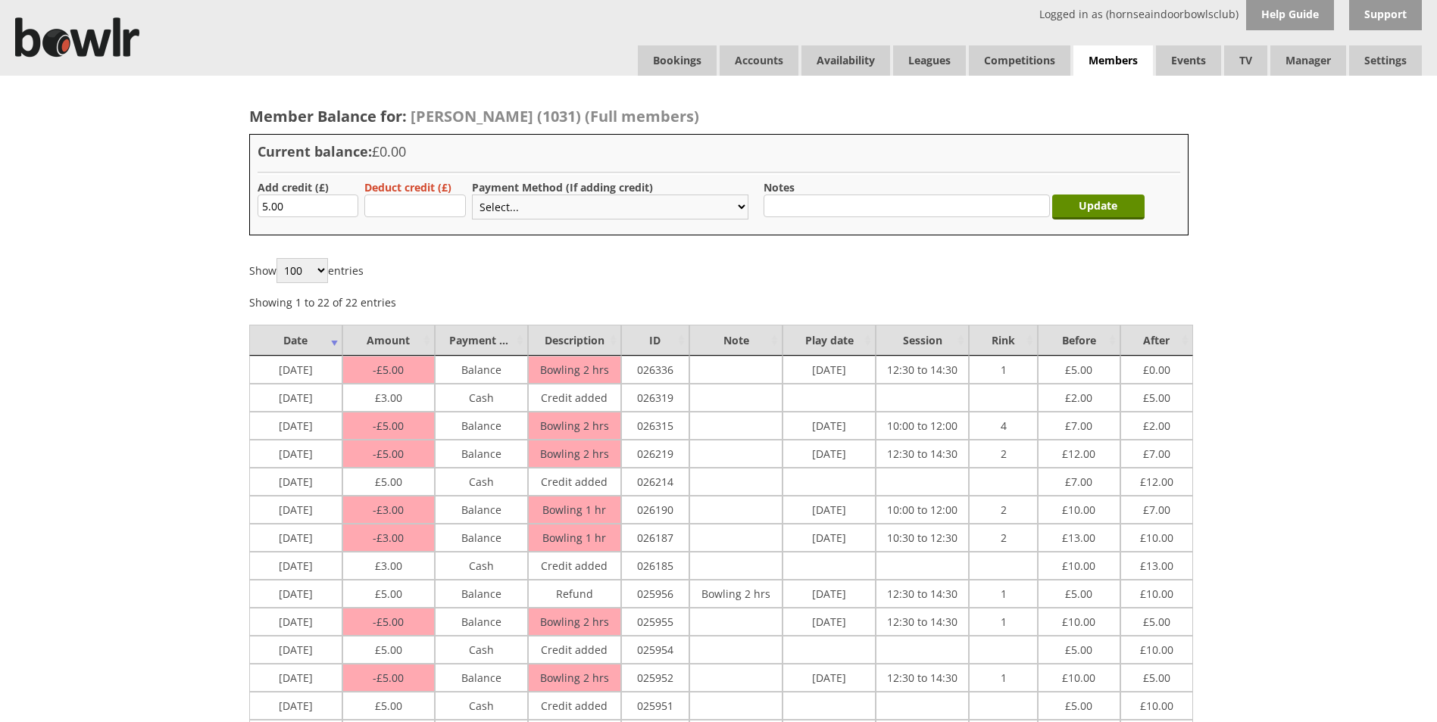
click at [741, 208] on select "Select... Cash Card Cheque Bank Transfer Other Member Card Gift Voucher Balance" at bounding box center [610, 207] width 276 height 25
select select "1"
click at [472, 195] on select "Select... Cash Card Cheque Bank Transfer Other Member Card Gift Voucher Balance" at bounding box center [610, 207] width 276 height 25
click at [1083, 202] on input "Update" at bounding box center [1098, 207] width 92 height 25
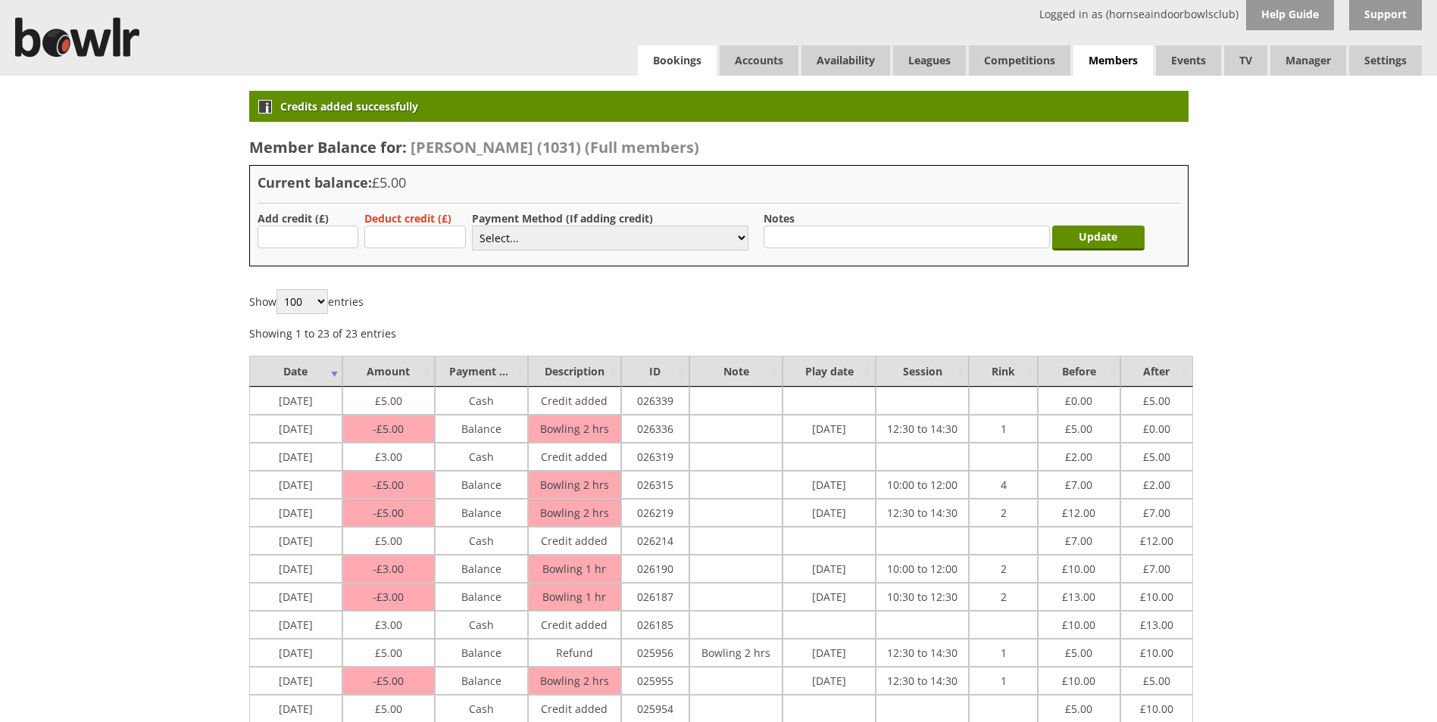
click at [686, 61] on link "Bookings" at bounding box center [677, 60] width 79 height 30
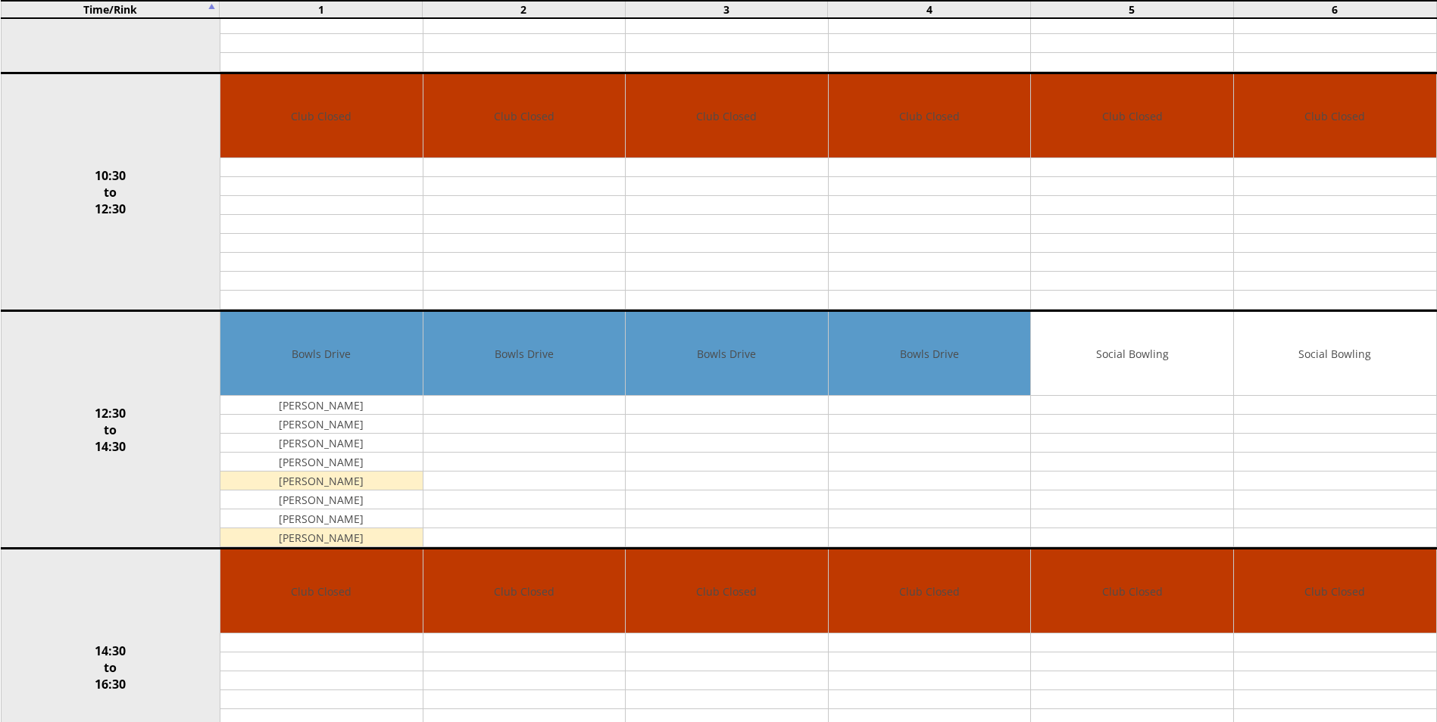
scroll to position [379, 0]
